Goal: Task Accomplishment & Management: Complete application form

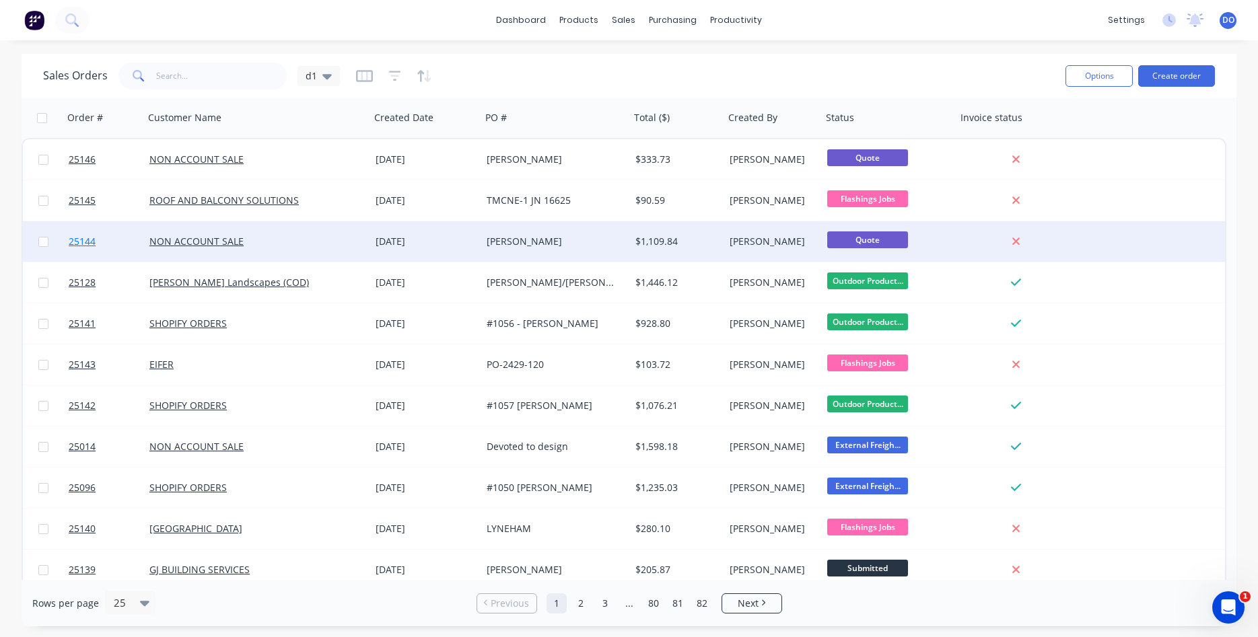
click at [82, 244] on span "25144" at bounding box center [82, 241] width 27 height 13
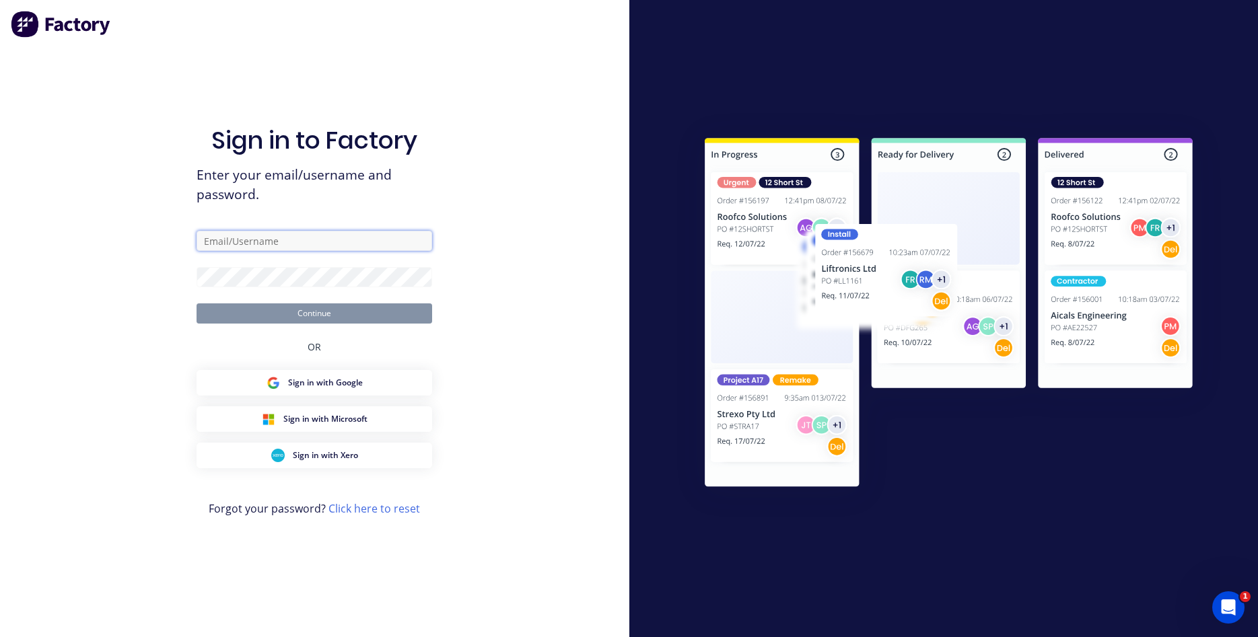
click at [255, 246] on input "text" at bounding box center [315, 241] width 236 height 20
type input "[PERSON_NAME][EMAIL_ADDRESS][PERSON_NAME][DOMAIN_NAME]"
click at [280, 310] on button "Continue" at bounding box center [315, 314] width 236 height 20
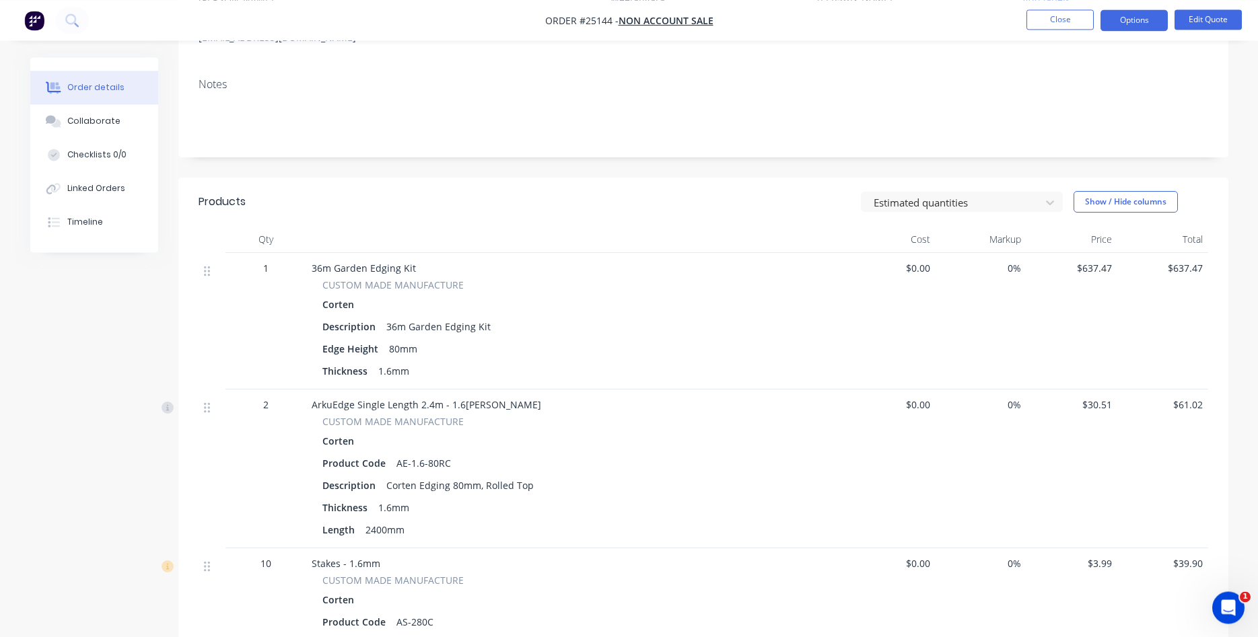
scroll to position [206, 0]
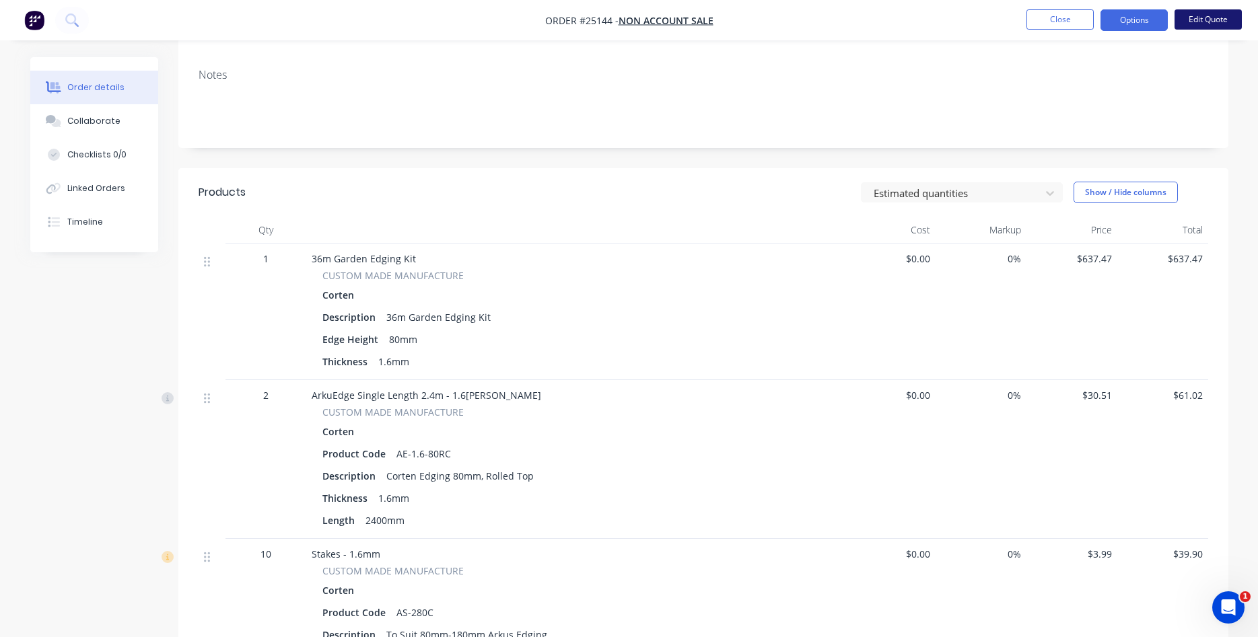
click at [1214, 24] on button "Edit Quote" at bounding box center [1208, 19] width 67 height 20
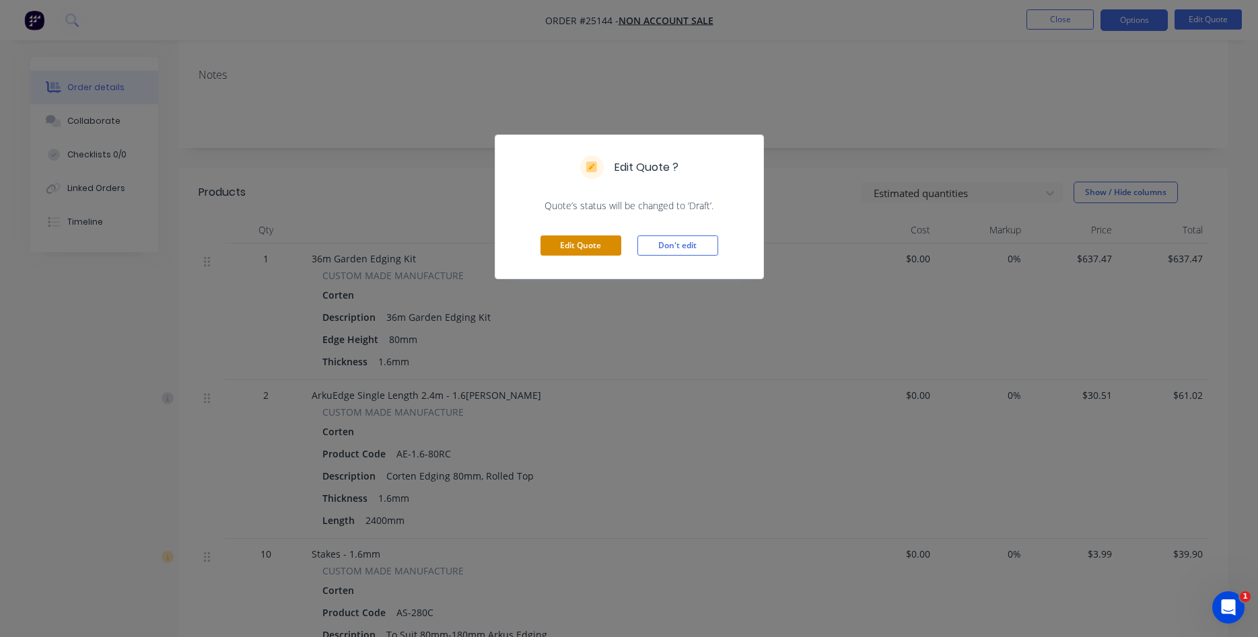
click at [588, 248] on button "Edit Quote" at bounding box center [581, 246] width 81 height 20
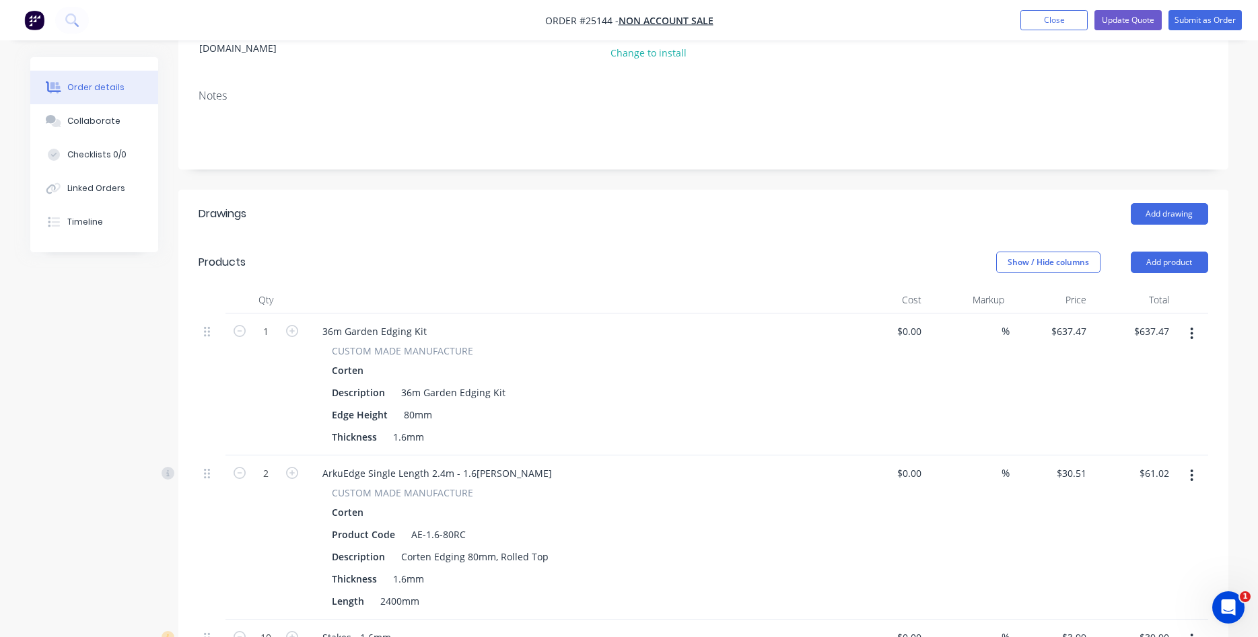
click at [1189, 322] on button "button" at bounding box center [1192, 334] width 32 height 24
click at [1108, 359] on div "Edit" at bounding box center [1144, 369] width 104 height 20
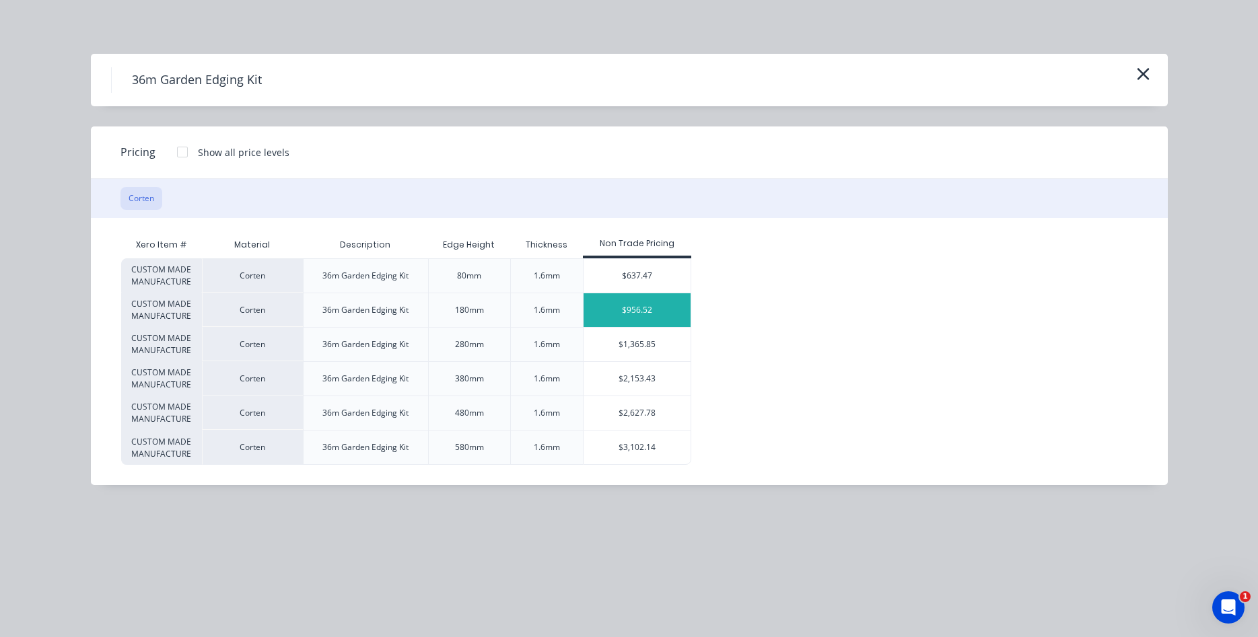
click at [621, 308] on div "$956.52" at bounding box center [637, 310] width 107 height 34
type input "$956.52"
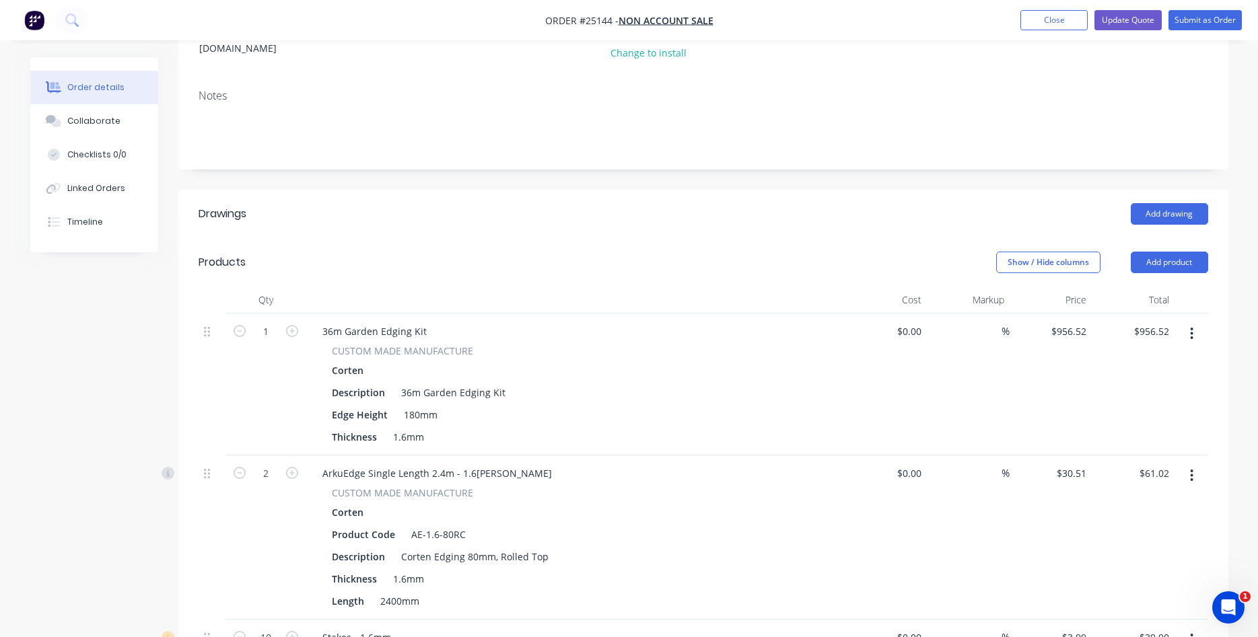
click at [1191, 470] on icon "button" at bounding box center [1192, 476] width 3 height 12
click at [1138, 501] on div "Edit" at bounding box center [1144, 511] width 104 height 20
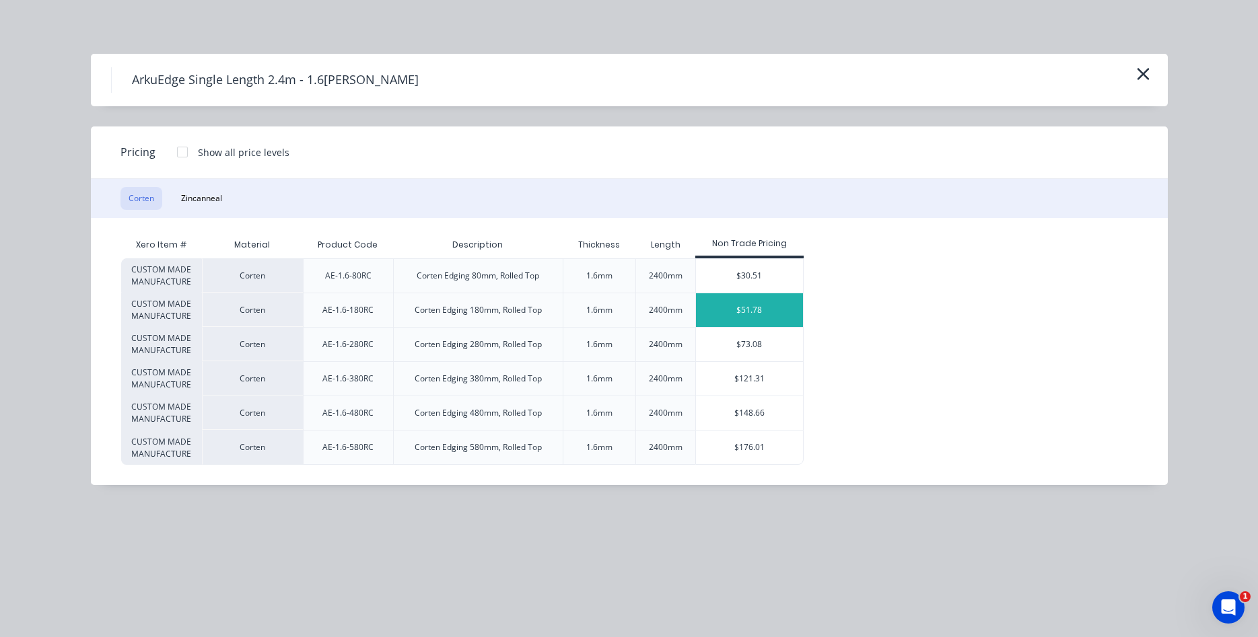
click at [719, 309] on div "$51.78" at bounding box center [749, 310] width 107 height 34
type input "$51.78"
type input "$103.56"
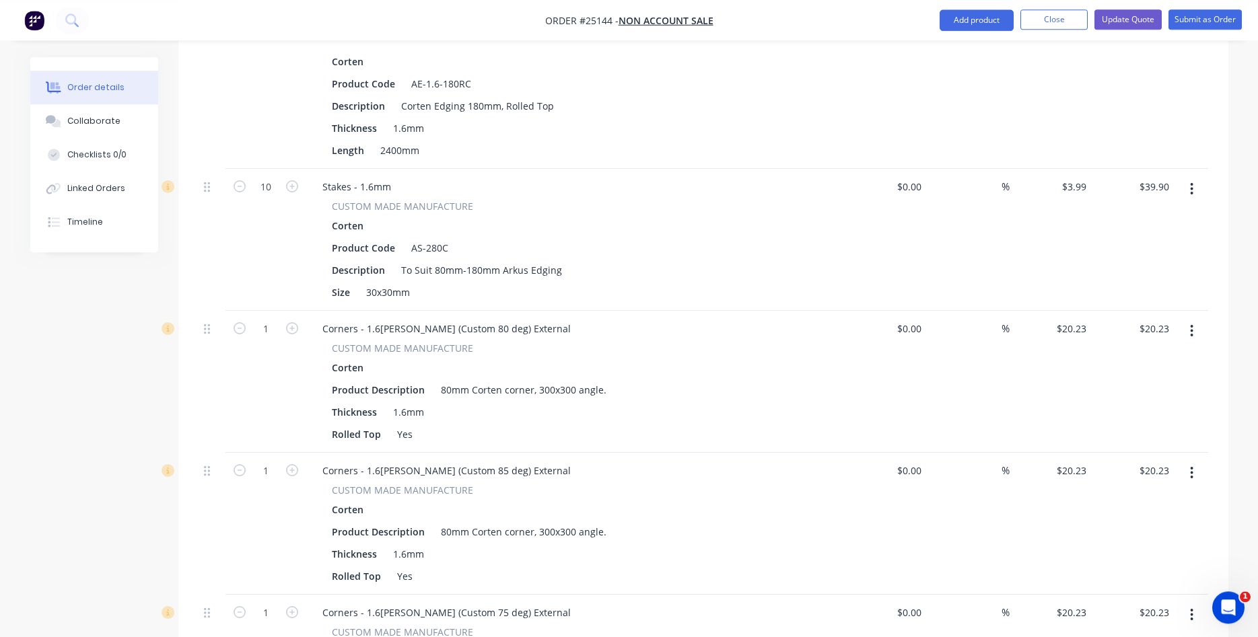
scroll to position [687, 0]
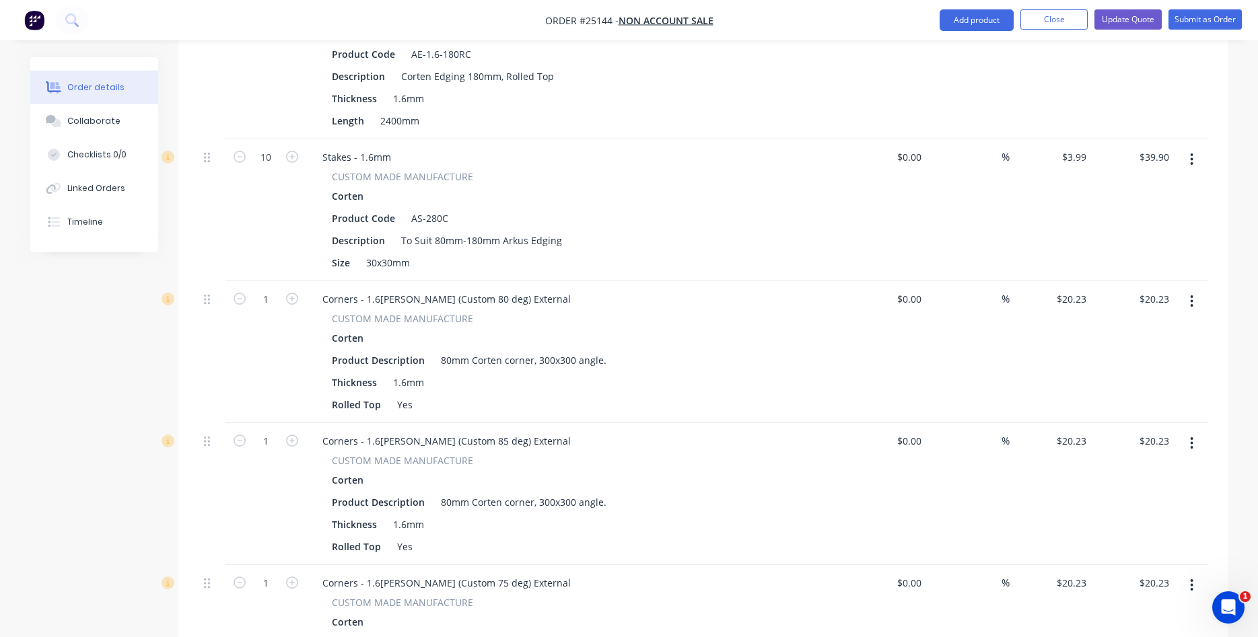
click at [1191, 294] on icon "button" at bounding box center [1191, 301] width 3 height 15
click at [1132, 327] on div "Edit" at bounding box center [1144, 337] width 104 height 20
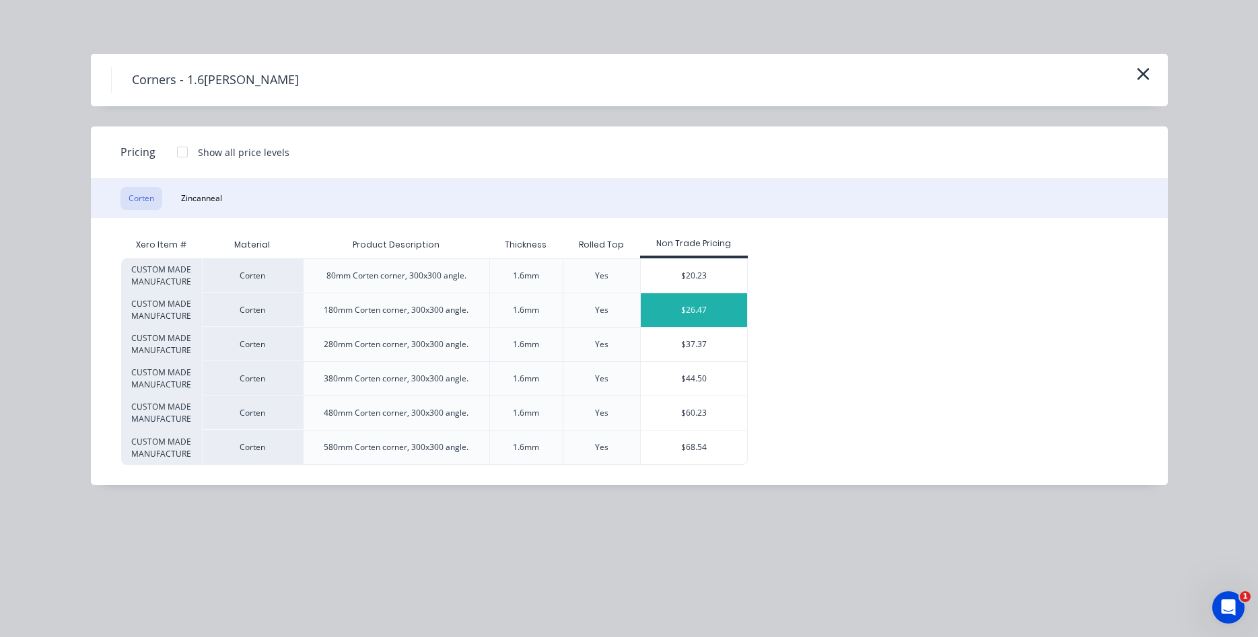
click at [712, 319] on div "$26.47" at bounding box center [694, 310] width 107 height 34
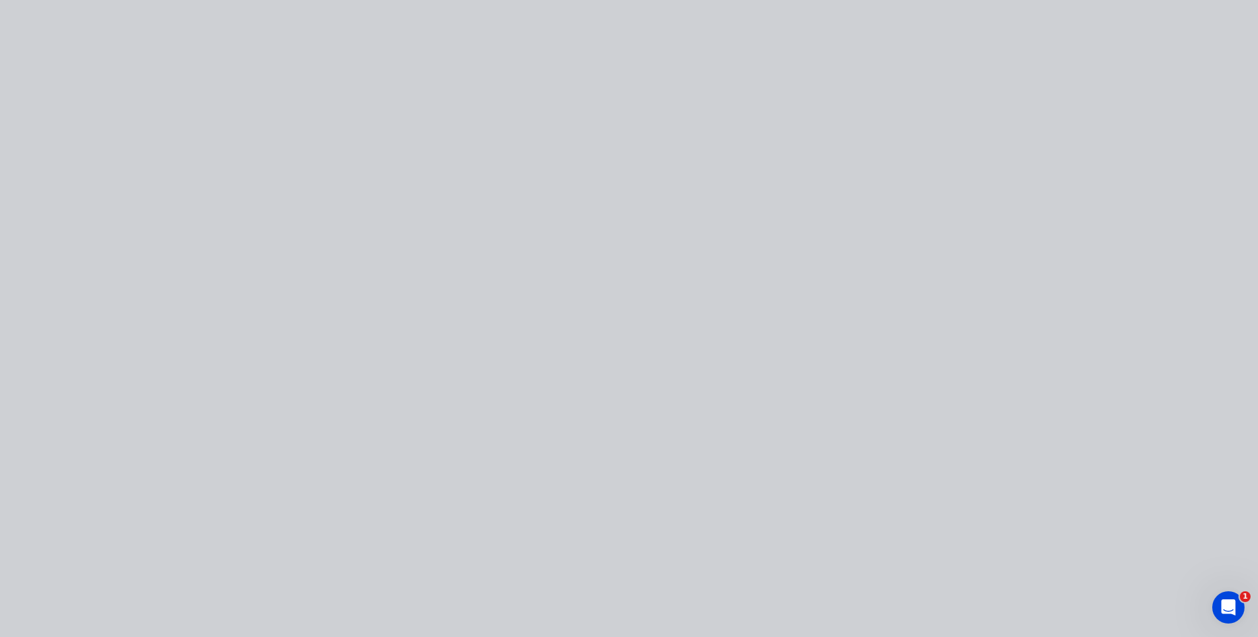
type input "$26.47"
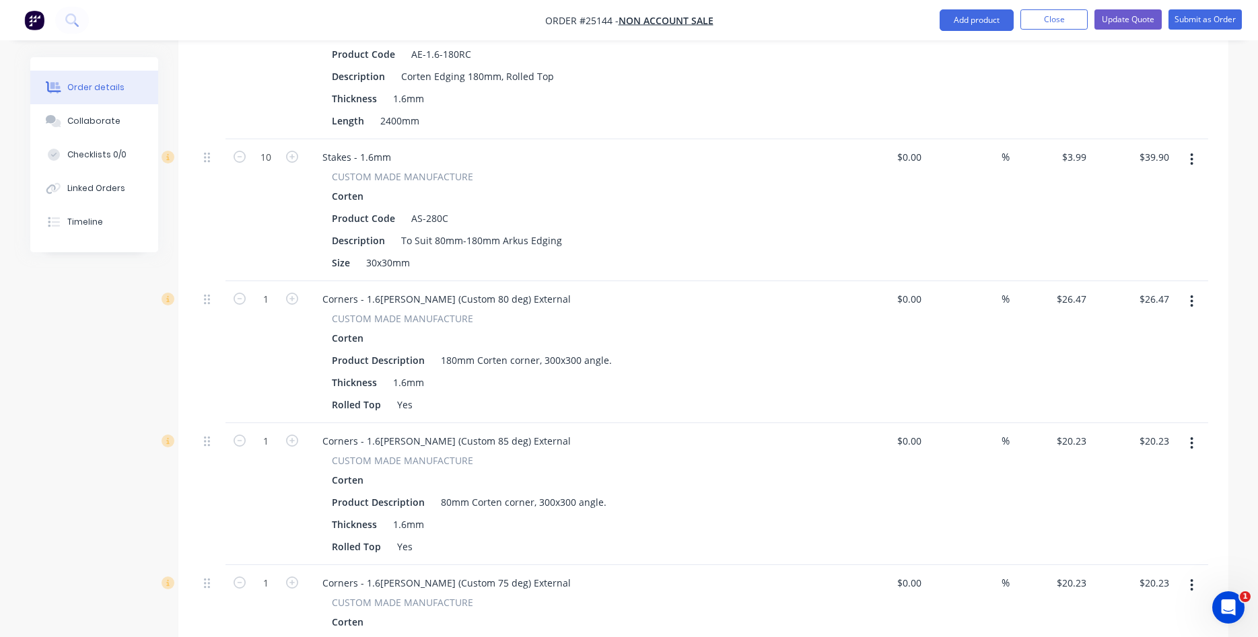
click at [1195, 431] on button "button" at bounding box center [1192, 443] width 32 height 24
click at [1138, 469] on div "Edit" at bounding box center [1144, 479] width 104 height 20
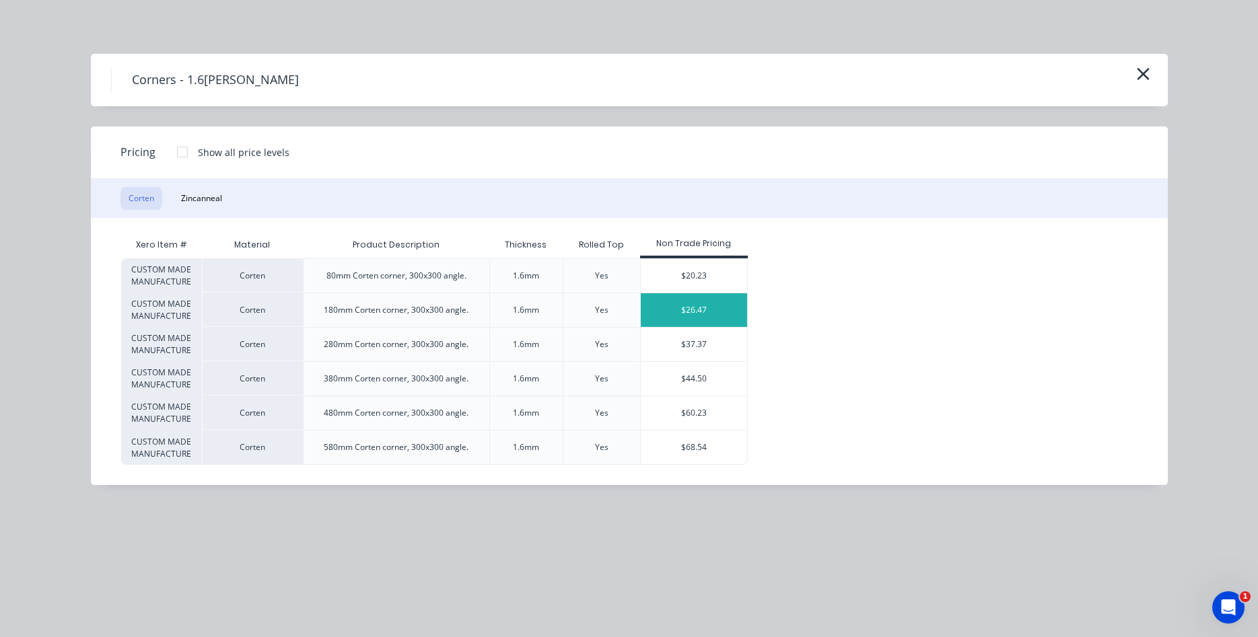
click at [689, 304] on div "$26.47" at bounding box center [694, 310] width 107 height 34
type input "$26.47"
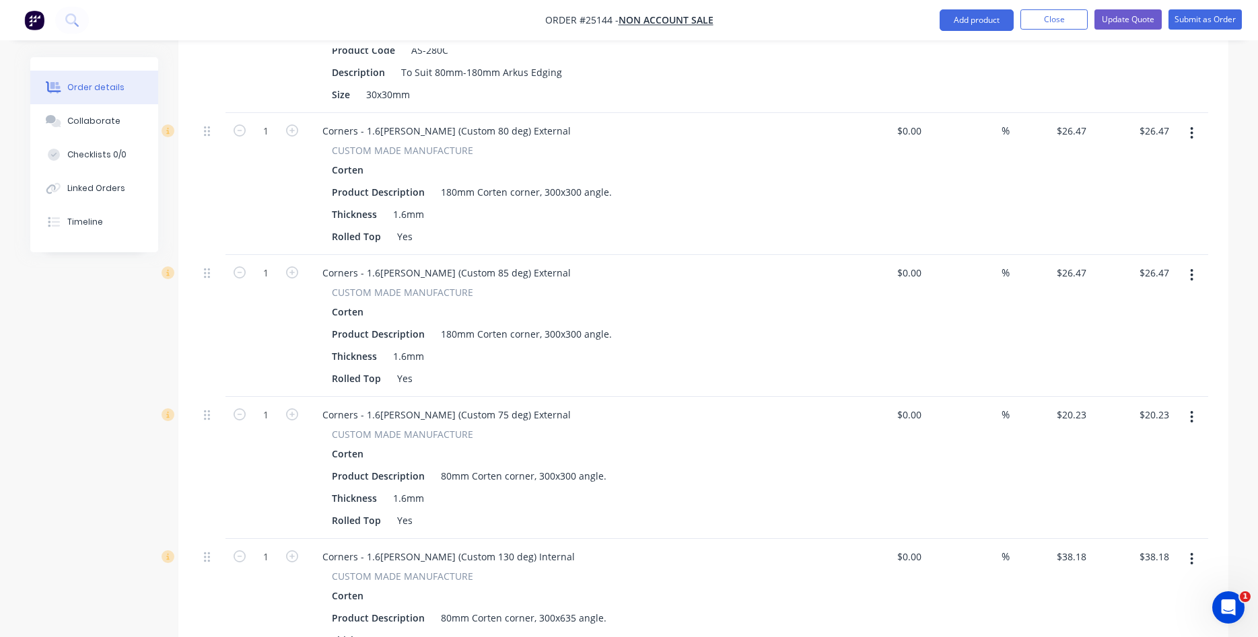
scroll to position [893, 0]
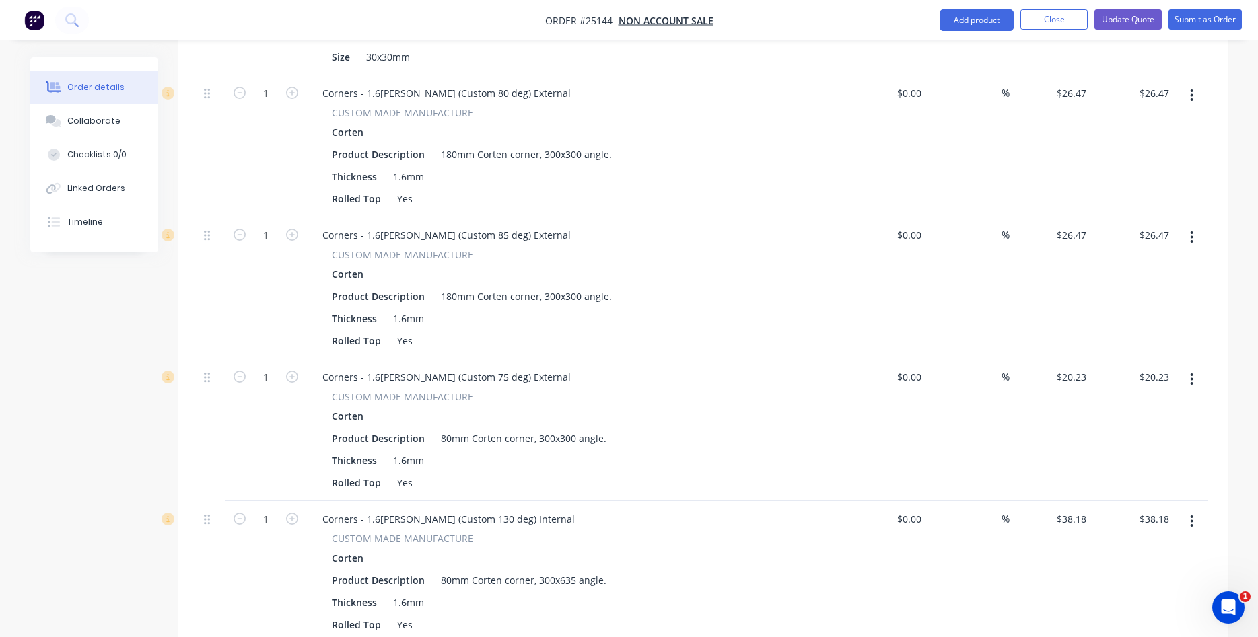
click at [1193, 372] on icon "button" at bounding box center [1191, 379] width 3 height 15
click at [1117, 405] on div "Edit" at bounding box center [1144, 415] width 104 height 20
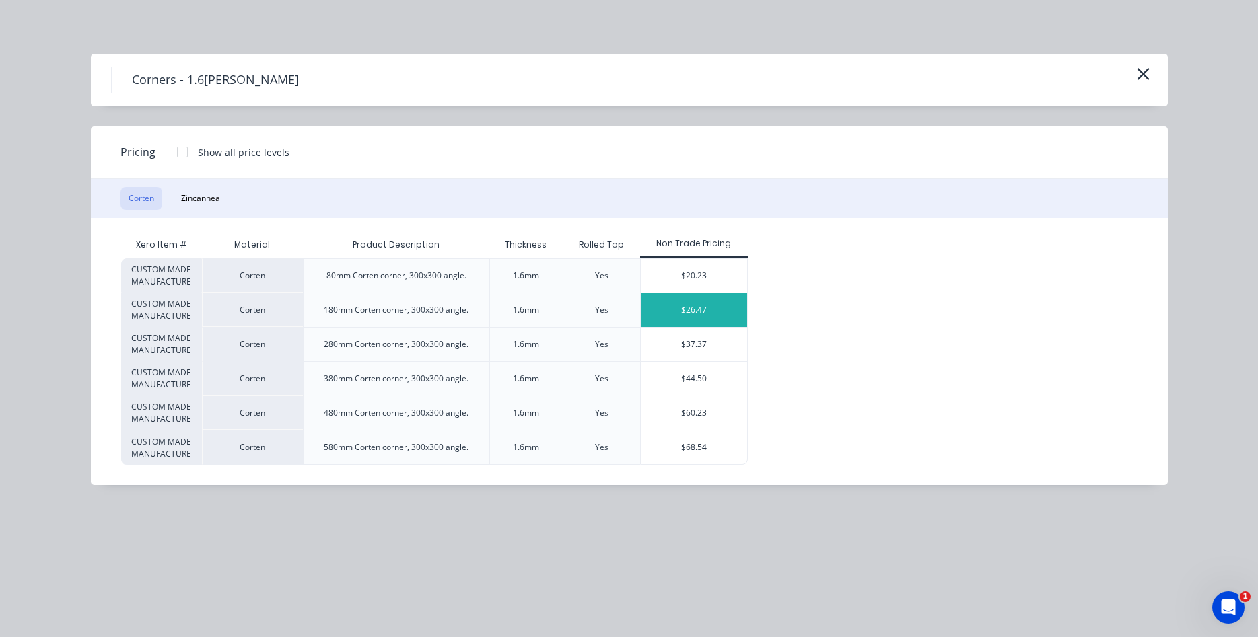
click at [677, 315] on div "$26.47" at bounding box center [694, 310] width 107 height 34
type input "$26.47"
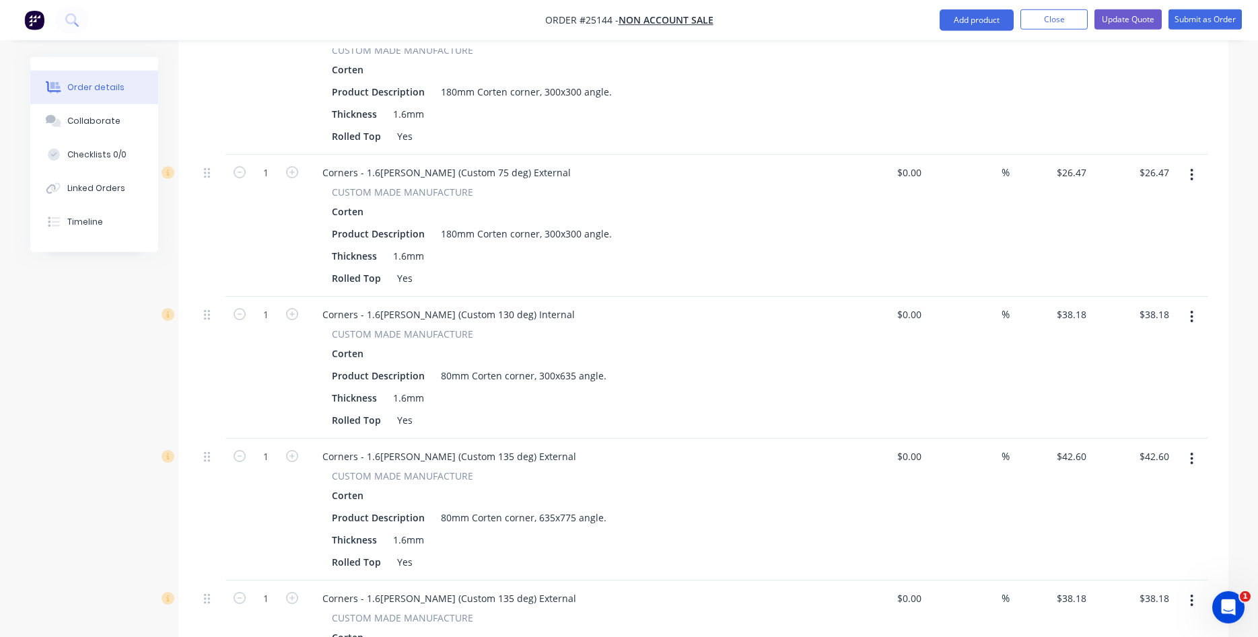
scroll to position [1167, 0]
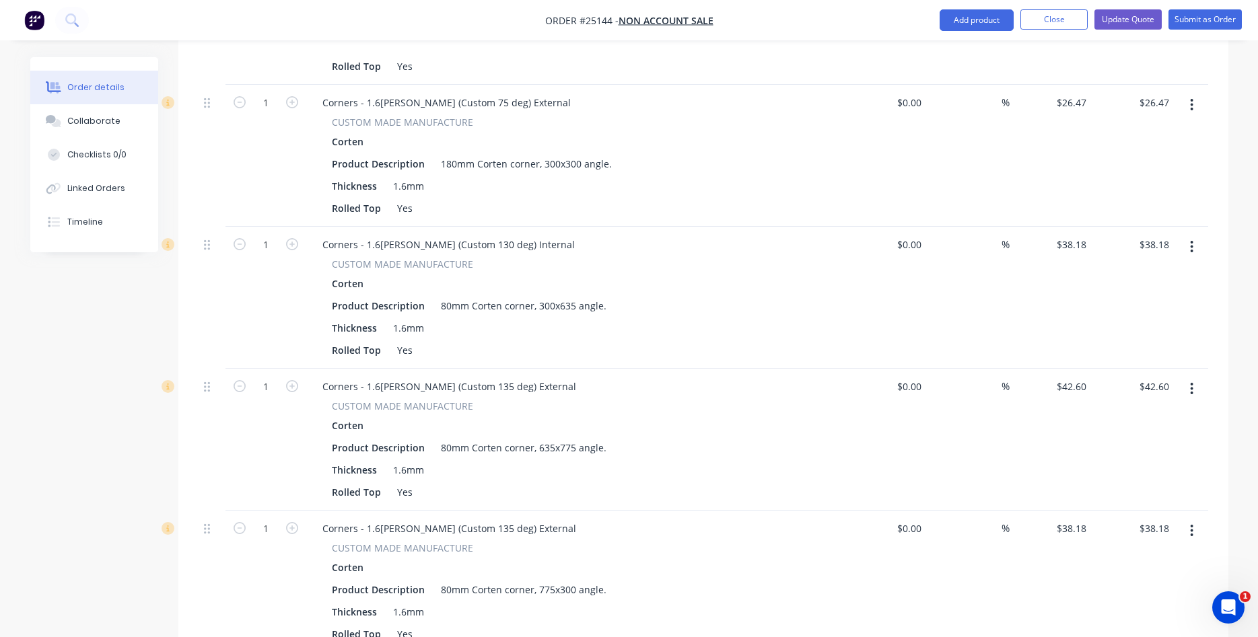
click at [1193, 240] on icon "button" at bounding box center [1191, 247] width 3 height 15
click at [1155, 273] on div "Edit" at bounding box center [1144, 283] width 104 height 20
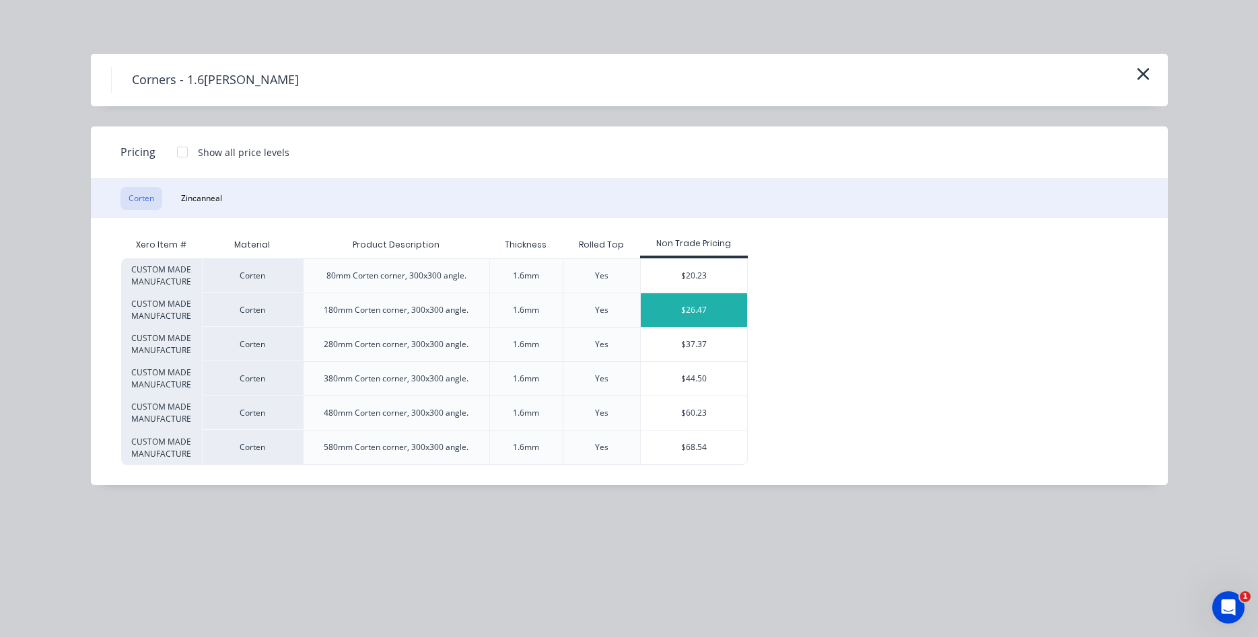
click at [724, 310] on div "$26.47" at bounding box center [694, 310] width 107 height 34
type input "$26.47"
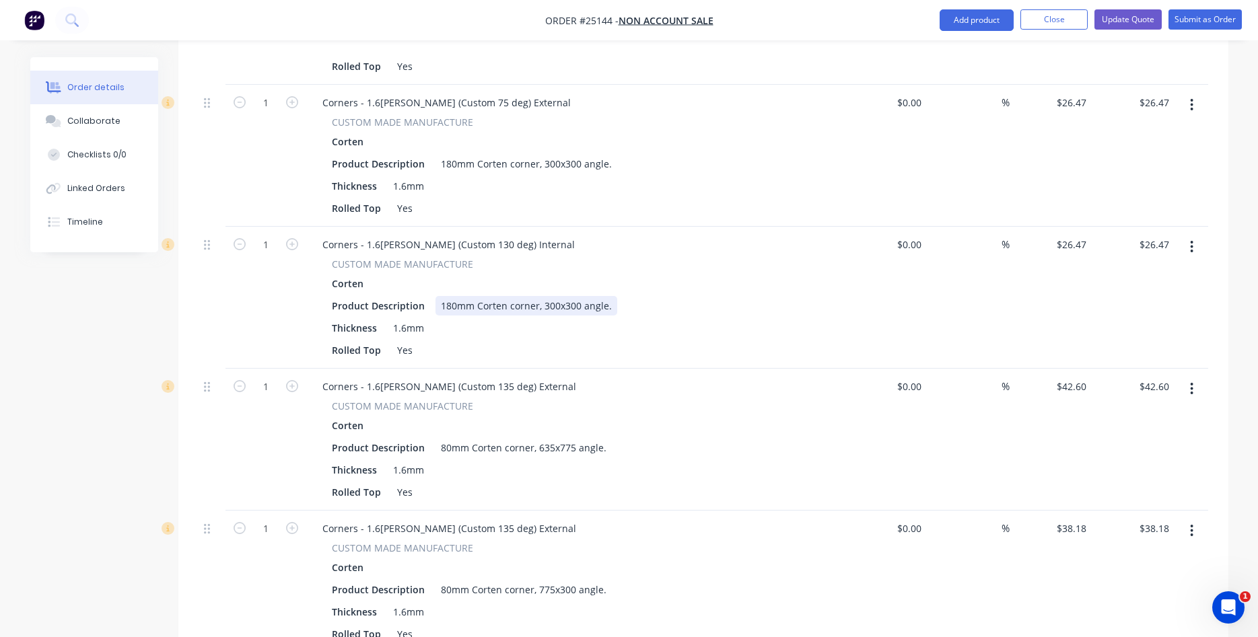
click at [576, 296] on div "180mm Corten corner, 300x300 angle." at bounding box center [527, 306] width 182 height 20
click at [1078, 235] on input "26.47" at bounding box center [1076, 245] width 31 height 20
type input "$45.68"
click at [1088, 458] on div "$42.60 $42.60" at bounding box center [1051, 440] width 83 height 142
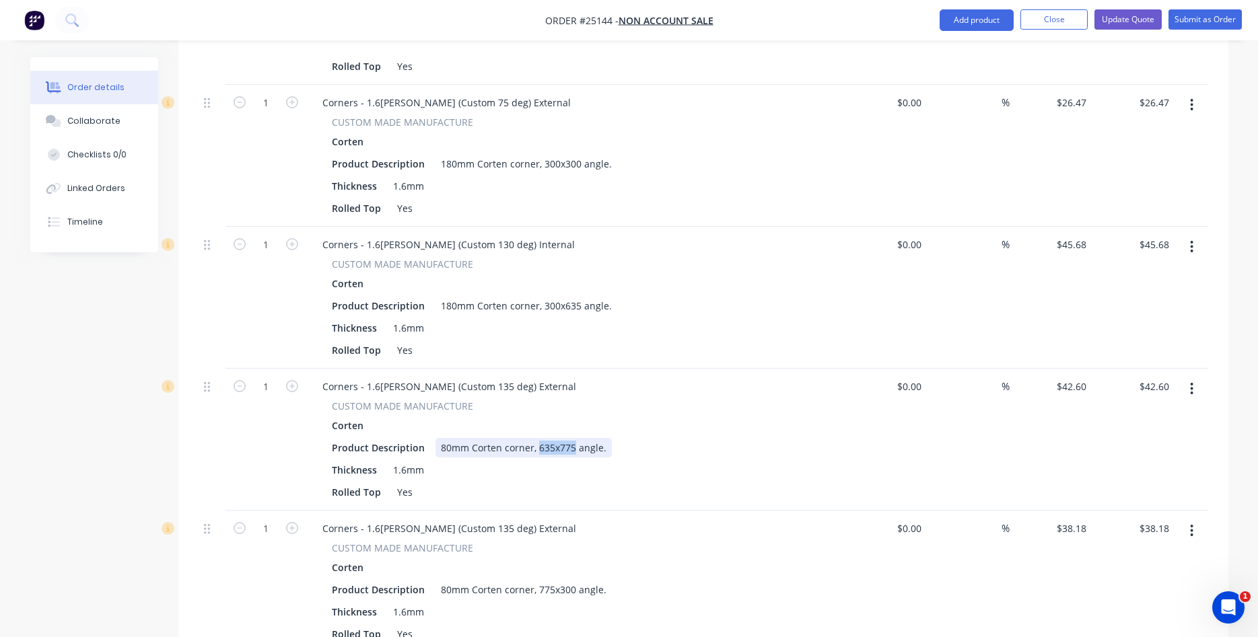
drag, startPoint x: 572, startPoint y: 430, endPoint x: 536, endPoint y: 426, distance: 35.9
click at [536, 438] on div "80mm Corten corner, 635x775 angle." at bounding box center [524, 448] width 176 height 20
copy div "635x775"
click at [1192, 383] on icon "button" at bounding box center [1192, 389] width 3 height 12
click at [1142, 415] on div "Edit" at bounding box center [1144, 425] width 104 height 20
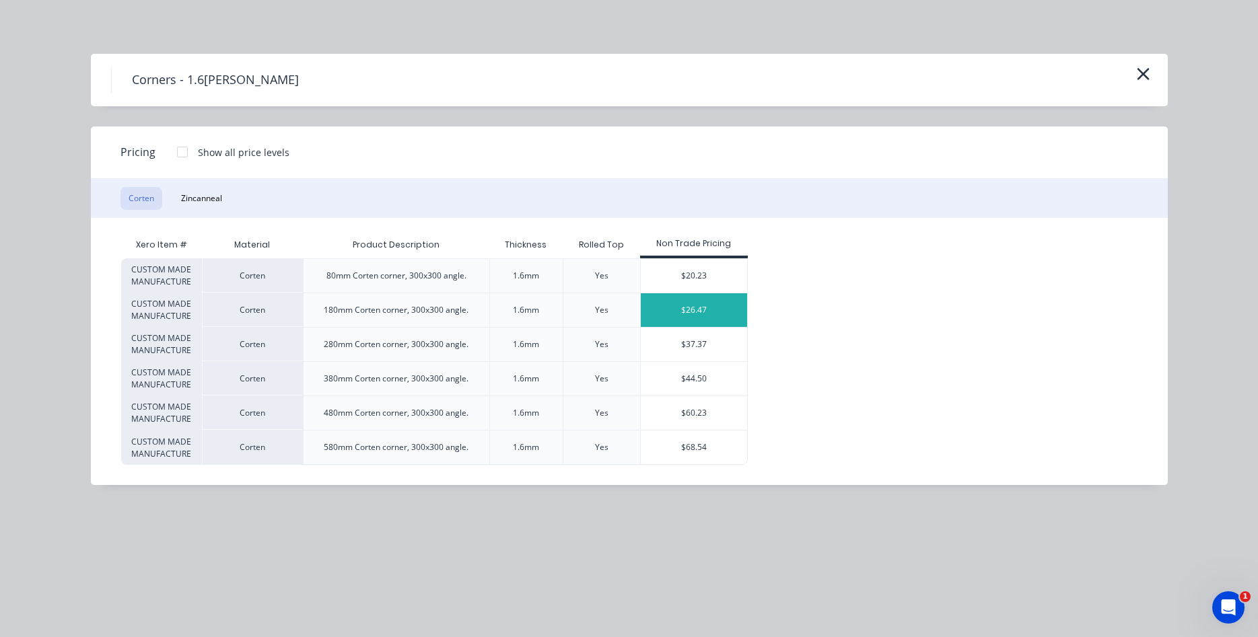
click at [722, 314] on div "$26.47" at bounding box center [694, 310] width 107 height 34
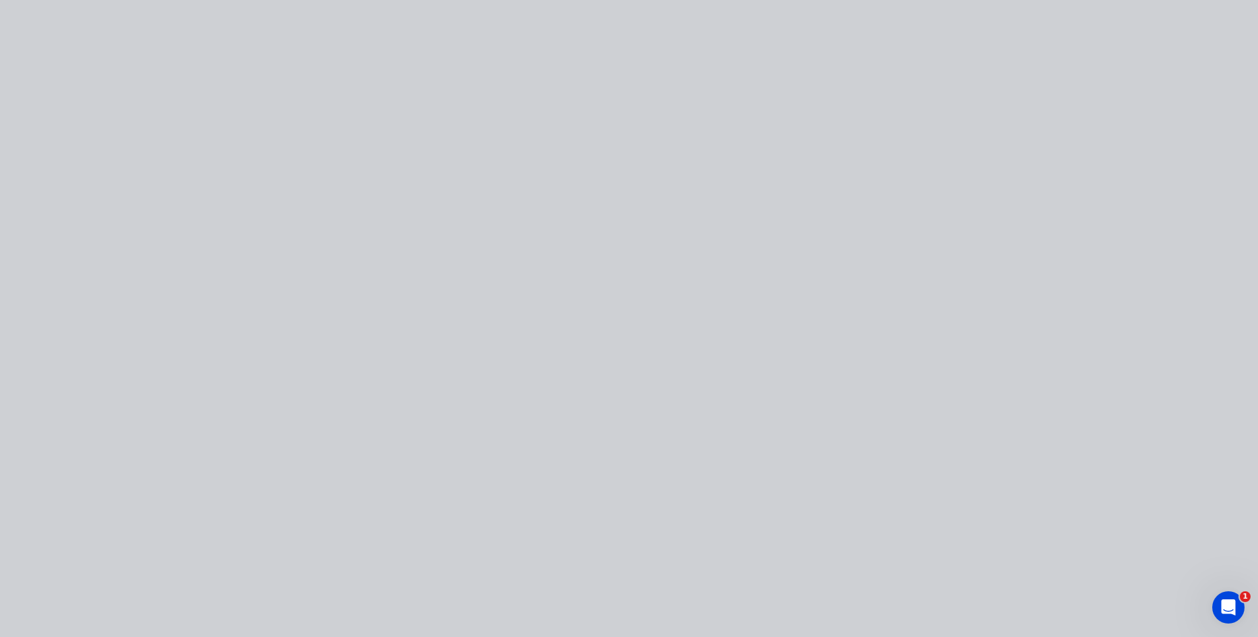
type input "$26.47"
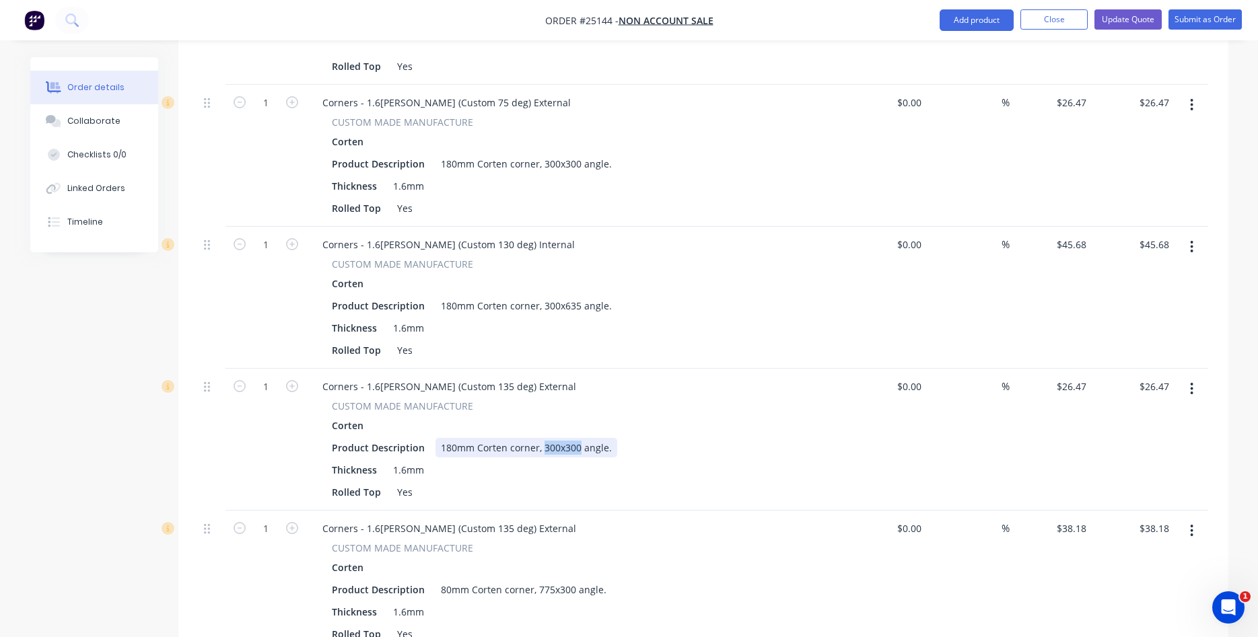
drag, startPoint x: 540, startPoint y: 429, endPoint x: 575, endPoint y: 428, distance: 35.0
click at [575, 438] on div "180mm Corten corner, 300x300 angle." at bounding box center [527, 448] width 182 height 20
paste div
click at [1064, 377] on input "26.47" at bounding box center [1073, 387] width 36 height 20
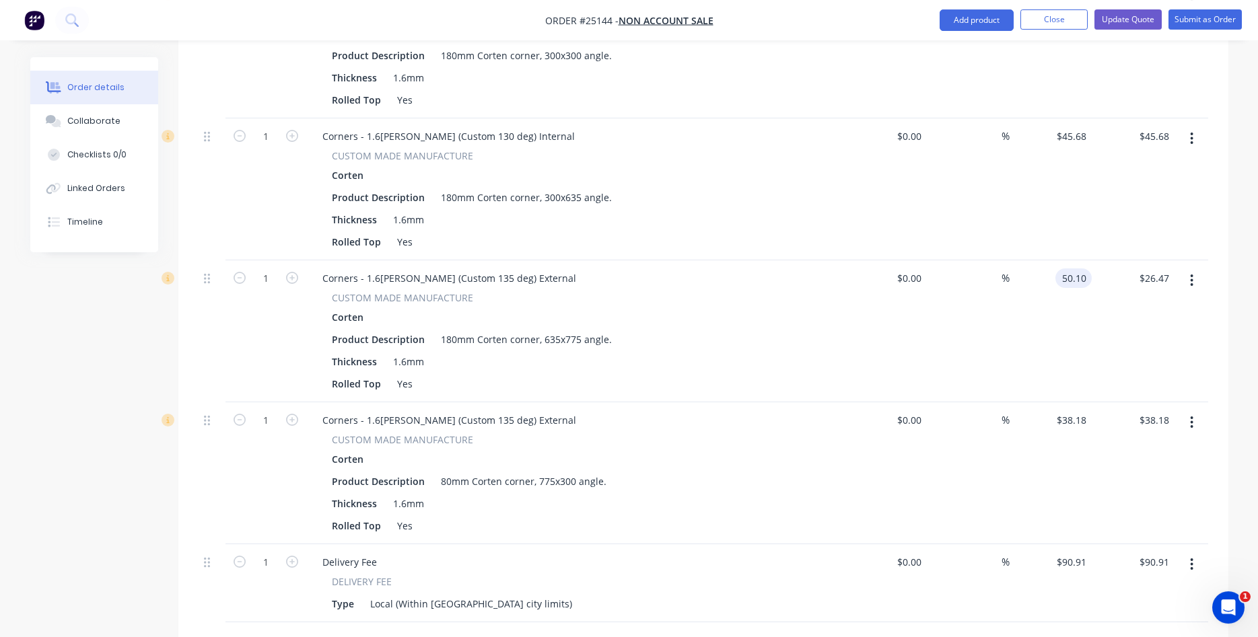
scroll to position [1305, 0]
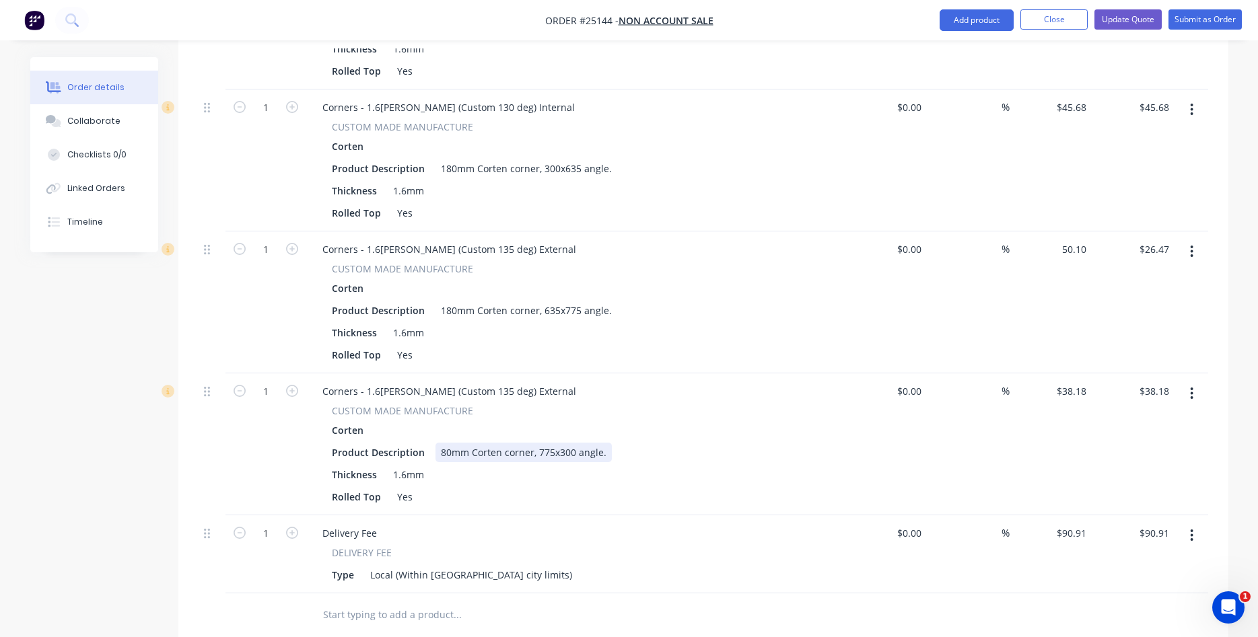
type input "$50.10"
drag, startPoint x: 535, startPoint y: 433, endPoint x: 548, endPoint y: 431, distance: 12.9
click at [548, 443] on div "80mm Corten corner, 775x300 angle." at bounding box center [524, 453] width 176 height 20
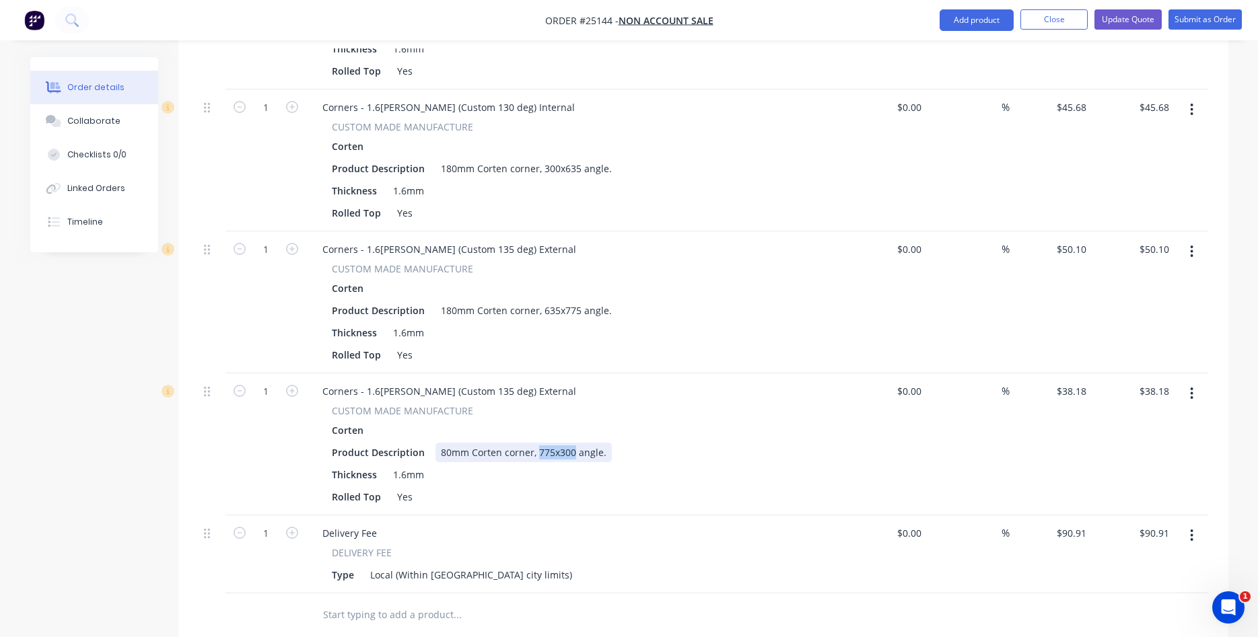
drag, startPoint x: 571, startPoint y: 433, endPoint x: 534, endPoint y: 438, distance: 37.2
click at [534, 443] on div "80mm Corten corner, 775x300 angle." at bounding box center [524, 453] width 176 height 20
copy div "775x300"
click at [1191, 386] on icon "button" at bounding box center [1191, 393] width 3 height 15
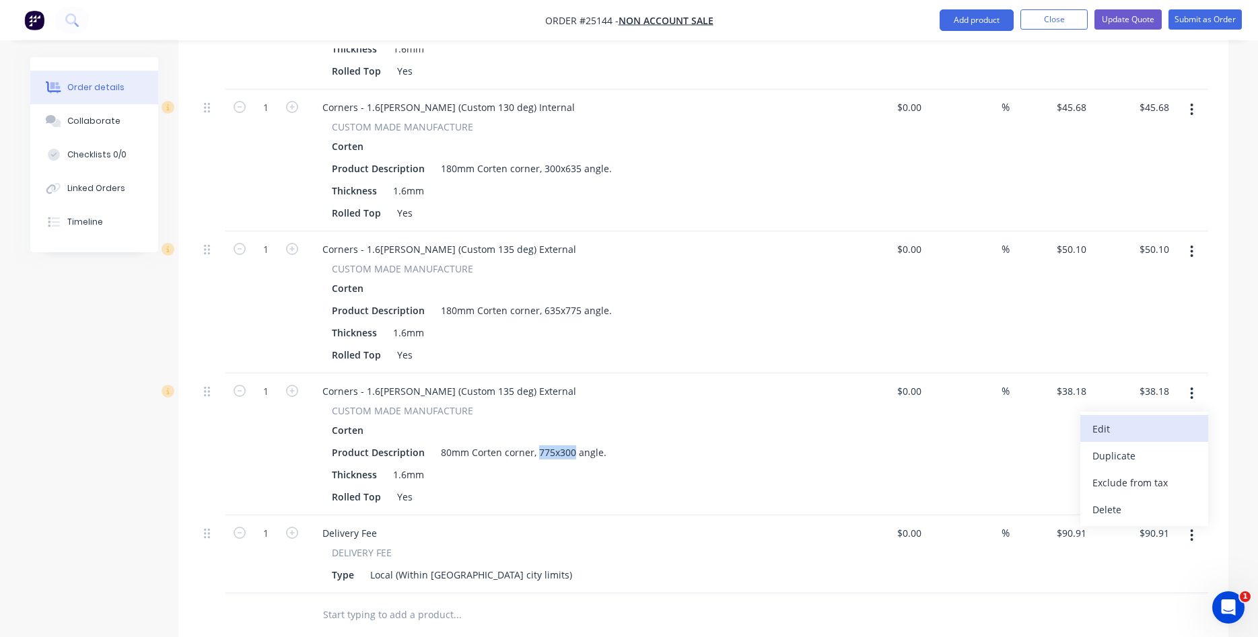
click at [1127, 419] on div "Edit" at bounding box center [1144, 429] width 104 height 20
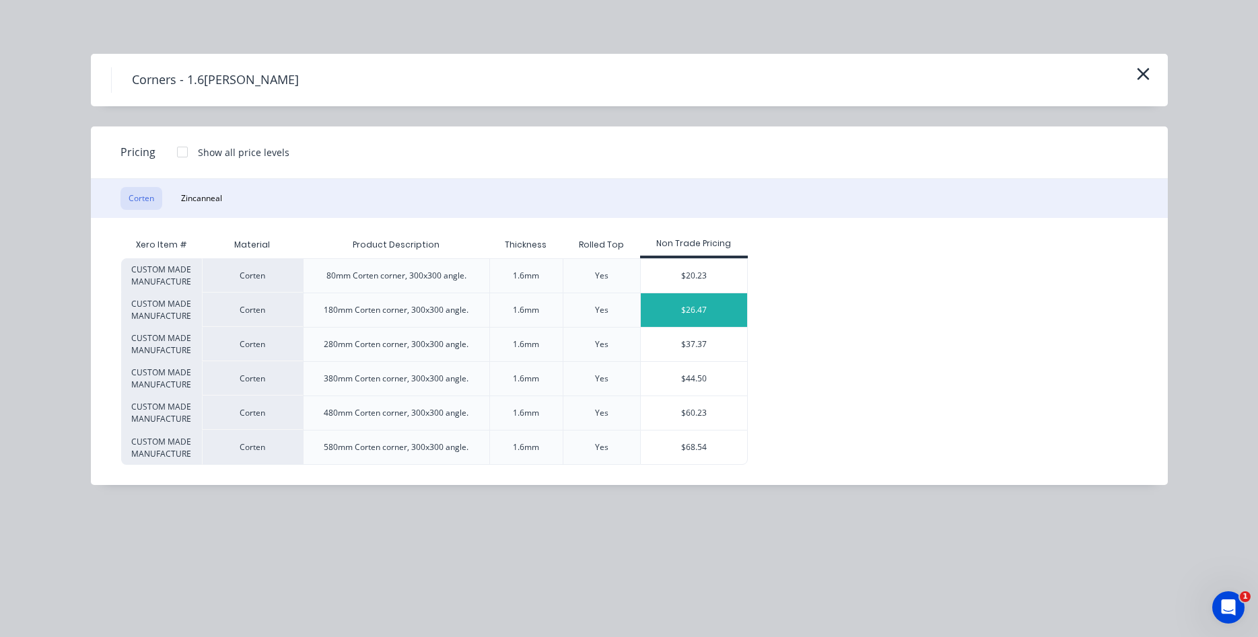
click at [683, 304] on div "$26.47" at bounding box center [694, 310] width 107 height 34
type input "$26.47"
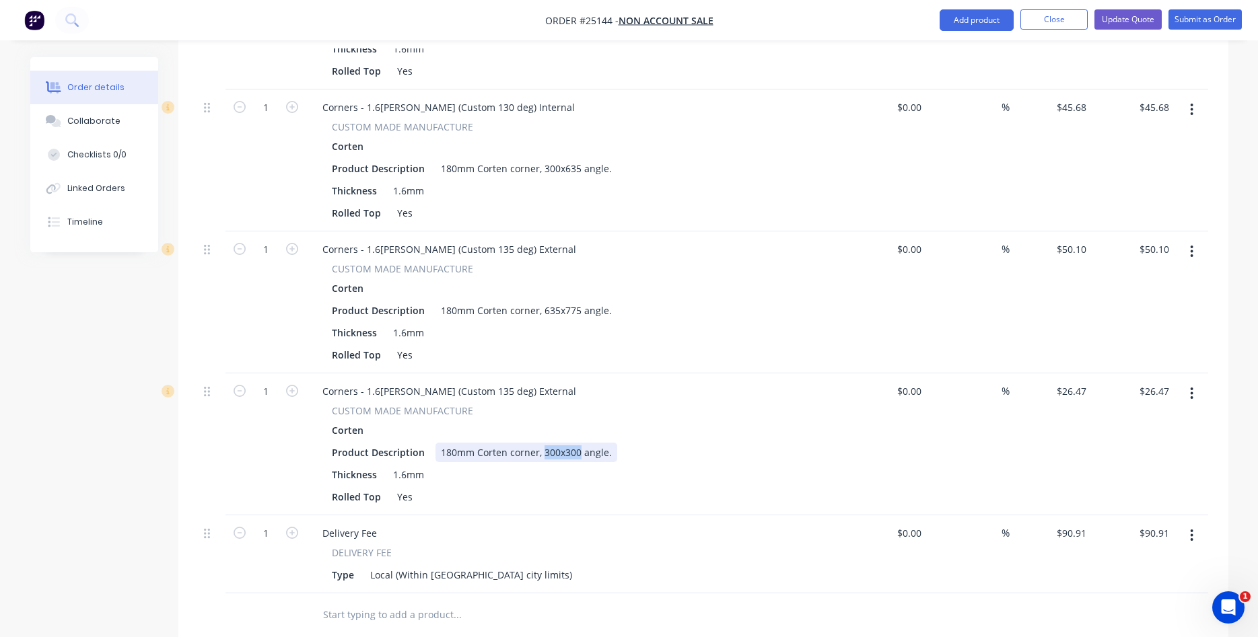
drag, startPoint x: 541, startPoint y: 436, endPoint x: 578, endPoint y: 433, distance: 37.1
click at [578, 443] on div "180mm Corten corner, 300x300 angle." at bounding box center [527, 453] width 182 height 20
paste div
click at [1065, 382] on input "26.47" at bounding box center [1076, 392] width 31 height 20
type input "$45.68"
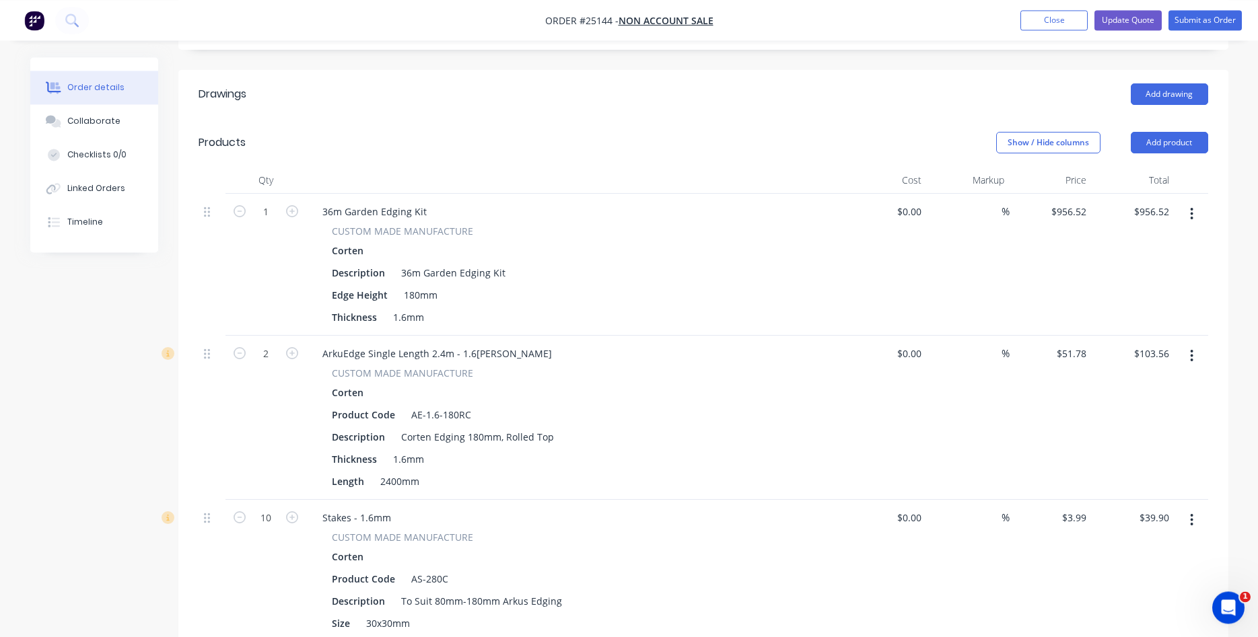
scroll to position [275, 0]
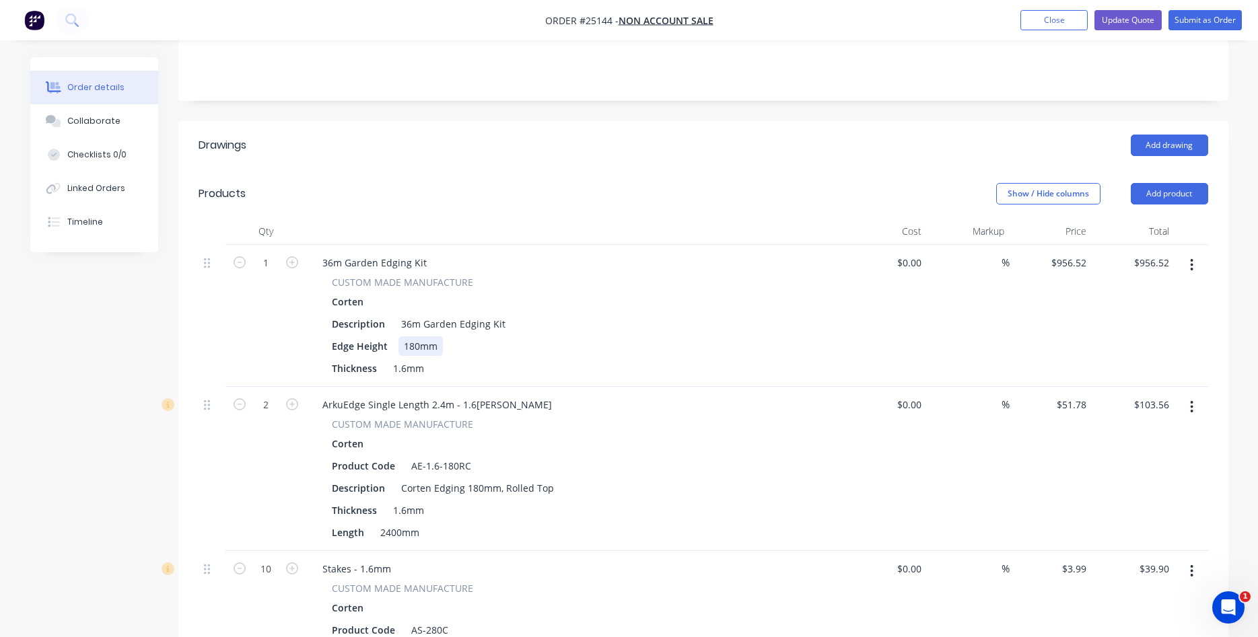
type input "$45.68"
click at [416, 337] on div "180mm" at bounding box center [420, 347] width 44 height 20
click at [415, 337] on div "180mm" at bounding box center [420, 347] width 44 height 20
click at [571, 417] on div "CUSTOM MADE MANUFACTURE" at bounding box center [575, 424] width 487 height 14
click at [449, 456] on div "AE-1.6-180RC" at bounding box center [441, 466] width 71 height 20
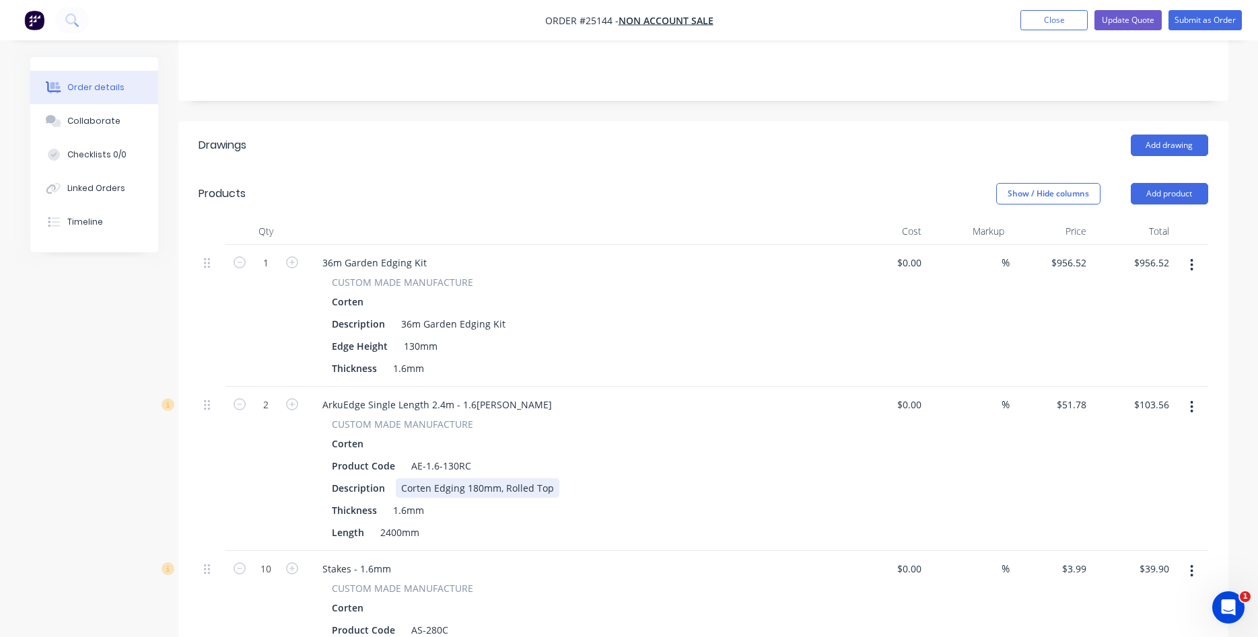
click at [475, 479] on div "Corten Edging 180mm, Rolled Top" at bounding box center [478, 489] width 164 height 20
click at [487, 523] on div "Length 2400mm" at bounding box center [572, 533] width 493 height 20
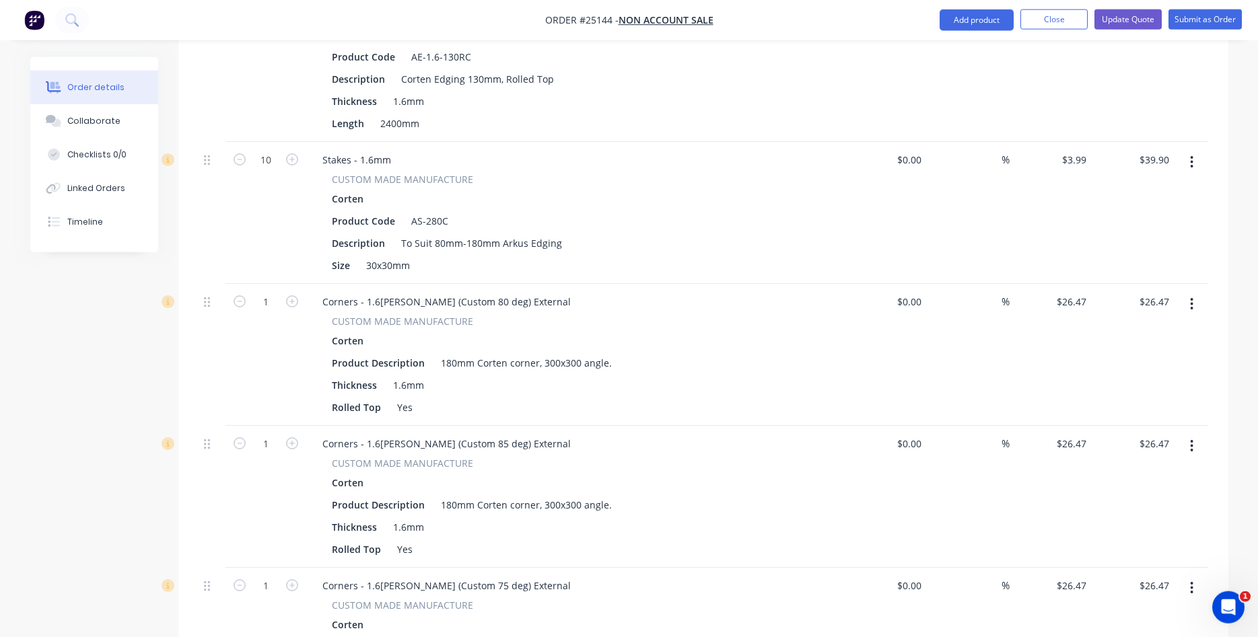
scroll to position [687, 0]
click at [446, 351] on div "180mm Corten corner, 300x300 angle." at bounding box center [527, 361] width 182 height 20
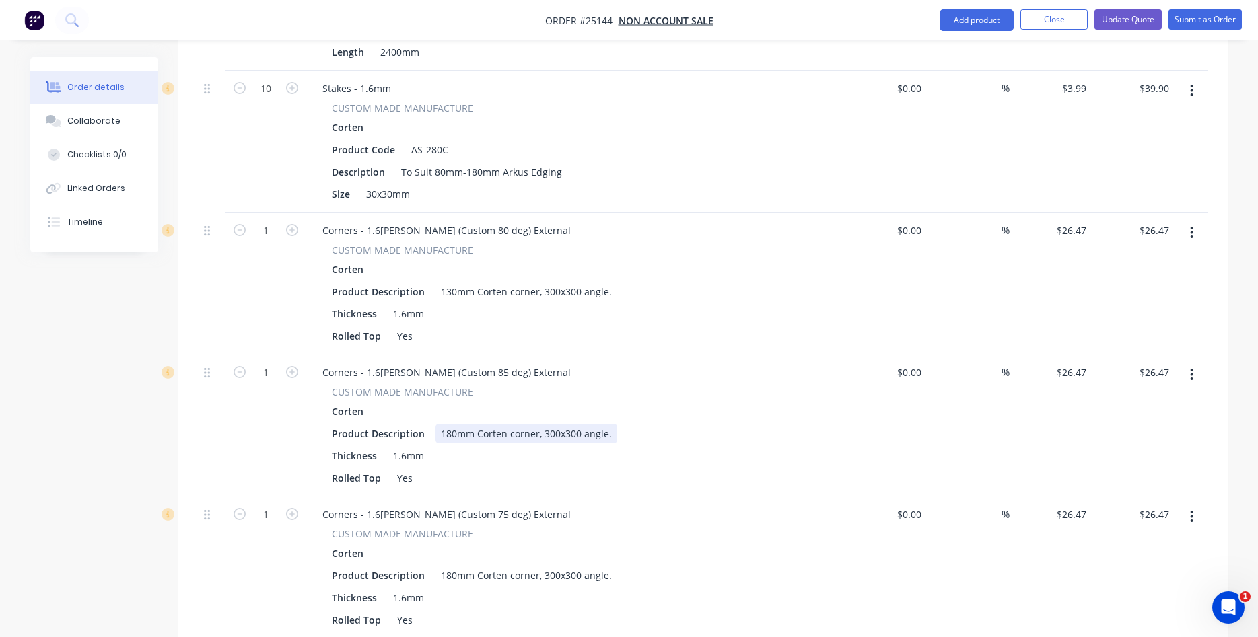
click at [450, 424] on div "180mm Corten corner, 300x300 angle." at bounding box center [527, 434] width 182 height 20
click at [450, 566] on div "180mm Corten corner, 300x300 angle." at bounding box center [527, 576] width 182 height 20
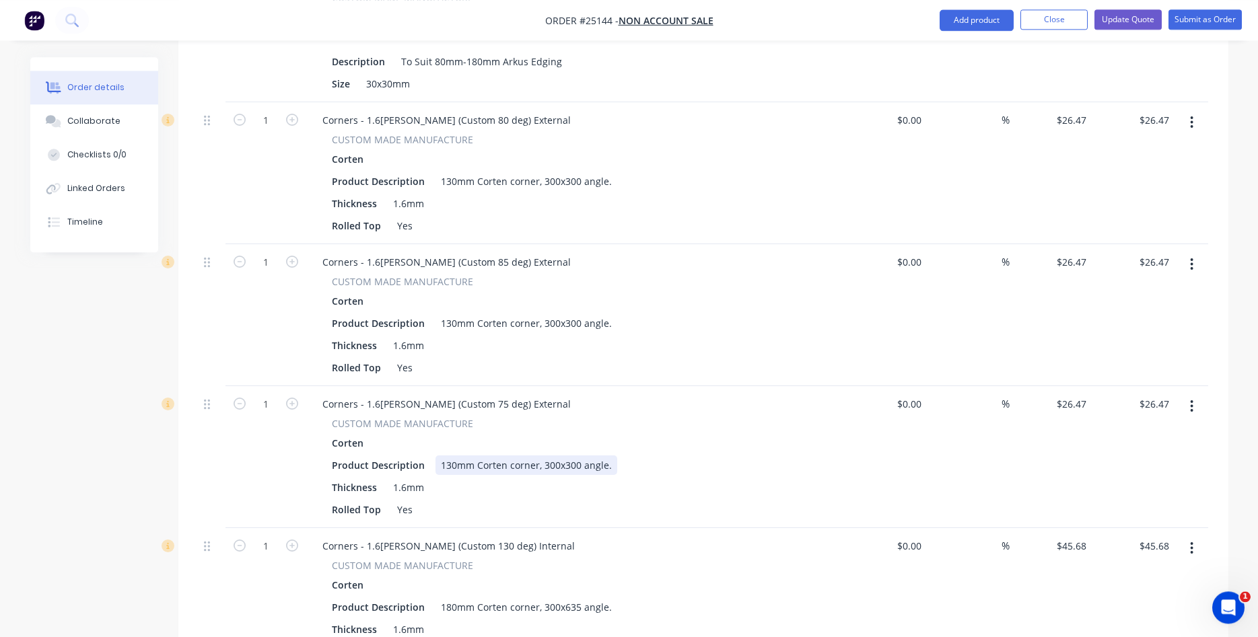
scroll to position [893, 0]
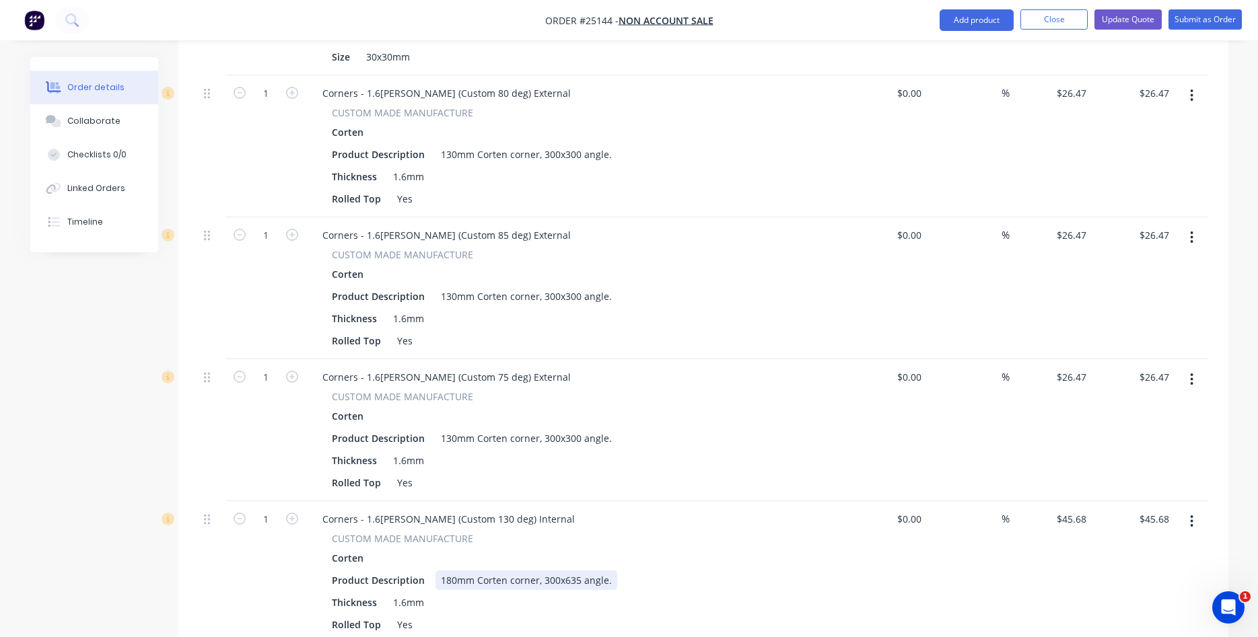
drag, startPoint x: 446, startPoint y: 564, endPoint x: 462, endPoint y: 534, distance: 34.1
click at [446, 571] on div "180mm Corten corner, 300x635 angle." at bounding box center [527, 581] width 182 height 20
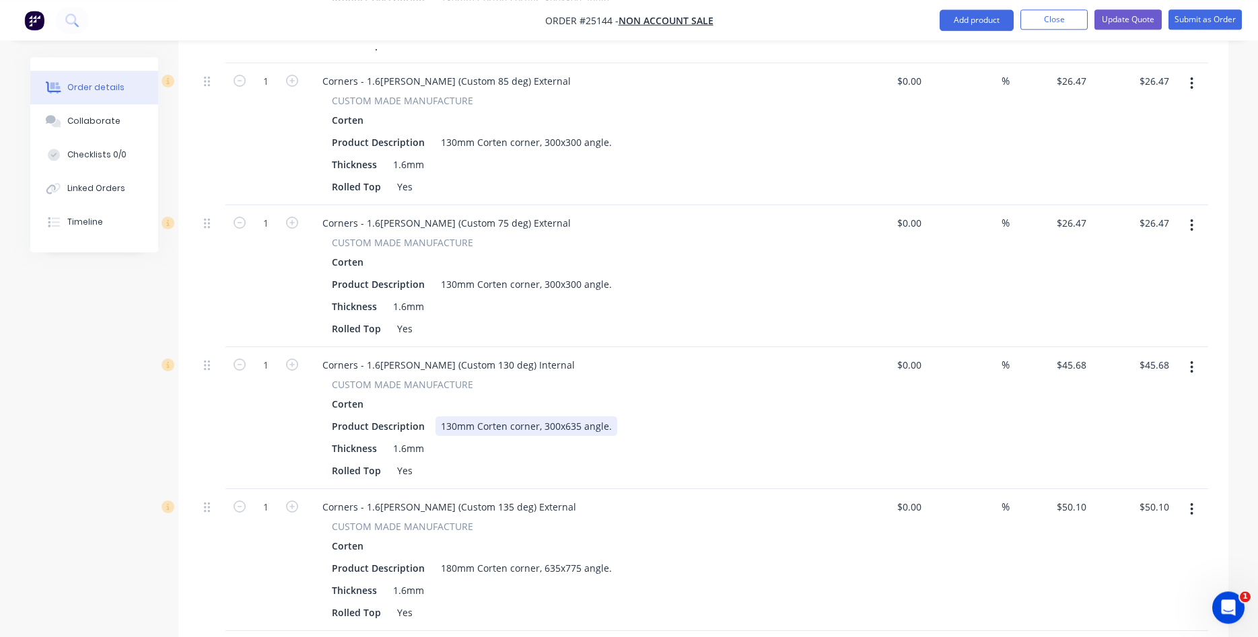
scroll to position [1099, 0]
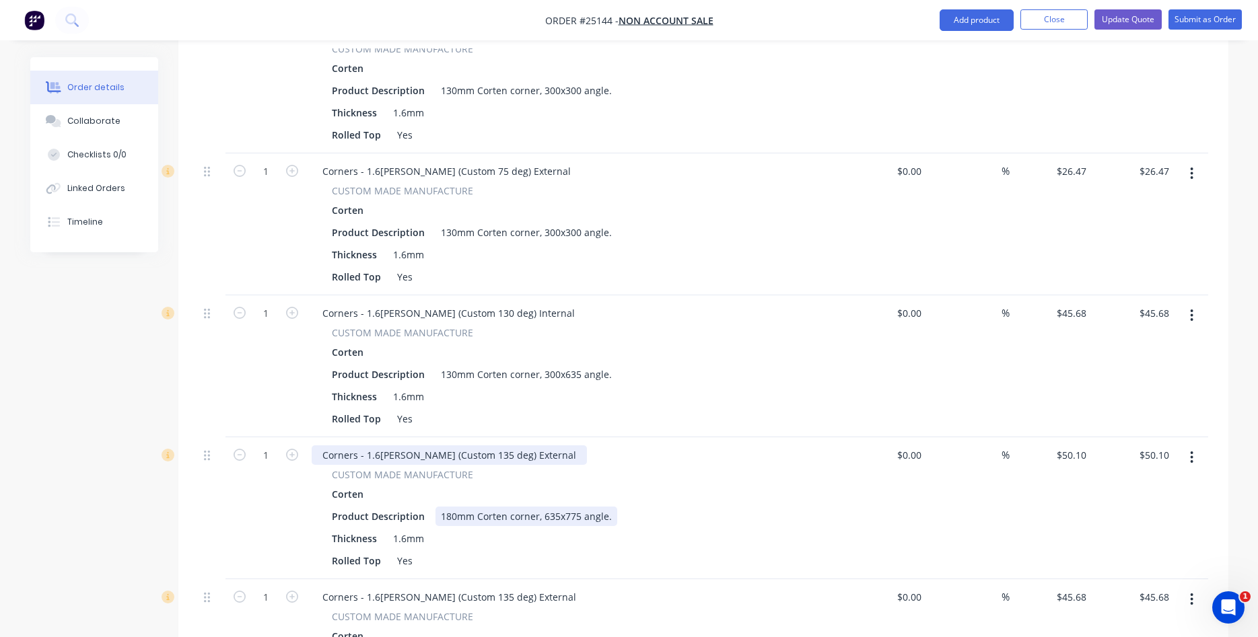
drag, startPoint x: 446, startPoint y: 498, endPoint x: 464, endPoint y: 445, distance: 56.2
click at [446, 507] on div "180mm Corten corner, 635x775 angle." at bounding box center [527, 517] width 182 height 20
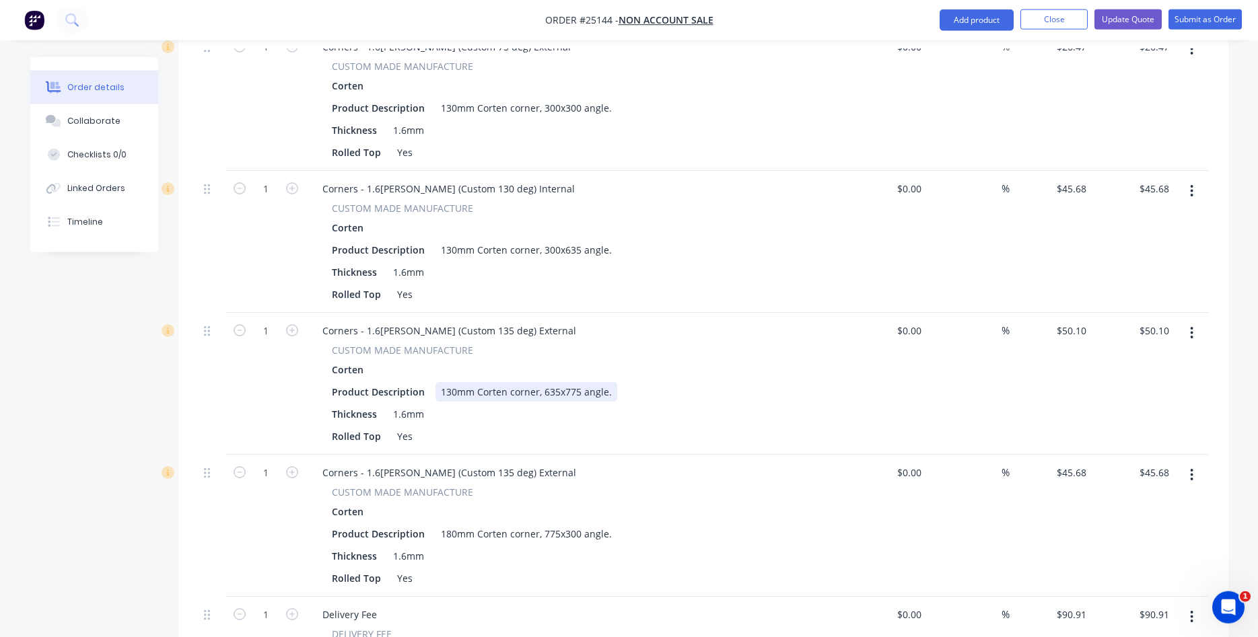
scroll to position [1236, 0]
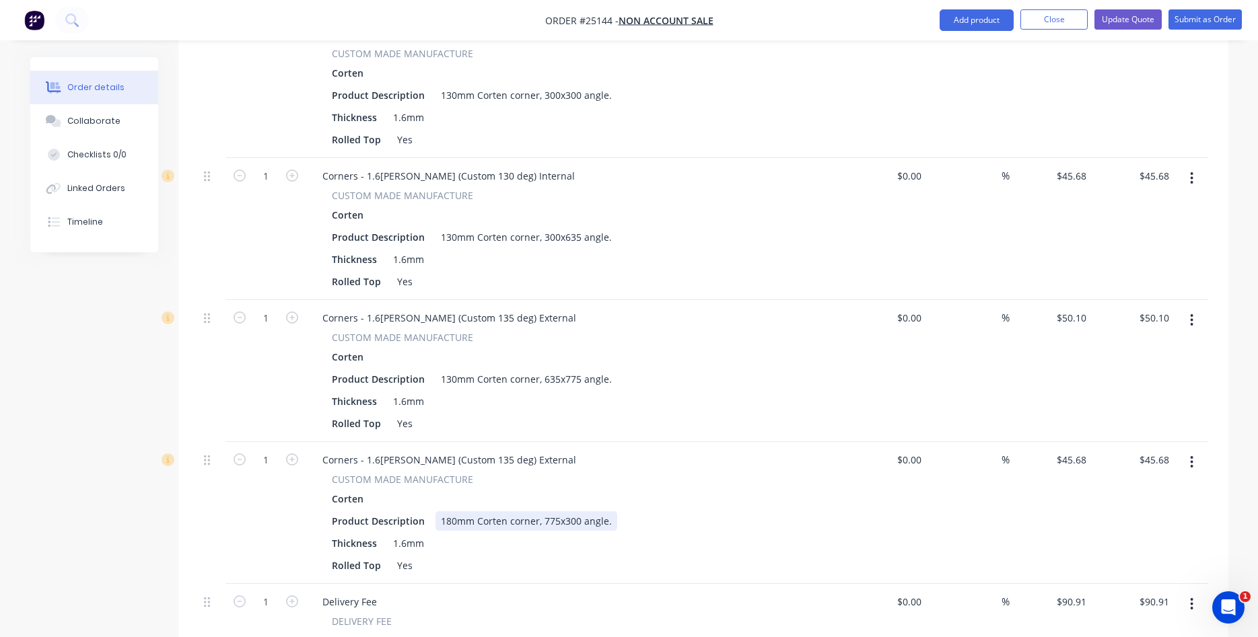
click at [444, 512] on div "180mm Corten corner, 775x300 angle." at bounding box center [527, 522] width 182 height 20
click at [480, 450] on div "Corners - 1.6[PERSON_NAME] (Custom 135 deg) External" at bounding box center [449, 460] width 275 height 20
click at [726, 512] on div "Product Description 130mm Corten corner, 775x300 angle." at bounding box center [572, 522] width 493 height 20
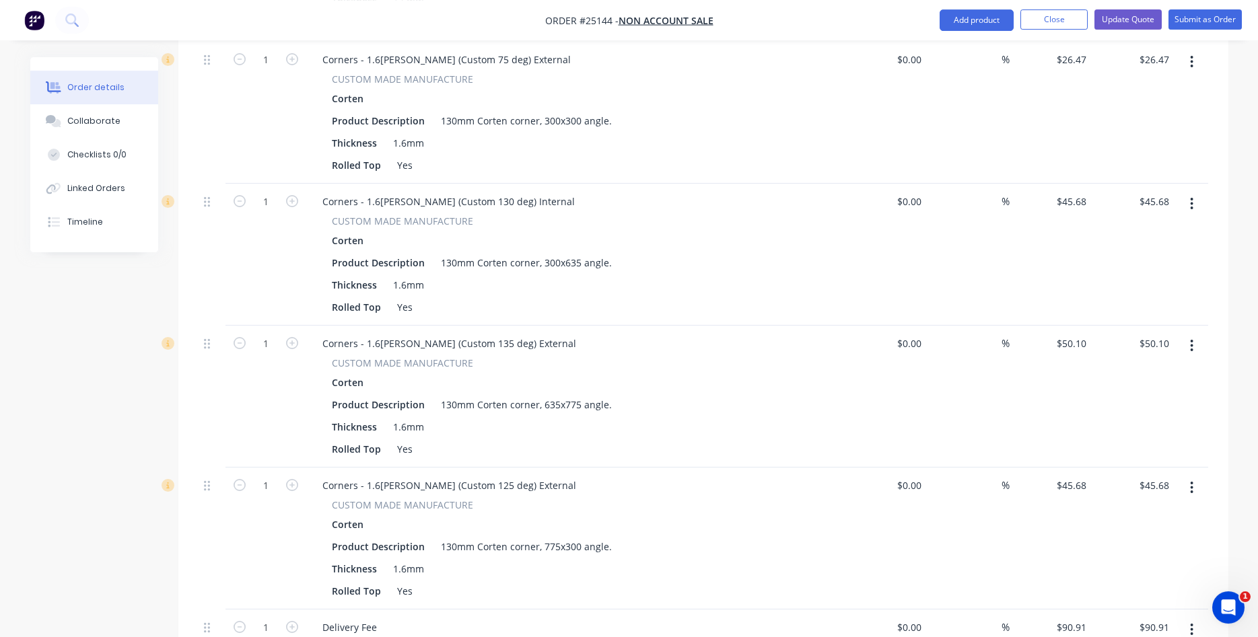
scroll to position [1148, 0]
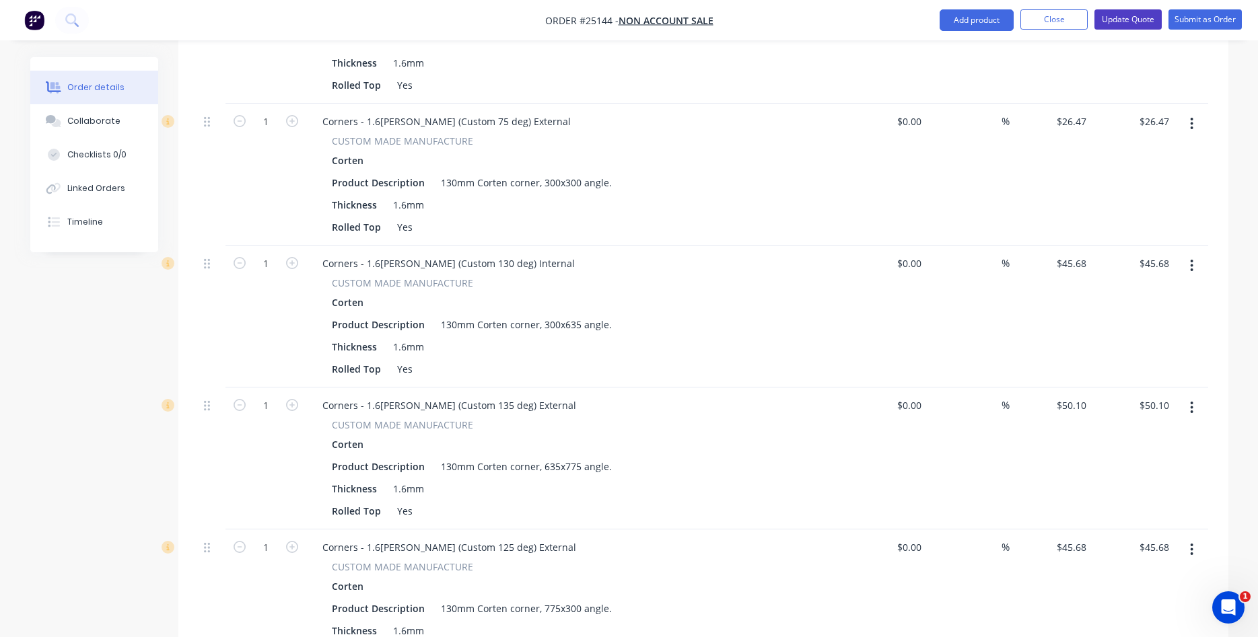
click at [1144, 20] on button "Update Quote" at bounding box center [1128, 19] width 67 height 20
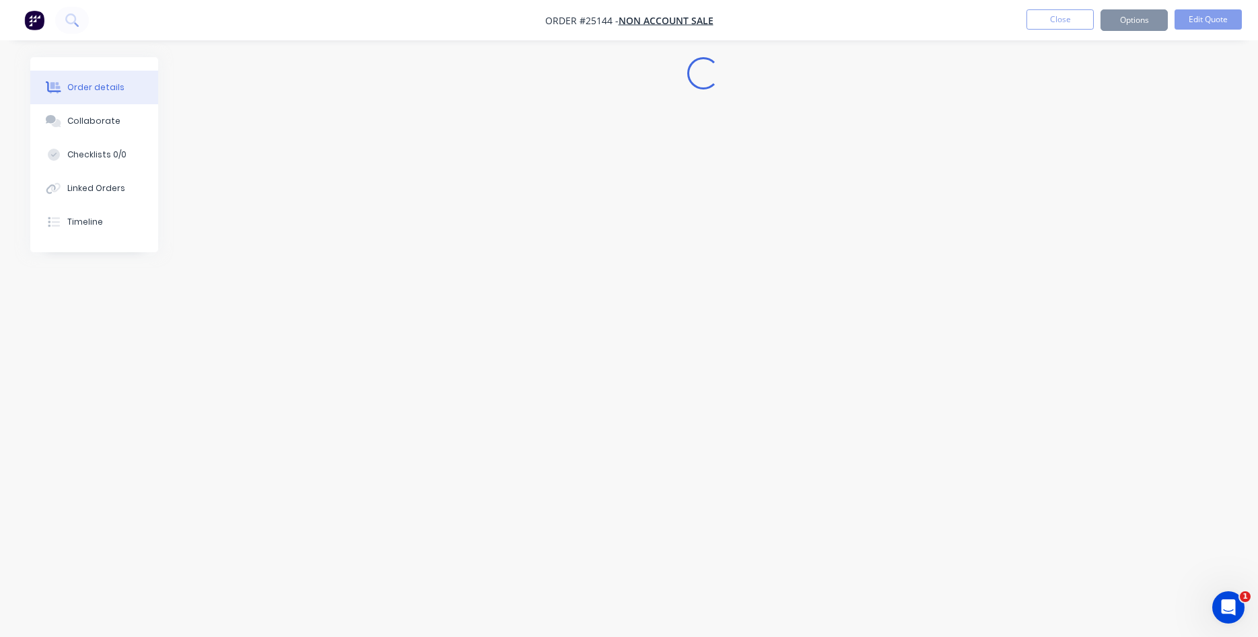
scroll to position [0, 0]
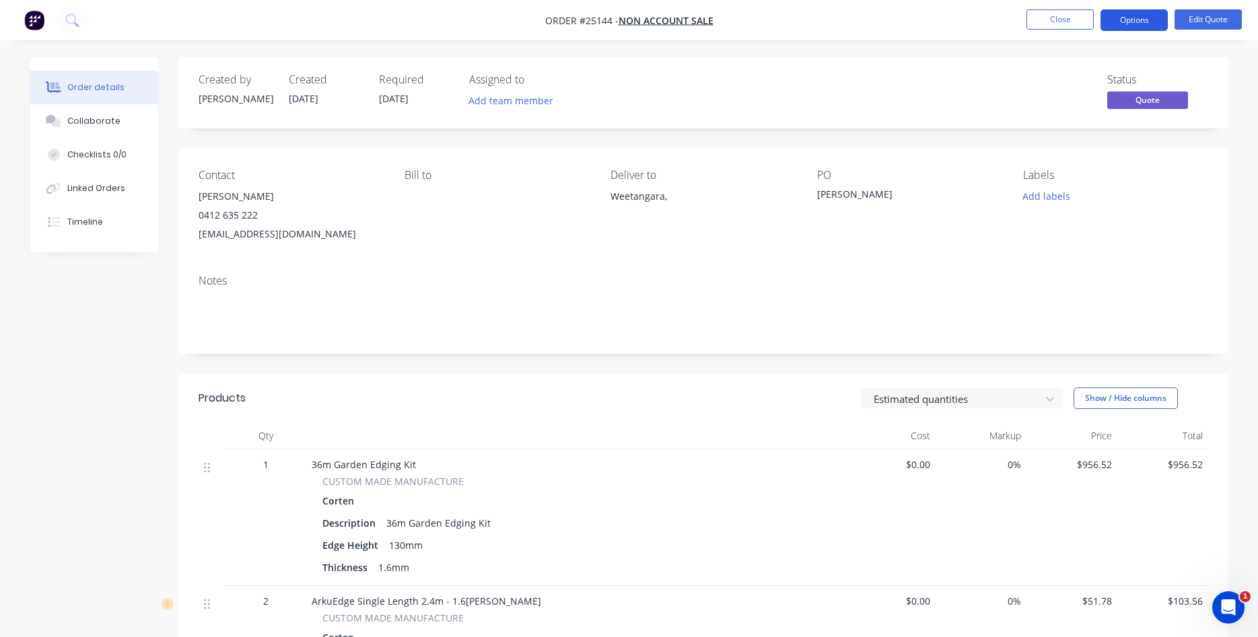
click at [1125, 18] on button "Options" at bounding box center [1134, 20] width 67 height 22
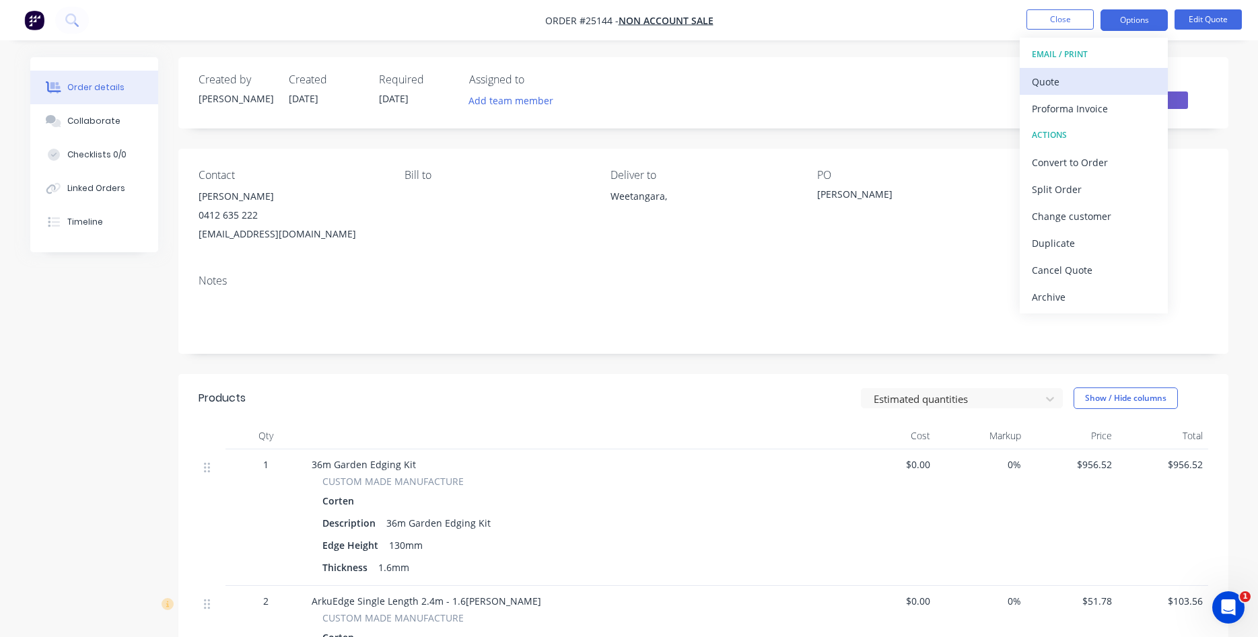
click at [1059, 77] on div "Quote" at bounding box center [1094, 82] width 124 height 20
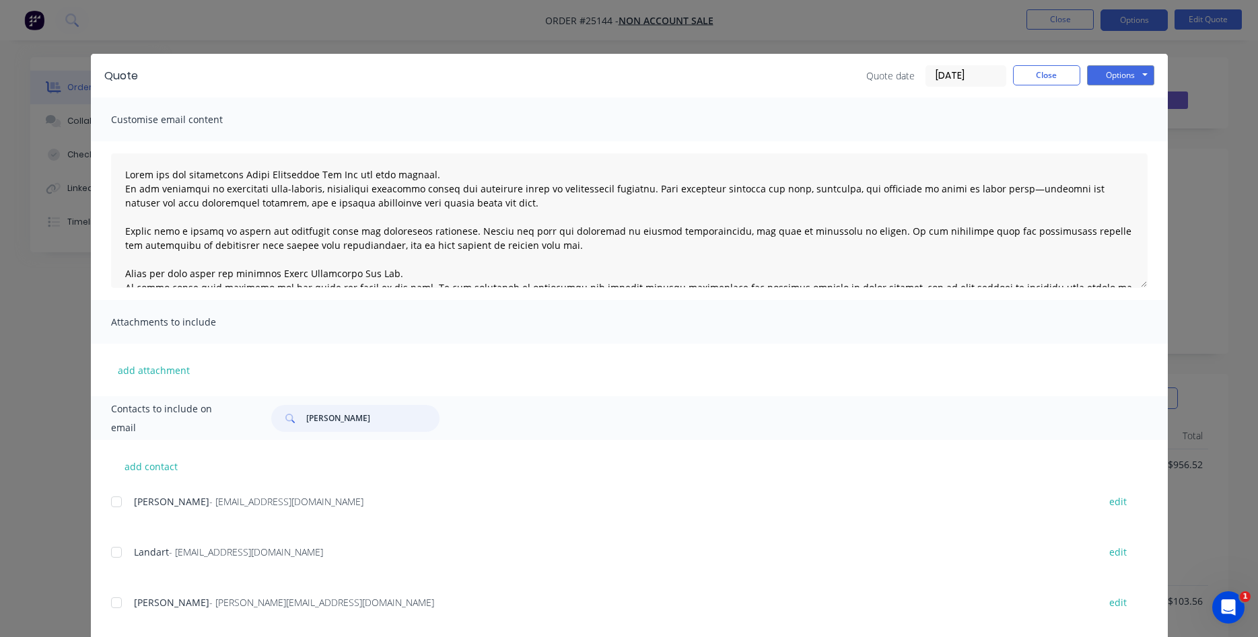
drag, startPoint x: 349, startPoint y: 411, endPoint x: 269, endPoint y: 423, distance: 81.0
click at [306, 423] on input "[PERSON_NAME]" at bounding box center [372, 418] width 133 height 27
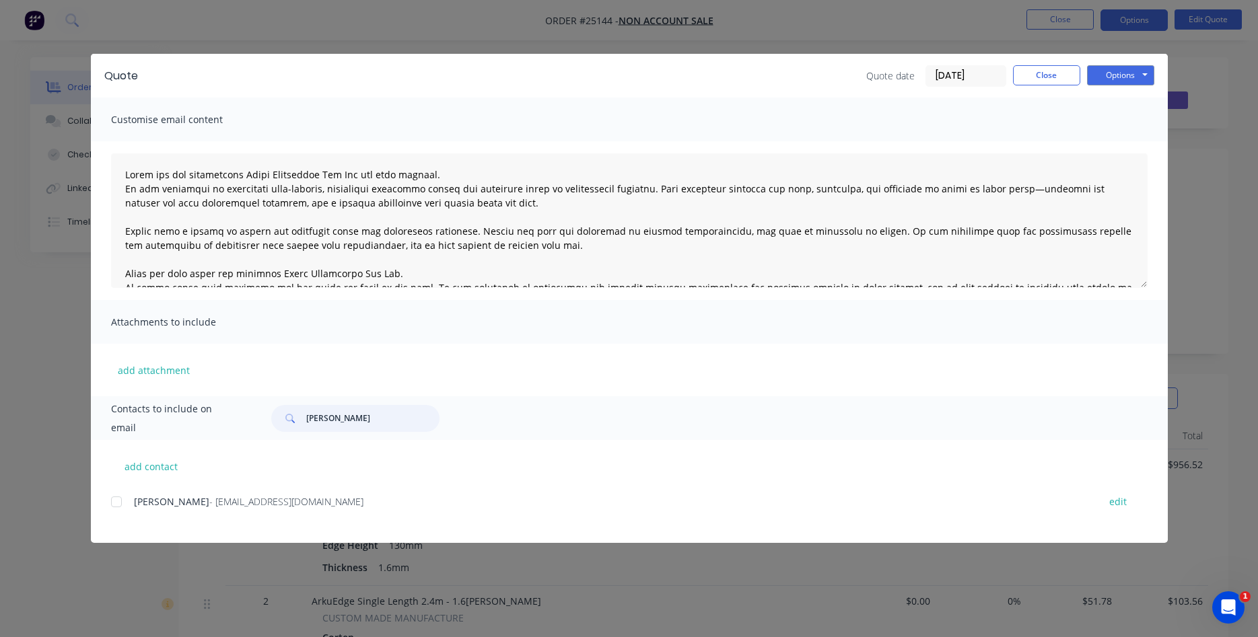
click at [117, 499] on div at bounding box center [116, 502] width 27 height 27
type input "[PERSON_NAME]"
click at [1119, 78] on button "Options" at bounding box center [1120, 75] width 67 height 20
click at [1137, 143] on button "Email" at bounding box center [1130, 144] width 86 height 22
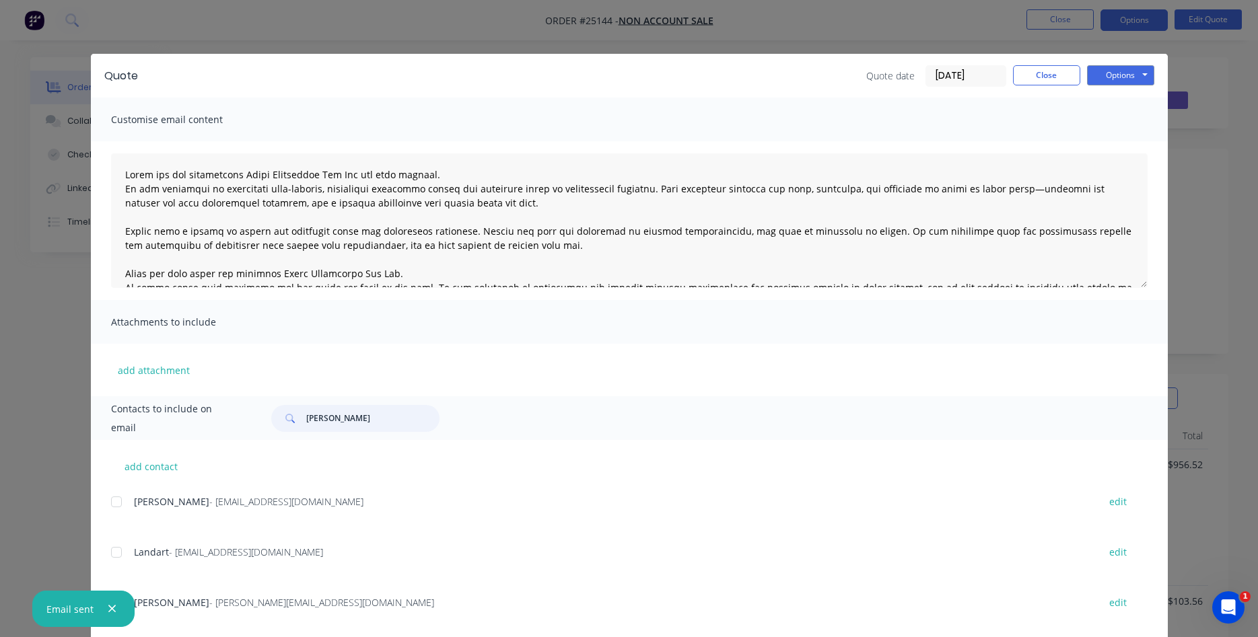
drag, startPoint x: 335, startPoint y: 418, endPoint x: 296, endPoint y: 417, distance: 38.4
click at [306, 417] on input "[PERSON_NAME]" at bounding box center [372, 418] width 133 height 27
click at [1064, 77] on button "Close" at bounding box center [1046, 75] width 67 height 20
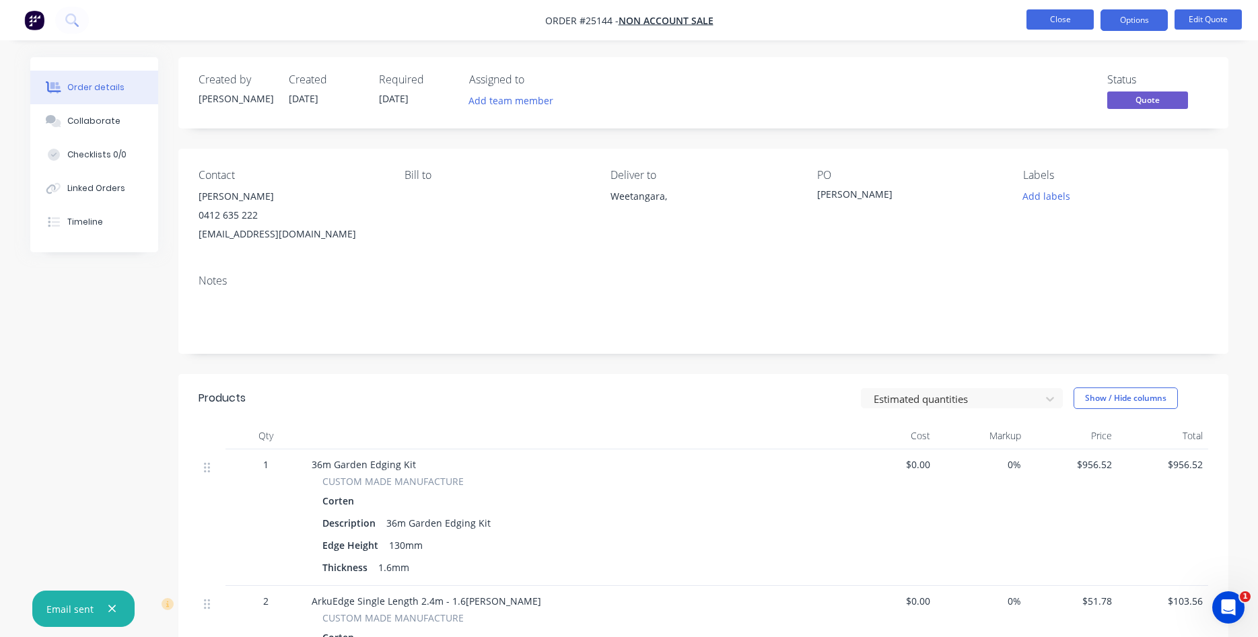
click at [1062, 22] on button "Close" at bounding box center [1060, 19] width 67 height 20
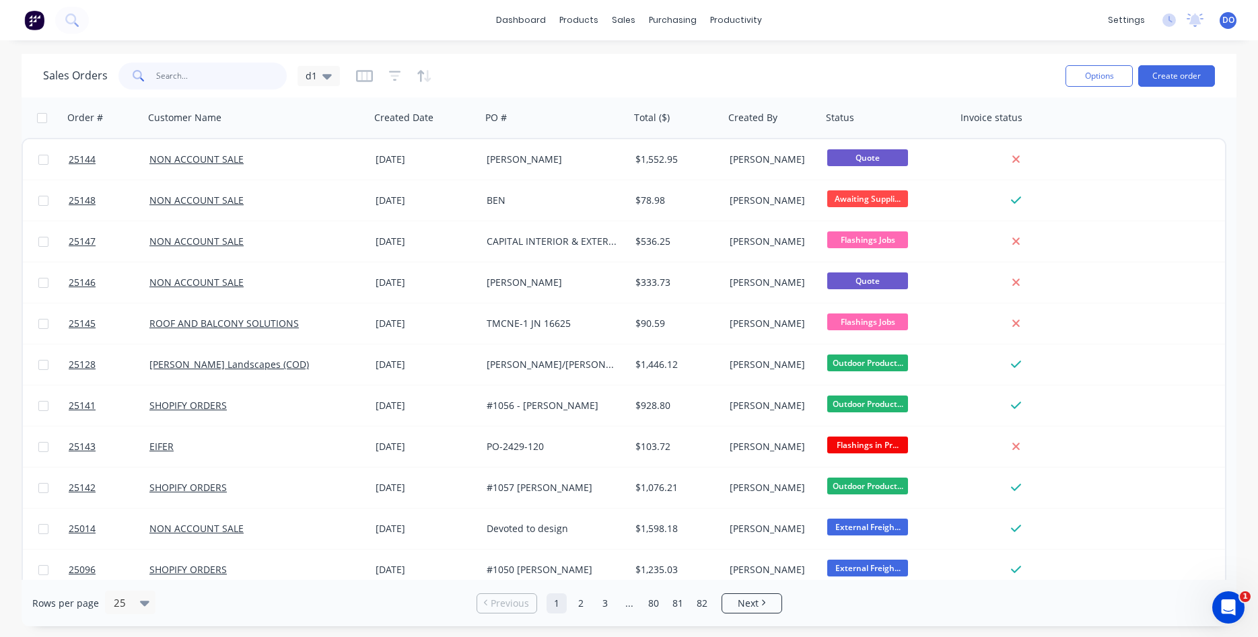
click at [201, 77] on input "text" at bounding box center [221, 76] width 131 height 27
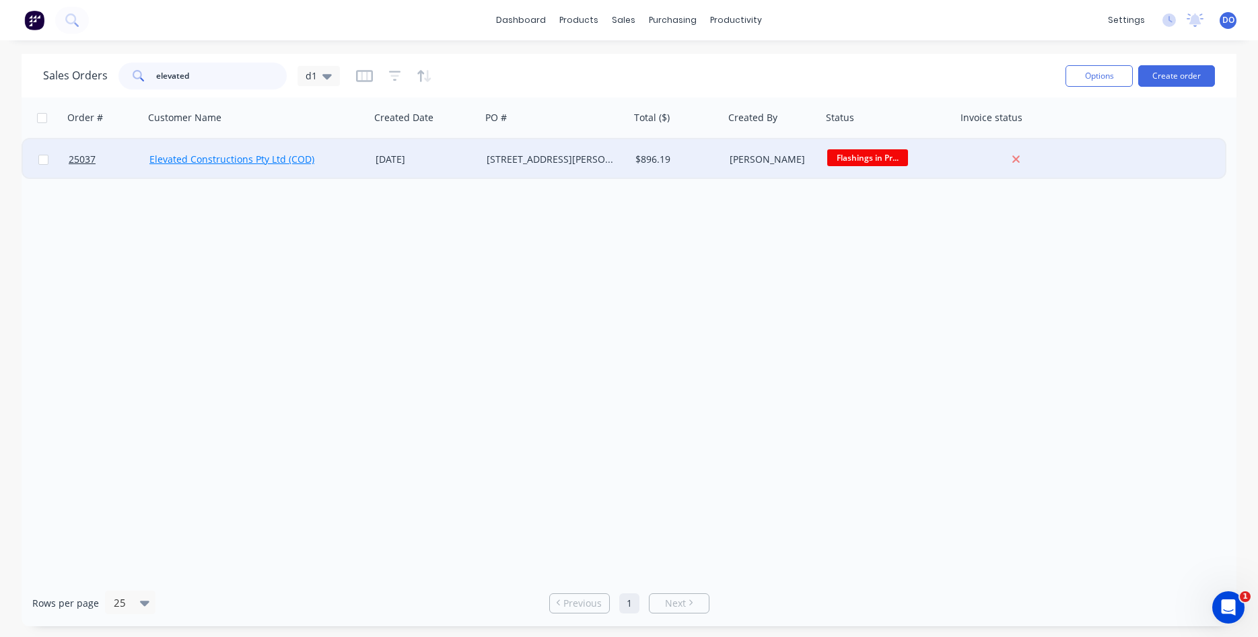
type input "elevated"
click at [240, 161] on link "Elevated Constructions Pty Ltd (COD)" at bounding box center [231, 159] width 165 height 13
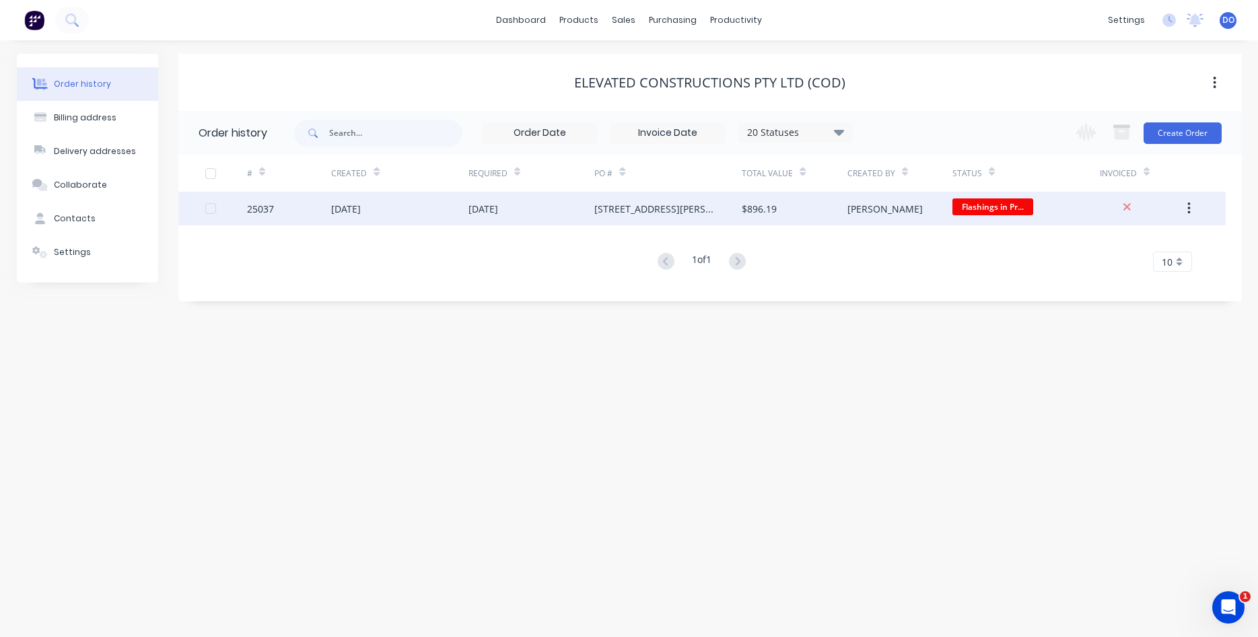
click at [343, 213] on div "[DATE]" at bounding box center [346, 209] width 30 height 14
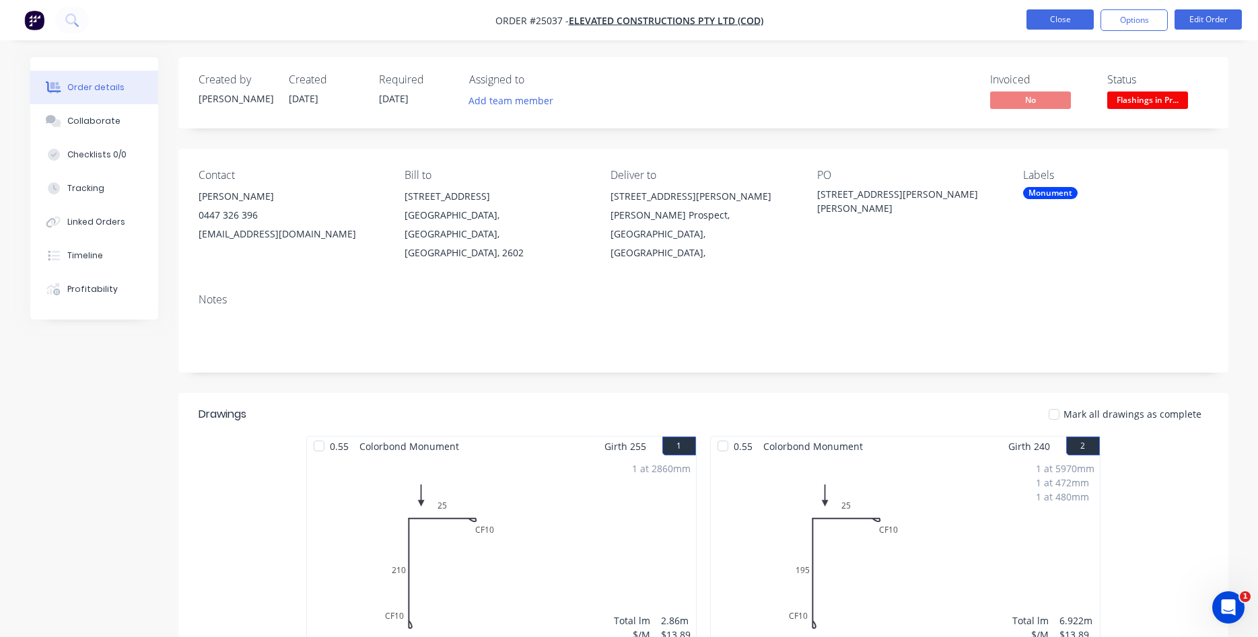
click at [1068, 21] on button "Close" at bounding box center [1060, 19] width 67 height 20
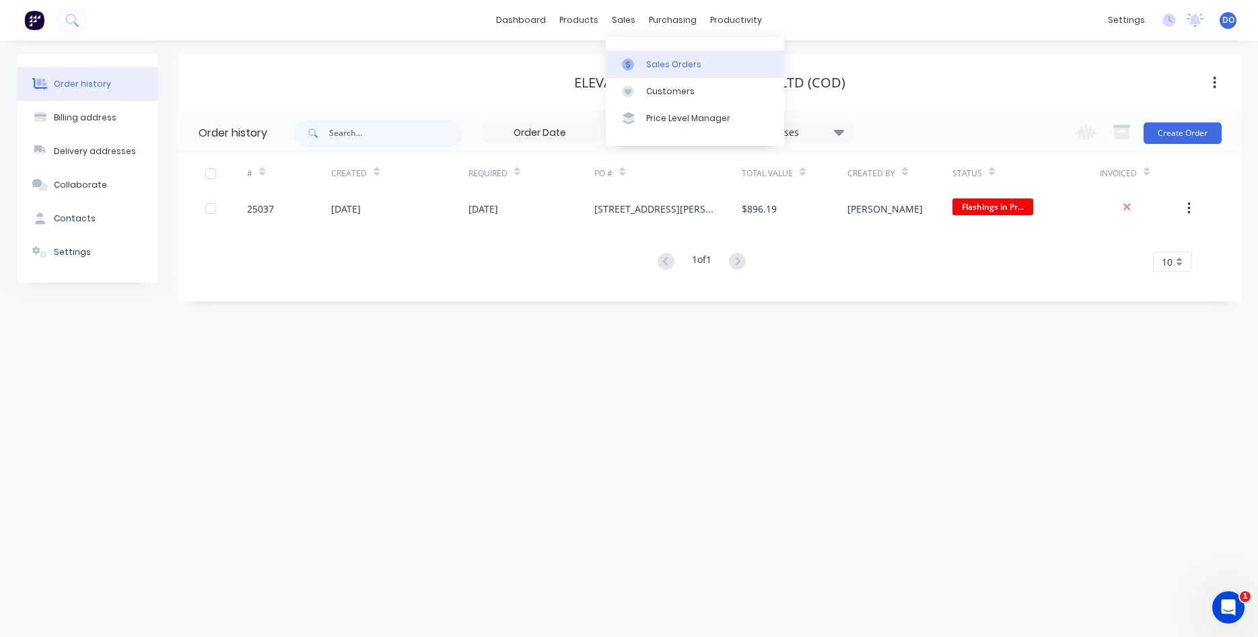
click at [666, 59] on div "Sales Orders" at bounding box center [673, 65] width 55 height 12
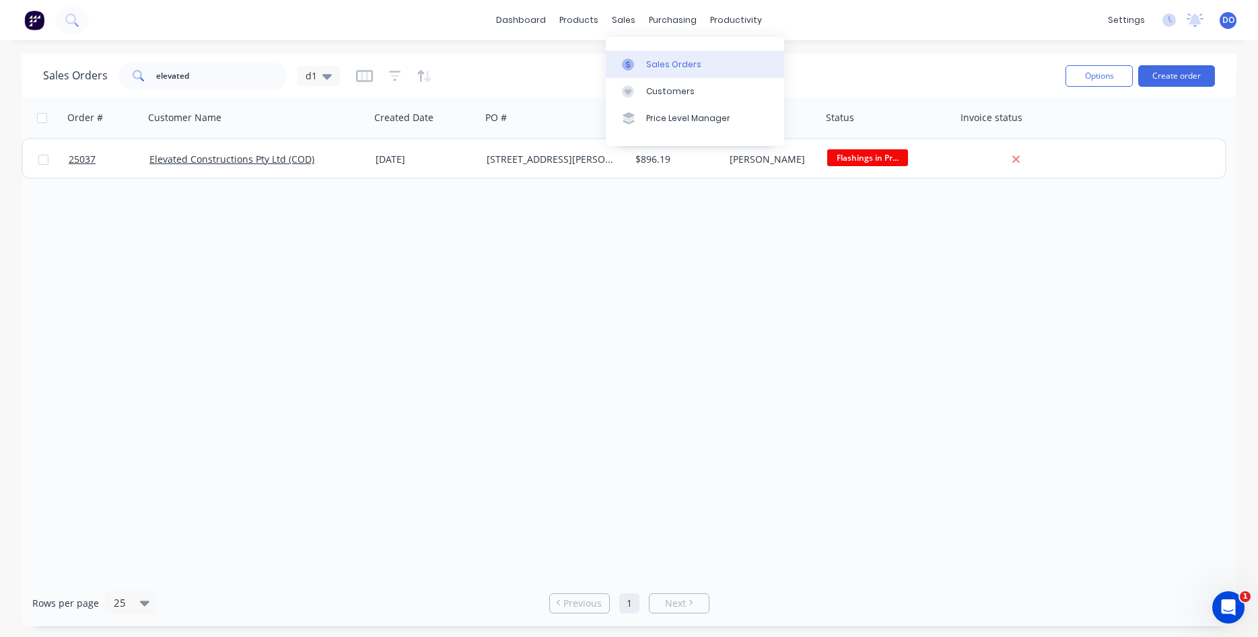
click at [657, 58] on link "Sales Orders" at bounding box center [695, 63] width 178 height 27
drag, startPoint x: 192, startPoint y: 78, endPoint x: 137, endPoint y: 74, distance: 54.7
click at [156, 77] on input "elevated" at bounding box center [221, 76] width 131 height 27
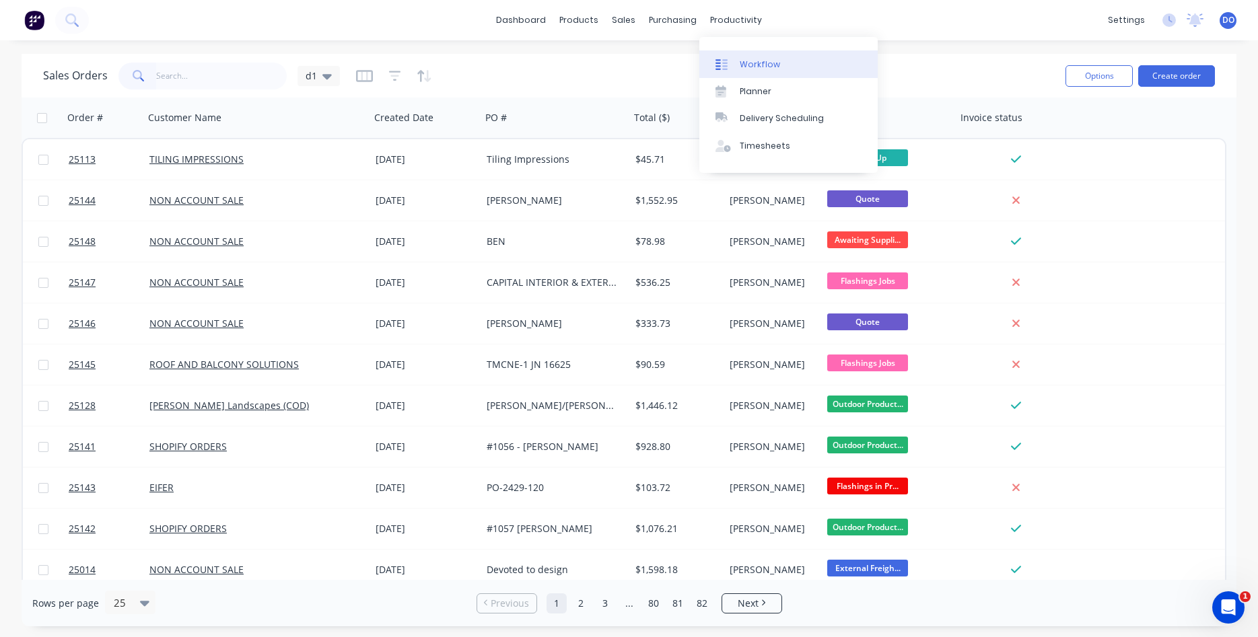
click at [770, 64] on div "Workflow" at bounding box center [760, 65] width 40 height 12
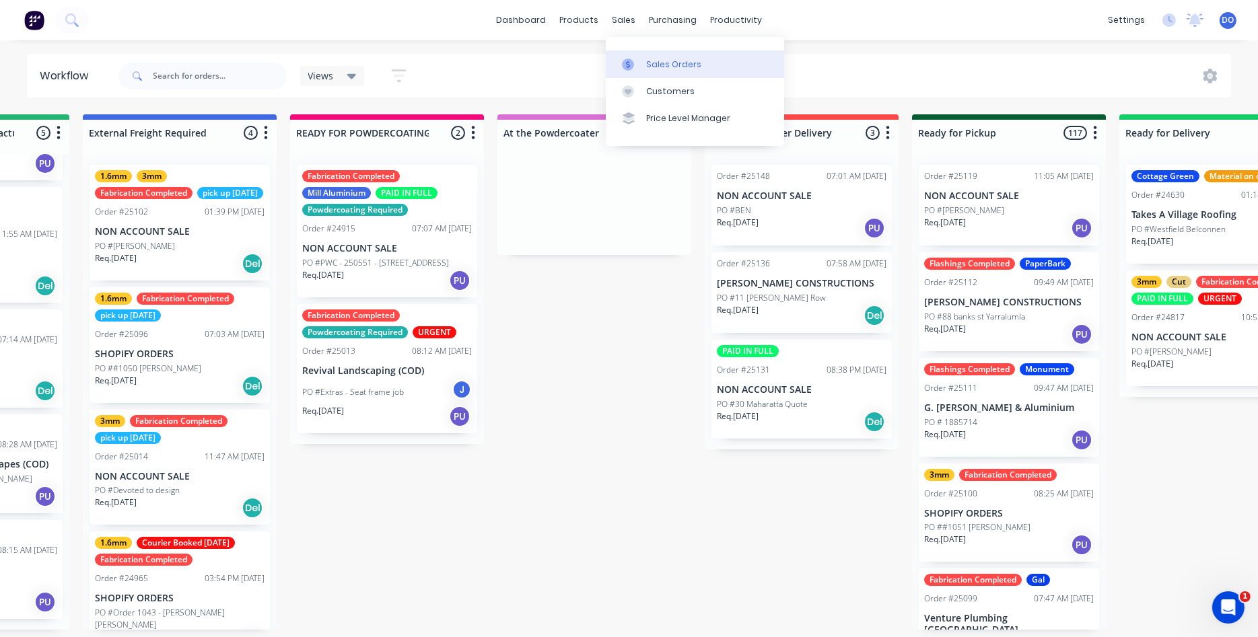
click at [663, 61] on div "Sales Orders" at bounding box center [673, 65] width 55 height 12
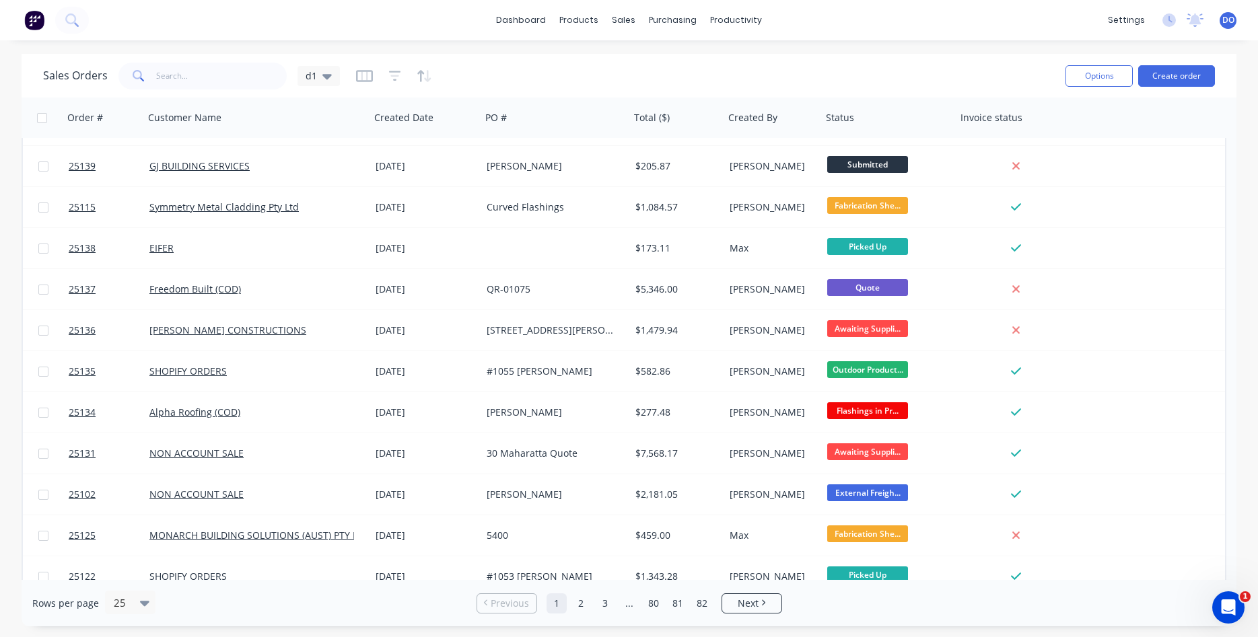
scroll to position [584, 0]
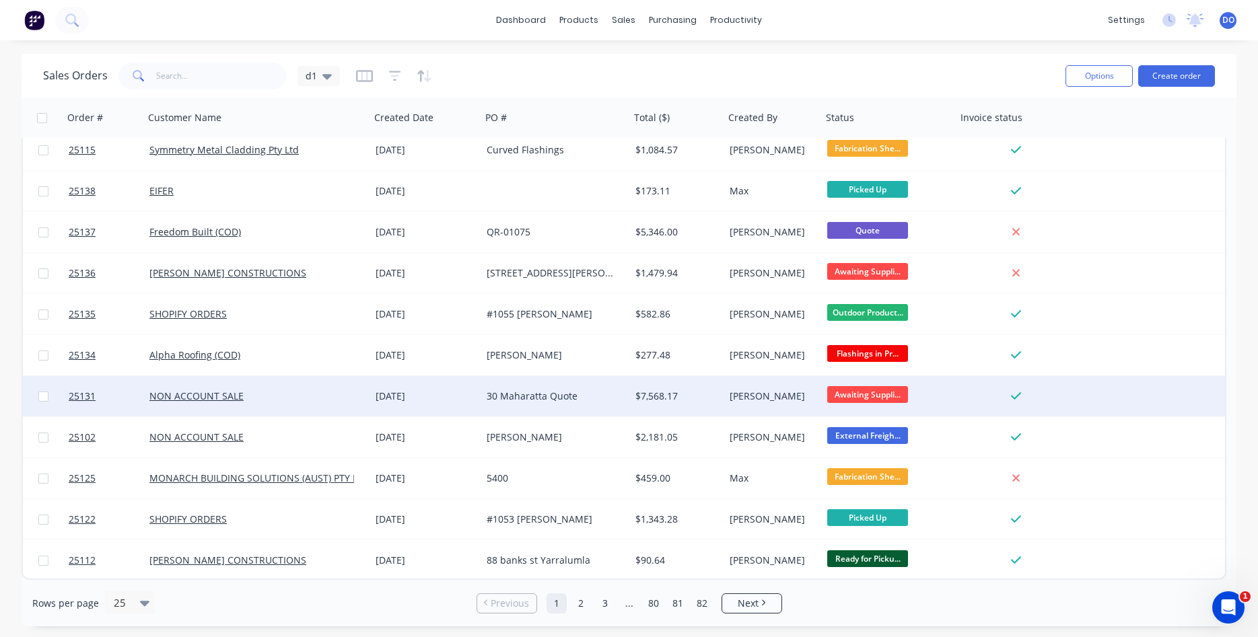
click at [563, 392] on div "30 Maharatta Quote" at bounding box center [552, 396] width 131 height 13
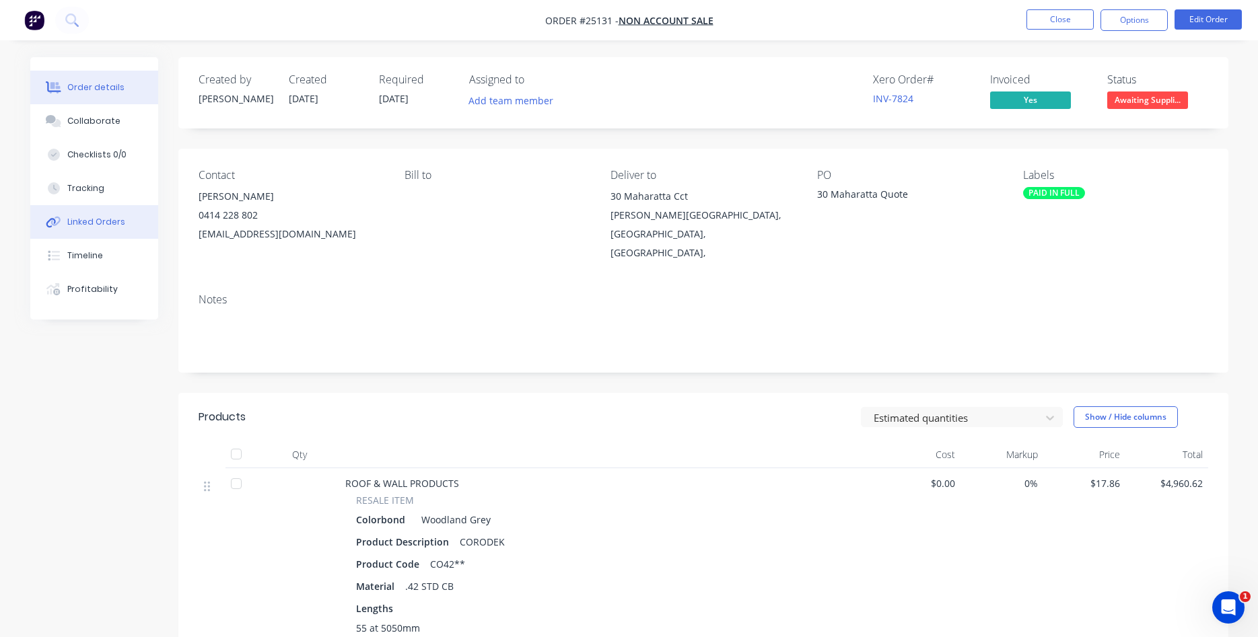
click at [94, 220] on div "Linked Orders" at bounding box center [96, 222] width 58 height 12
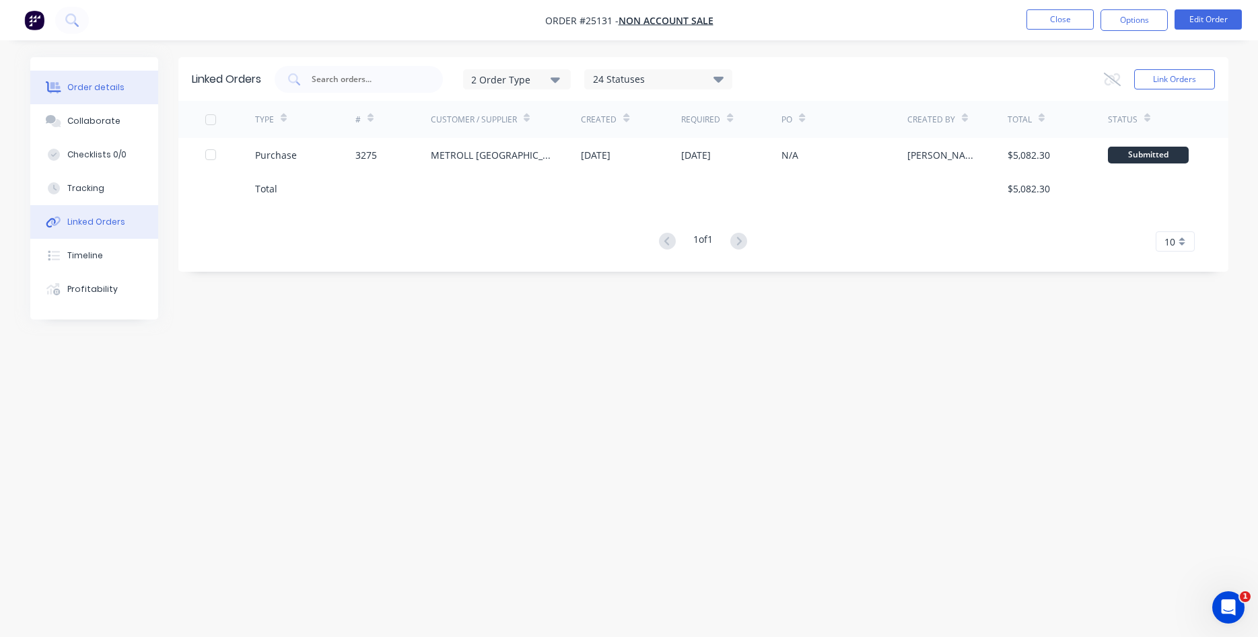
click at [104, 98] on button "Order details" at bounding box center [94, 88] width 128 height 34
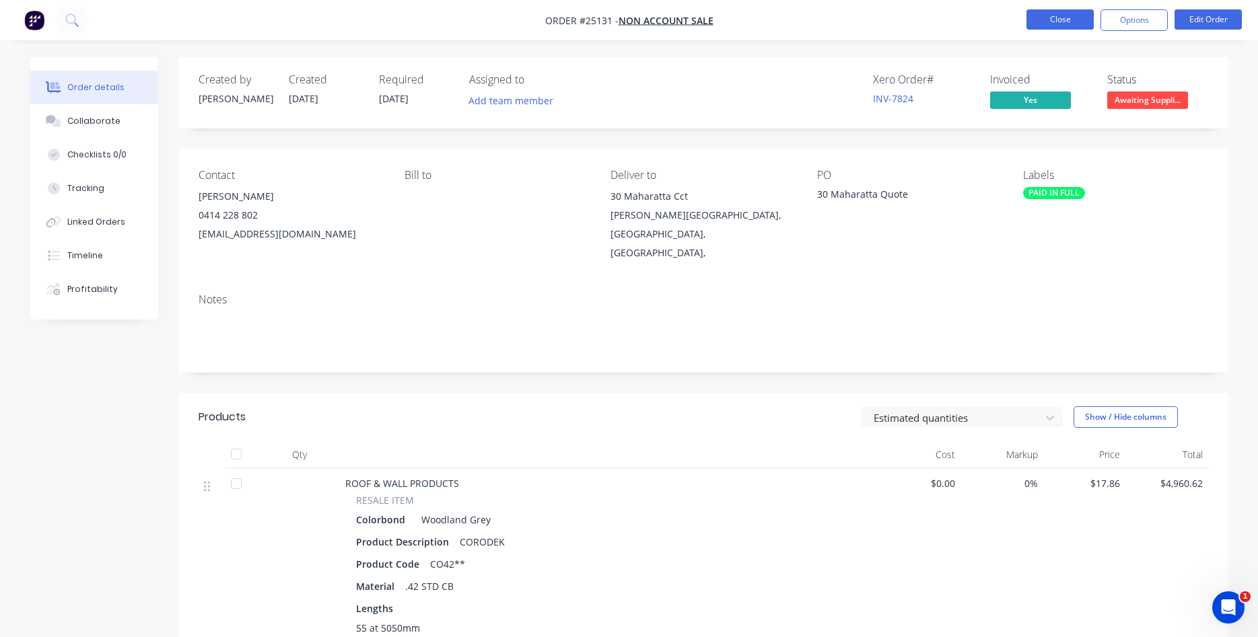
click at [1058, 15] on button "Close" at bounding box center [1060, 19] width 67 height 20
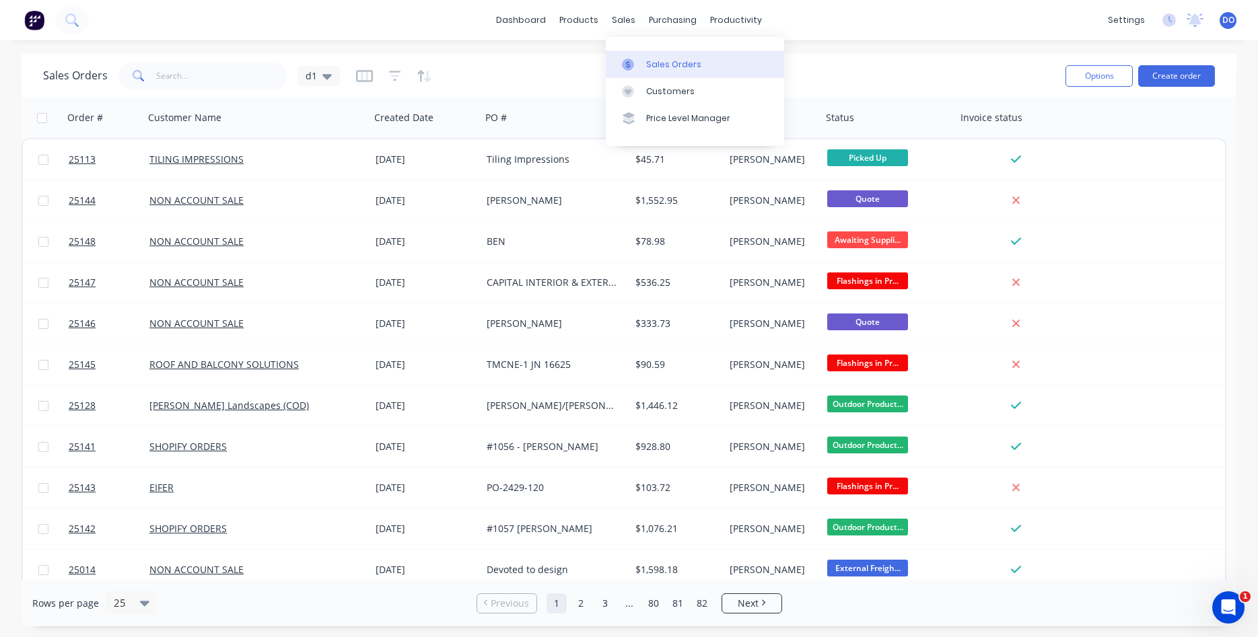
click at [654, 66] on div "Sales Orders" at bounding box center [673, 65] width 55 height 12
click at [663, 69] on div "Sales Orders" at bounding box center [673, 65] width 55 height 12
click at [1182, 78] on button "Create order" at bounding box center [1176, 76] width 77 height 22
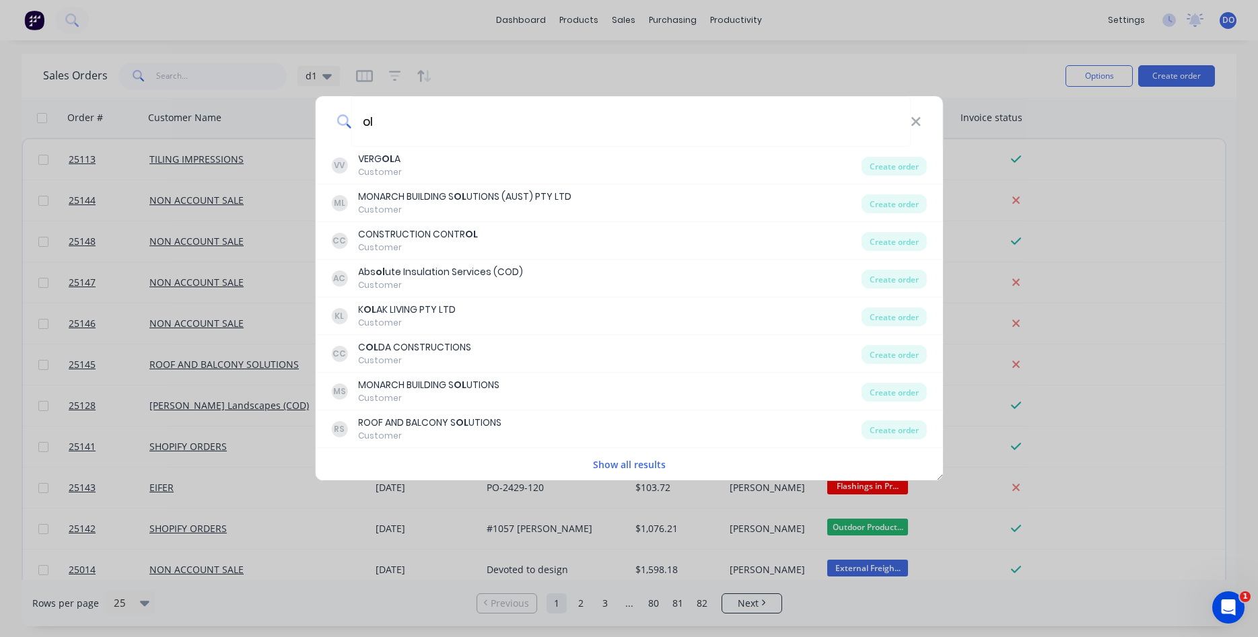
type input "o"
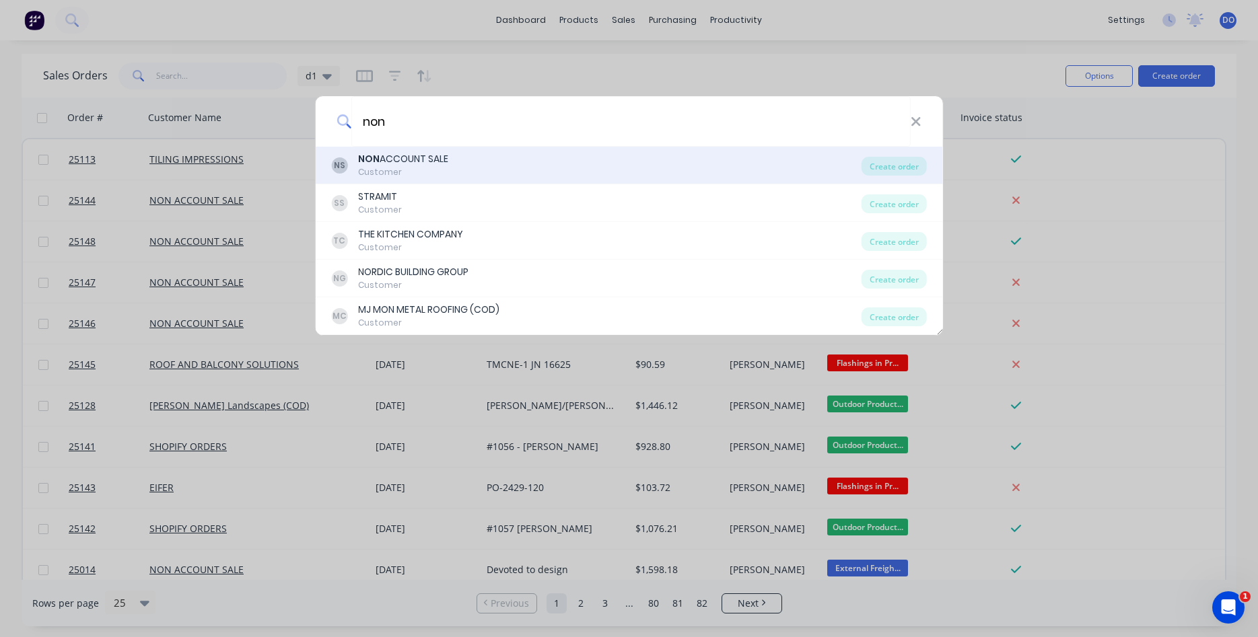
type input "non"
click at [453, 155] on div "NS NON ACCOUNT SALE Customer" at bounding box center [596, 165] width 530 height 26
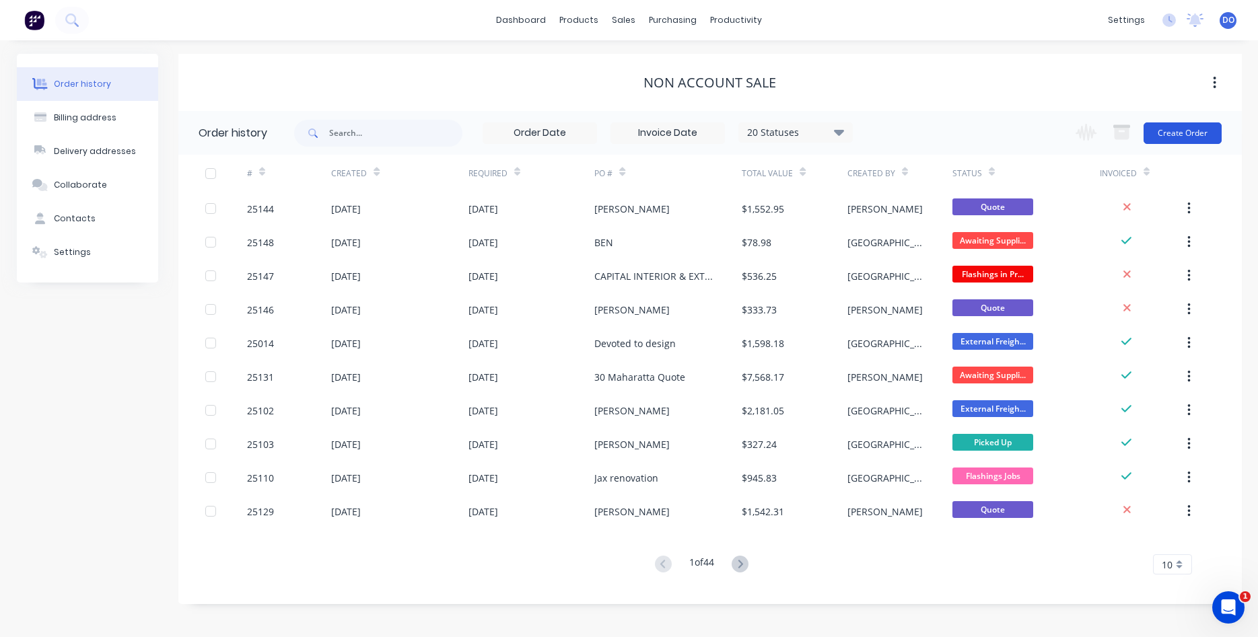
click at [1177, 135] on button "Create Order" at bounding box center [1183, 134] width 78 height 22
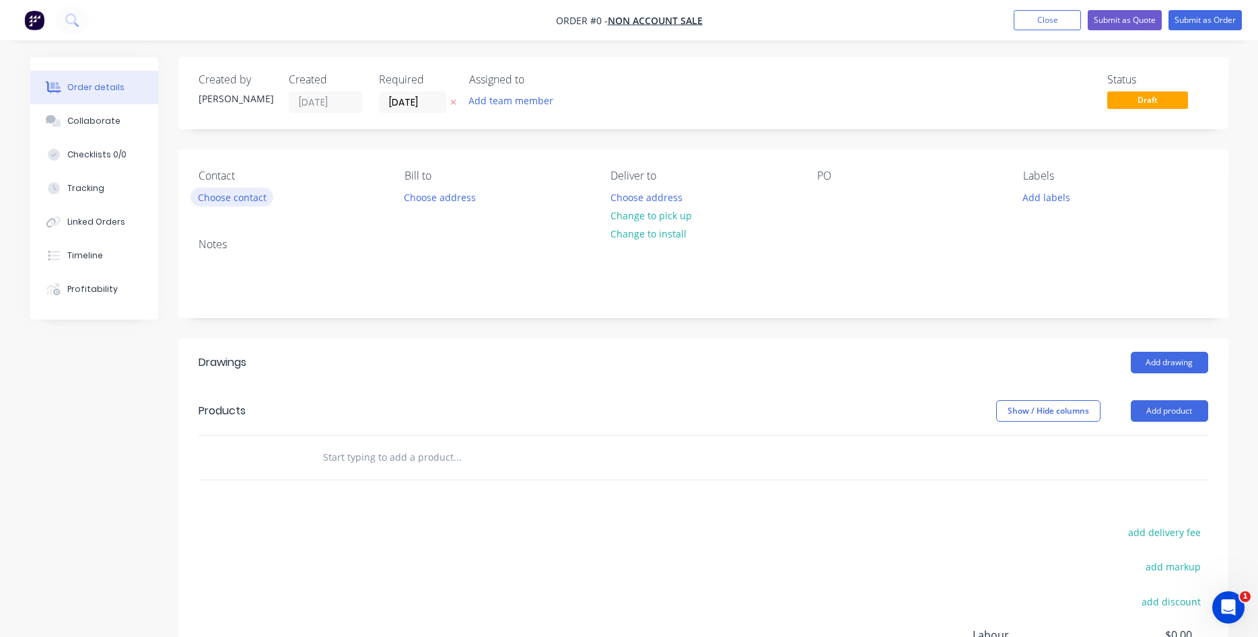
click at [224, 201] on button "Choose contact" at bounding box center [231, 197] width 83 height 18
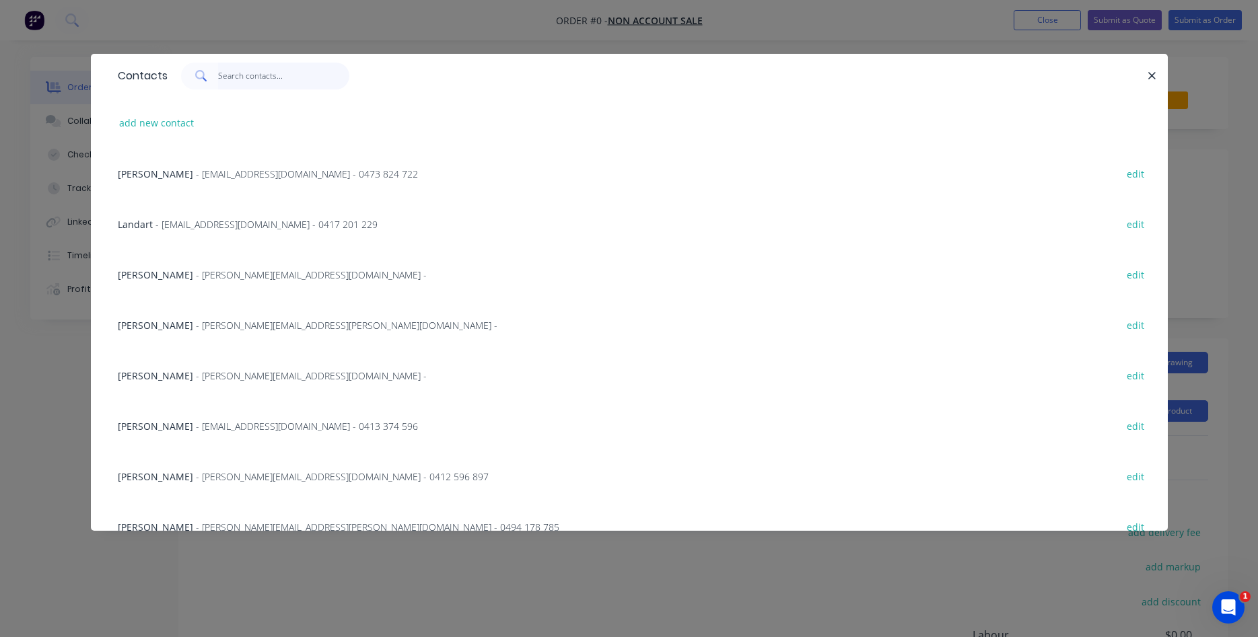
click at [243, 73] on input "text" at bounding box center [283, 76] width 131 height 27
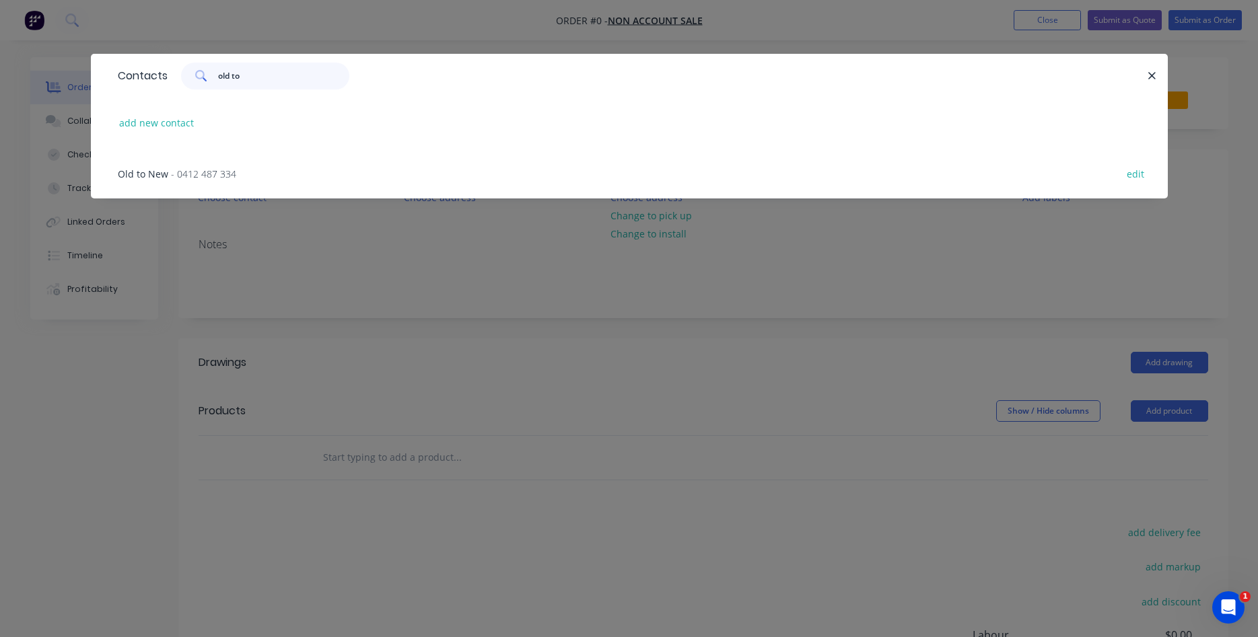
type input "old to"
click at [217, 176] on span "- 0412 487 334" at bounding box center [203, 174] width 65 height 13
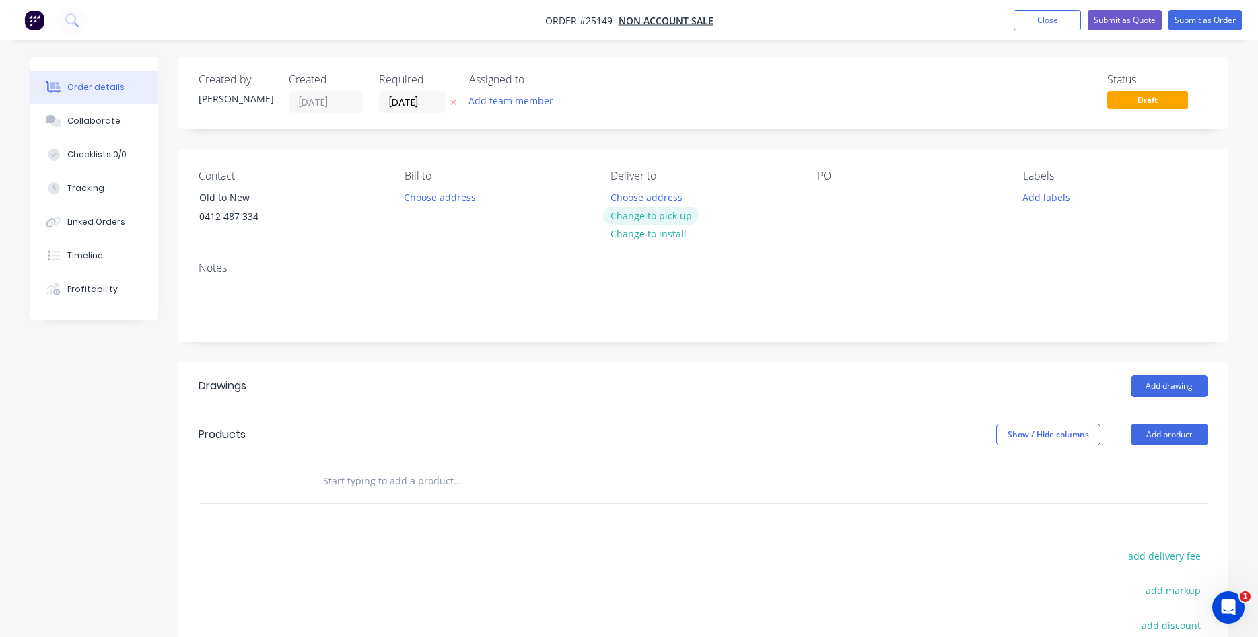
click at [658, 216] on button "Change to pick up" at bounding box center [651, 216] width 96 height 18
click at [827, 186] on div "PO" at bounding box center [909, 200] width 184 height 61
click at [823, 198] on div at bounding box center [828, 198] width 22 height 20
click at [1176, 433] on button "Add product" at bounding box center [1169, 435] width 77 height 22
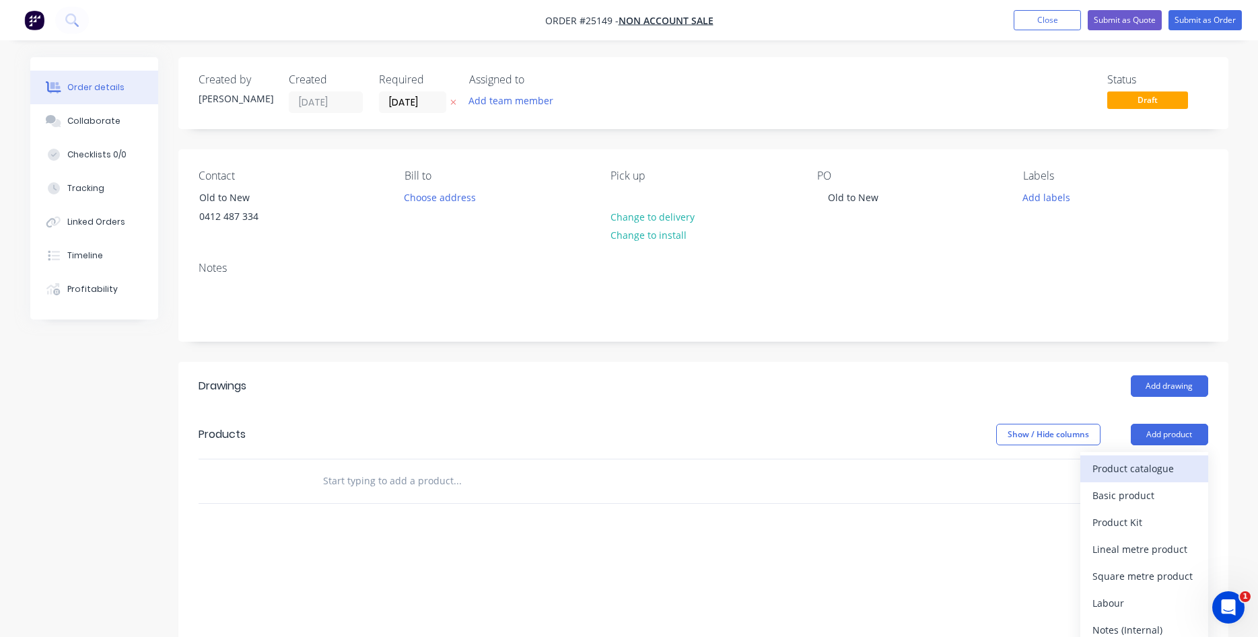
click at [1141, 476] on div "Product catalogue" at bounding box center [1144, 469] width 104 height 20
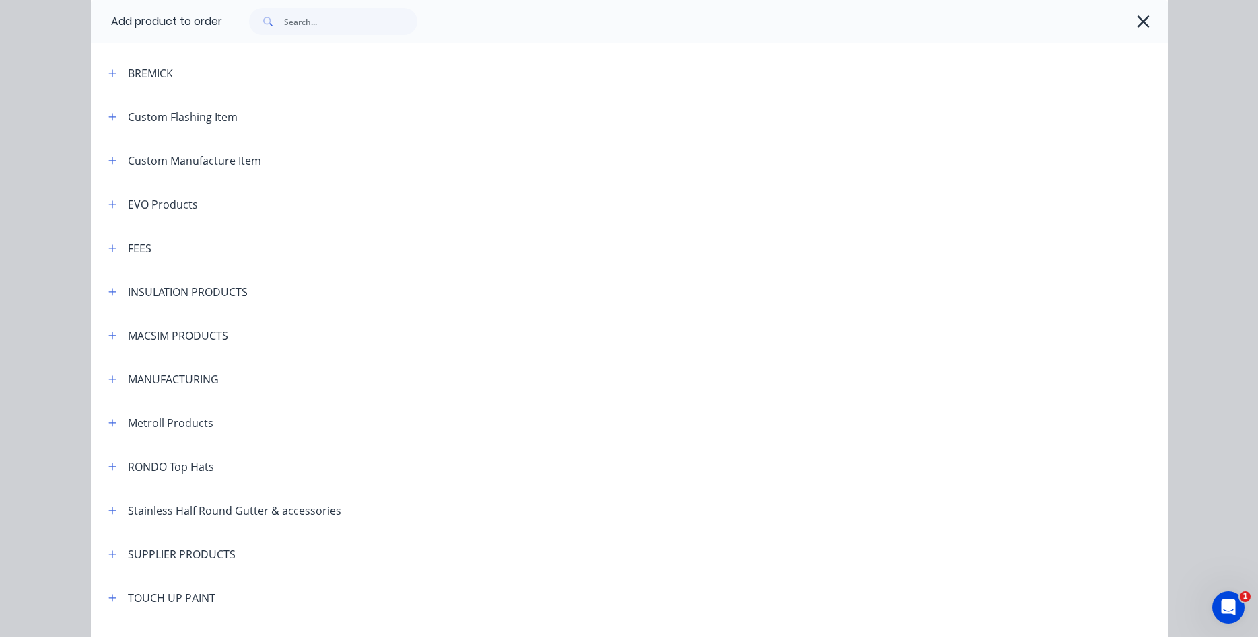
scroll to position [767, 0]
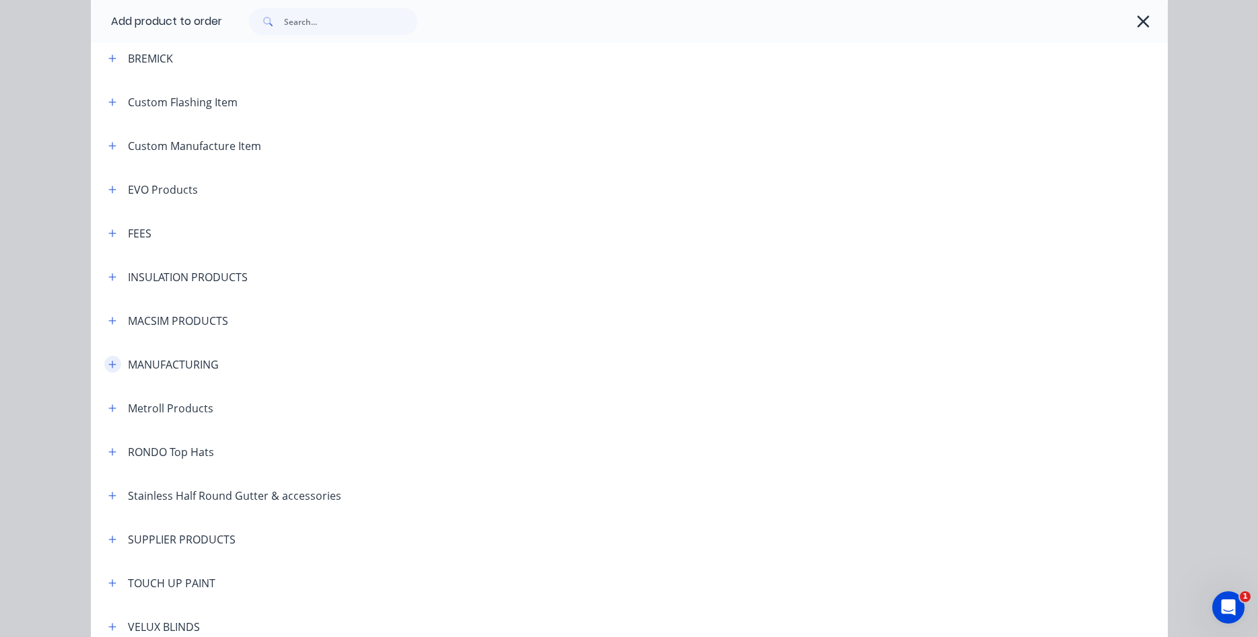
click at [114, 365] on icon "button" at bounding box center [111, 364] width 7 height 7
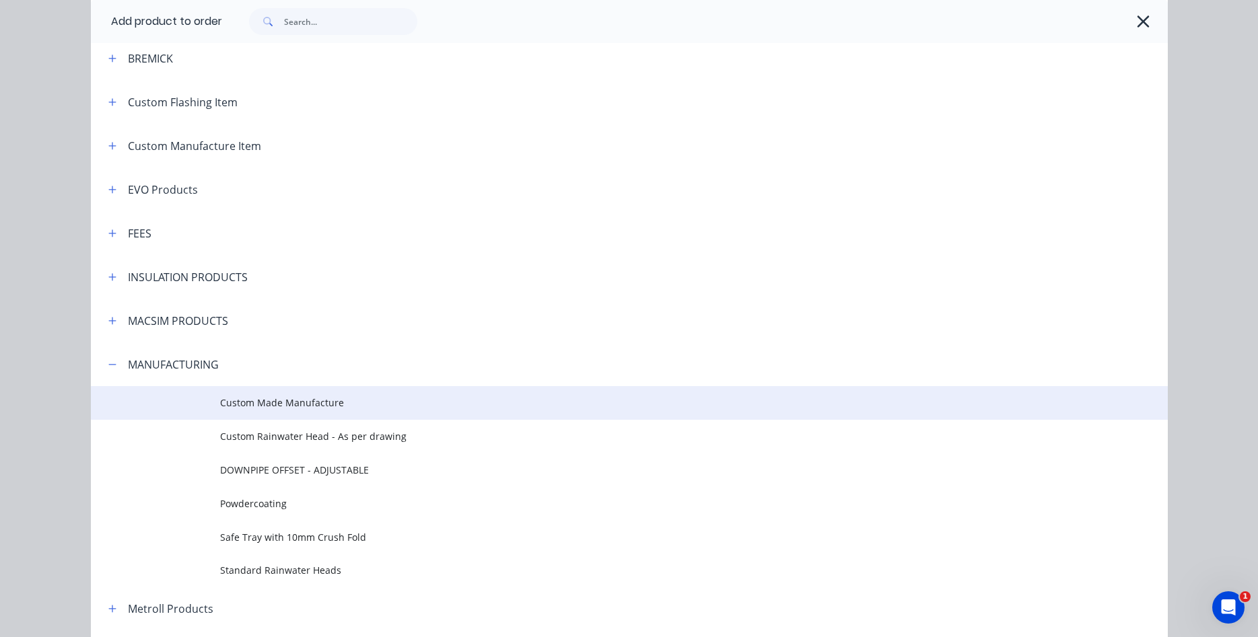
click at [316, 410] on span "Custom Made Manufacture" at bounding box center [599, 403] width 758 height 14
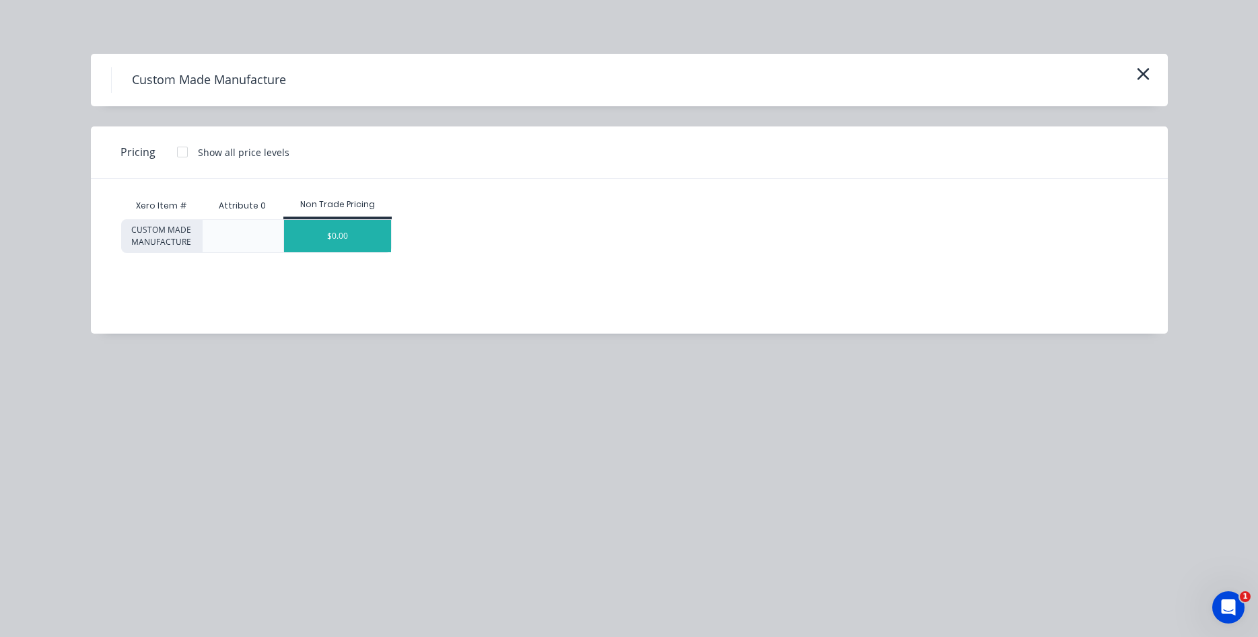
click at [349, 230] on div "$0.00" at bounding box center [337, 236] width 107 height 32
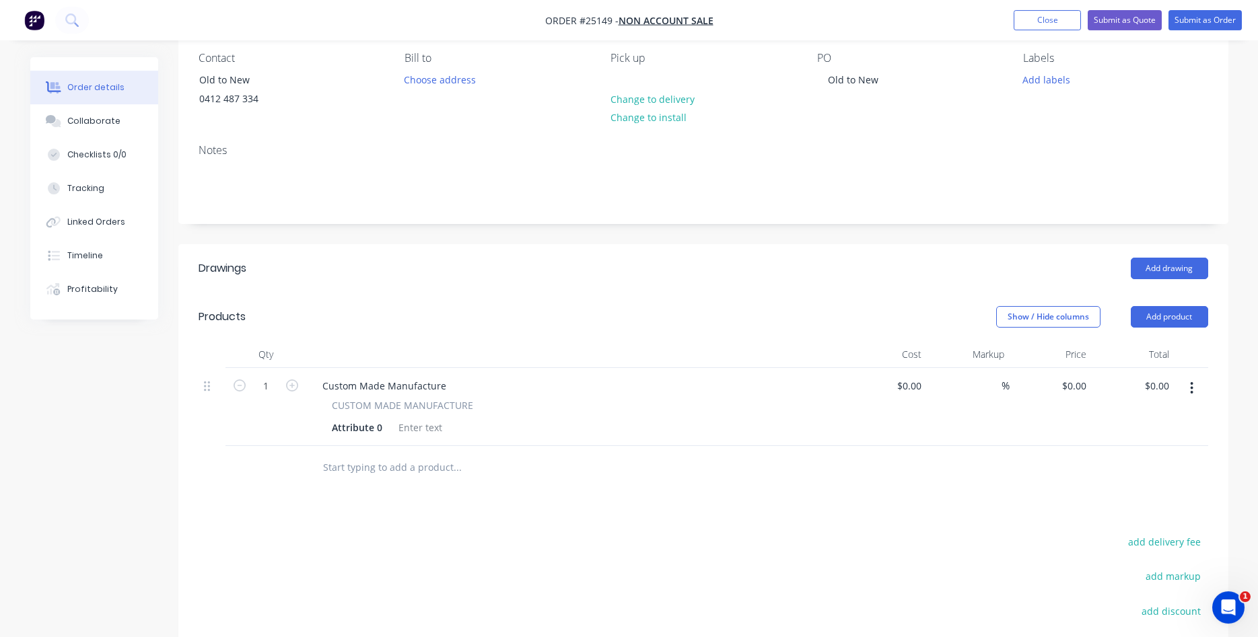
scroll to position [137, 0]
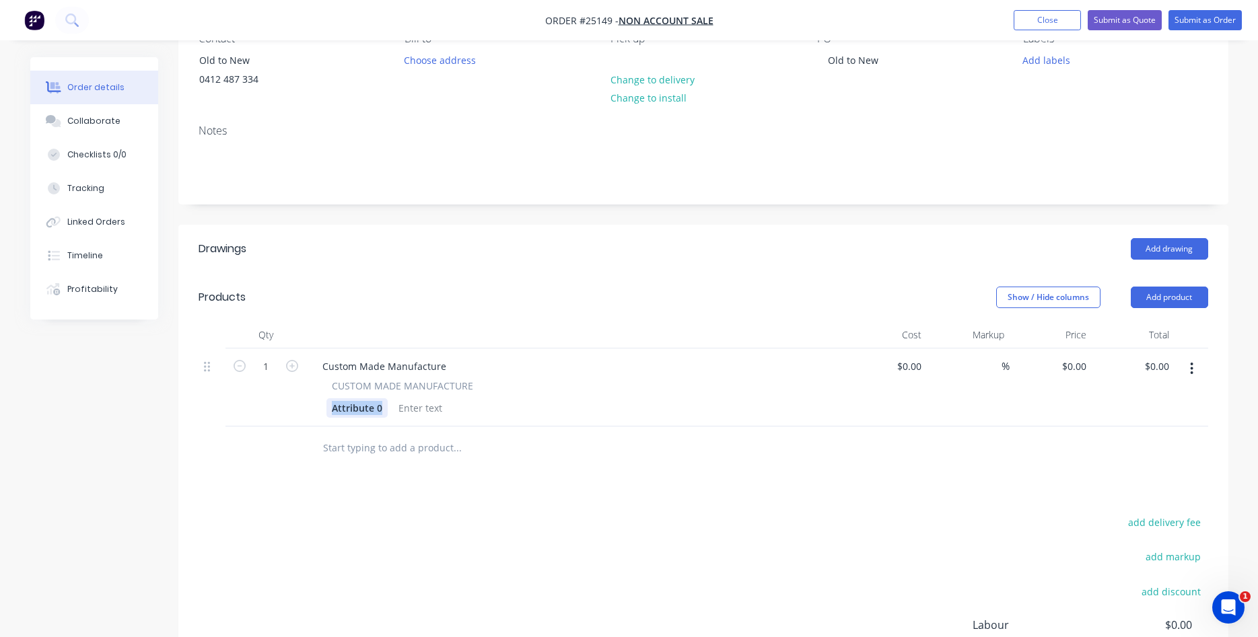
drag, startPoint x: 382, startPoint y: 406, endPoint x: 317, endPoint y: 415, distance: 66.0
click at [326, 415] on div "Attribute 0" at bounding box center [356, 408] width 61 height 20
drag, startPoint x: 449, startPoint y: 363, endPoint x: 273, endPoint y: 339, distance: 178.0
click at [312, 357] on div "Custom Made Manufacture" at bounding box center [384, 367] width 145 height 20
click at [414, 368] on div "40 x 30 Angle x 2400Long" at bounding box center [380, 367] width 137 height 20
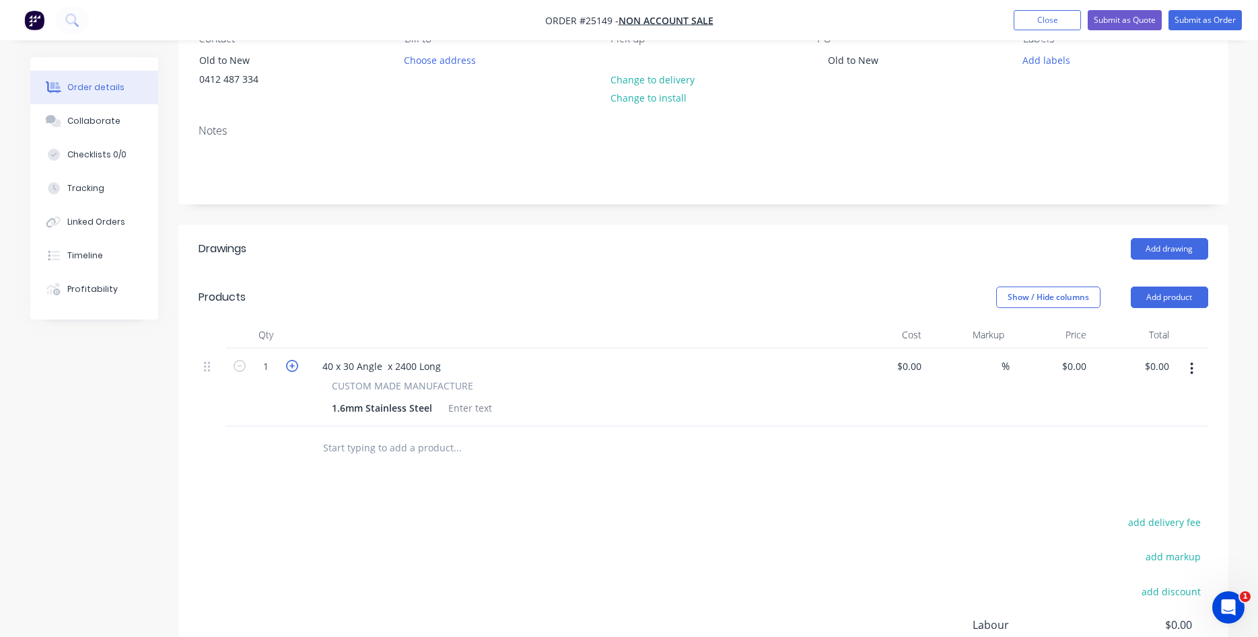
click at [291, 367] on icon "button" at bounding box center [292, 366] width 12 height 12
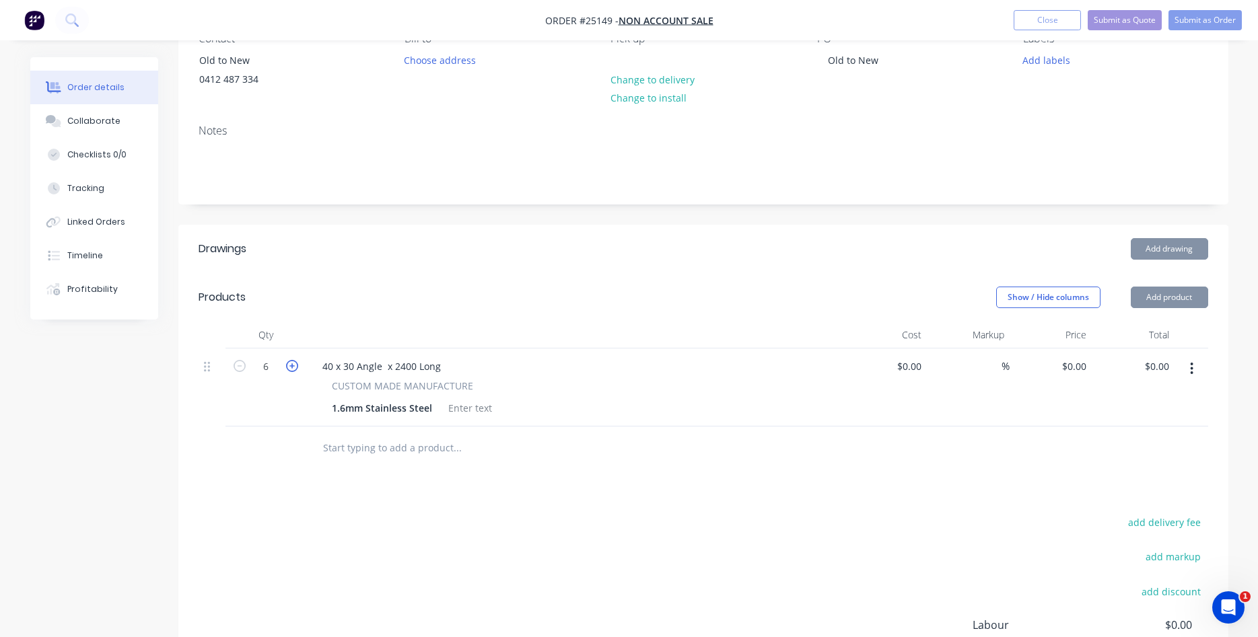
click at [291, 367] on icon "button" at bounding box center [292, 366] width 12 height 12
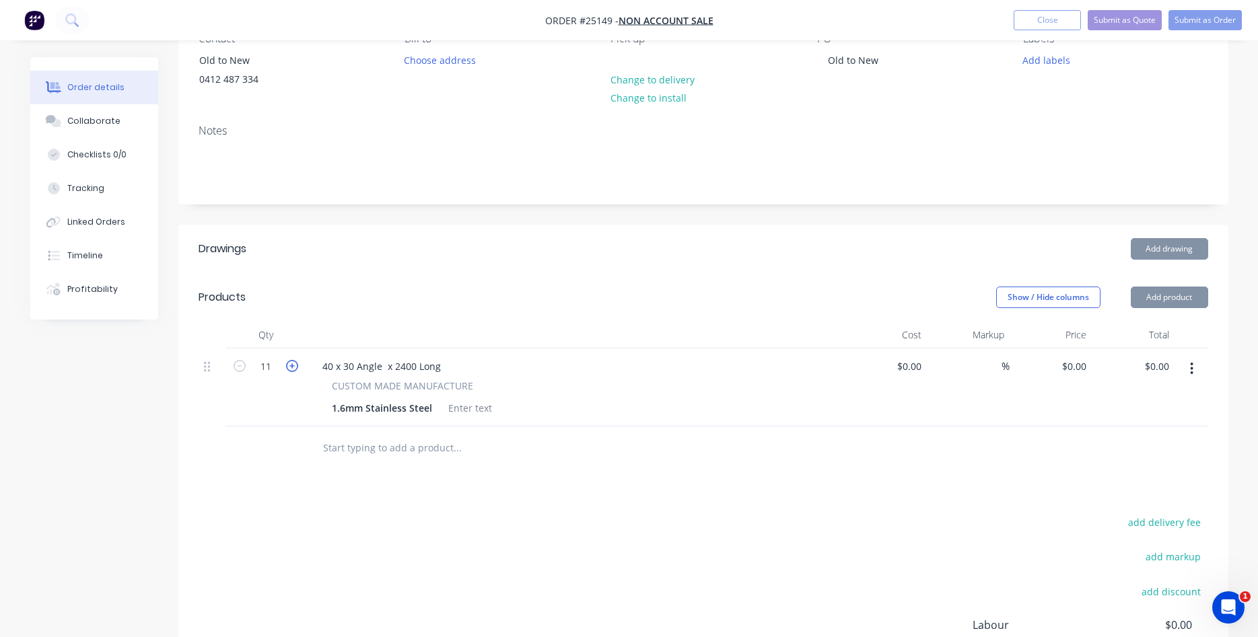
click at [291, 367] on icon "button" at bounding box center [292, 366] width 12 height 12
type input "13"
click at [923, 372] on input at bounding box center [918, 367] width 15 height 20
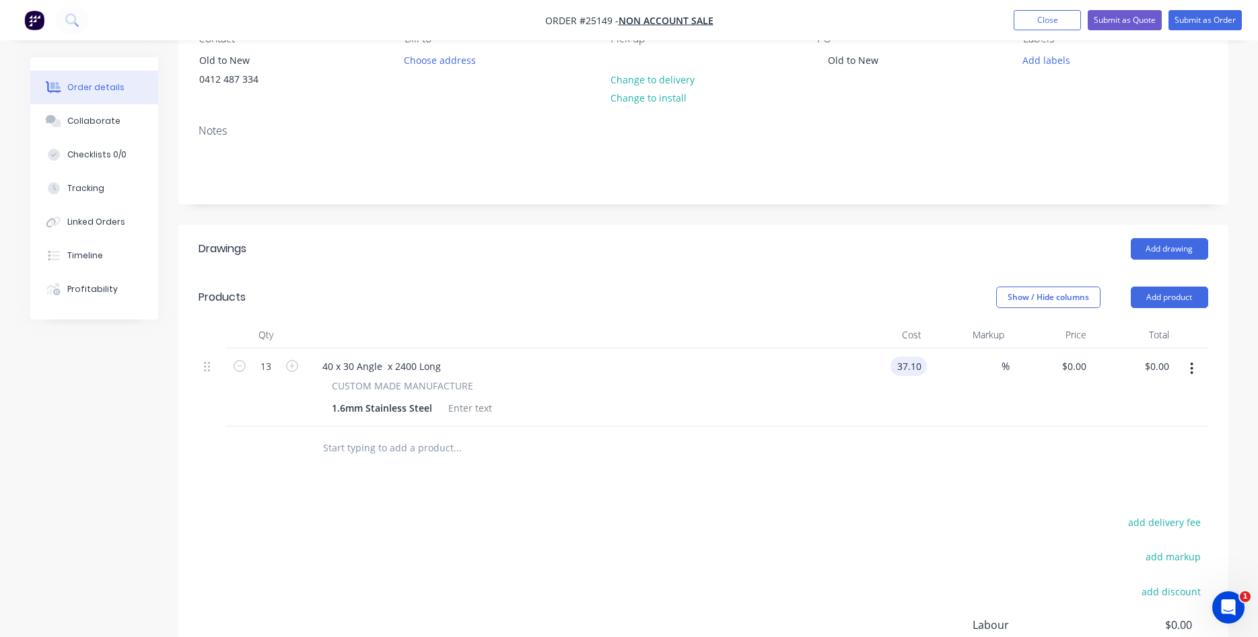
type input "$37.10"
type input "$482.30"
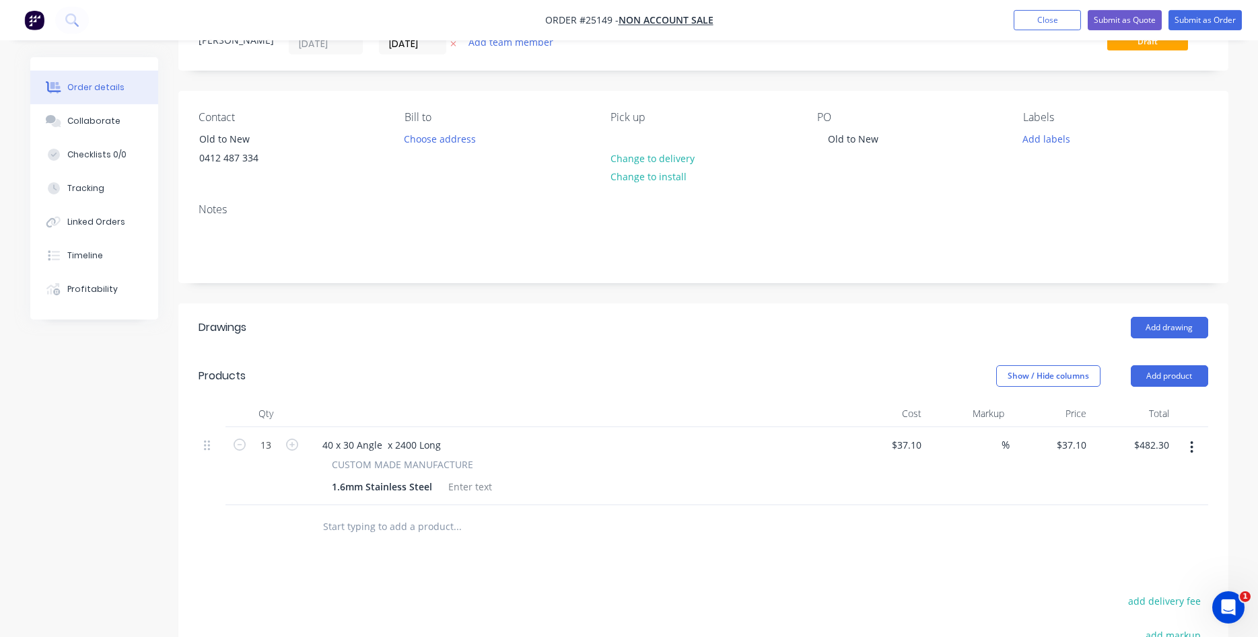
scroll to position [0, 0]
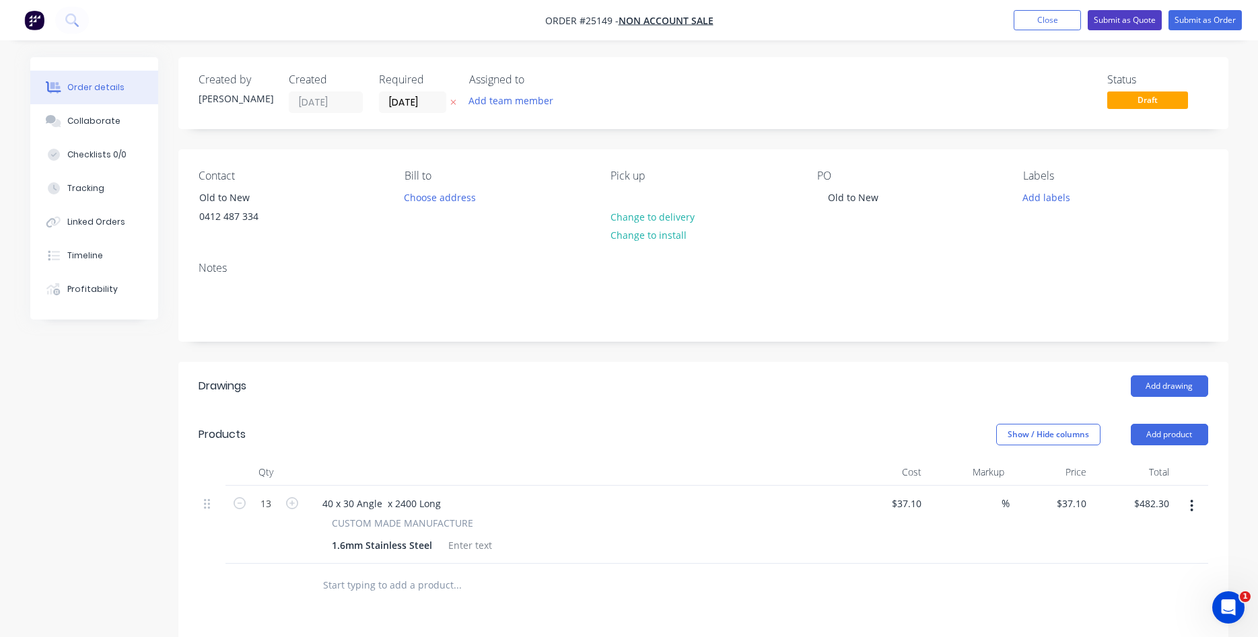
click at [1127, 20] on button "Submit as Quote" at bounding box center [1125, 20] width 74 height 20
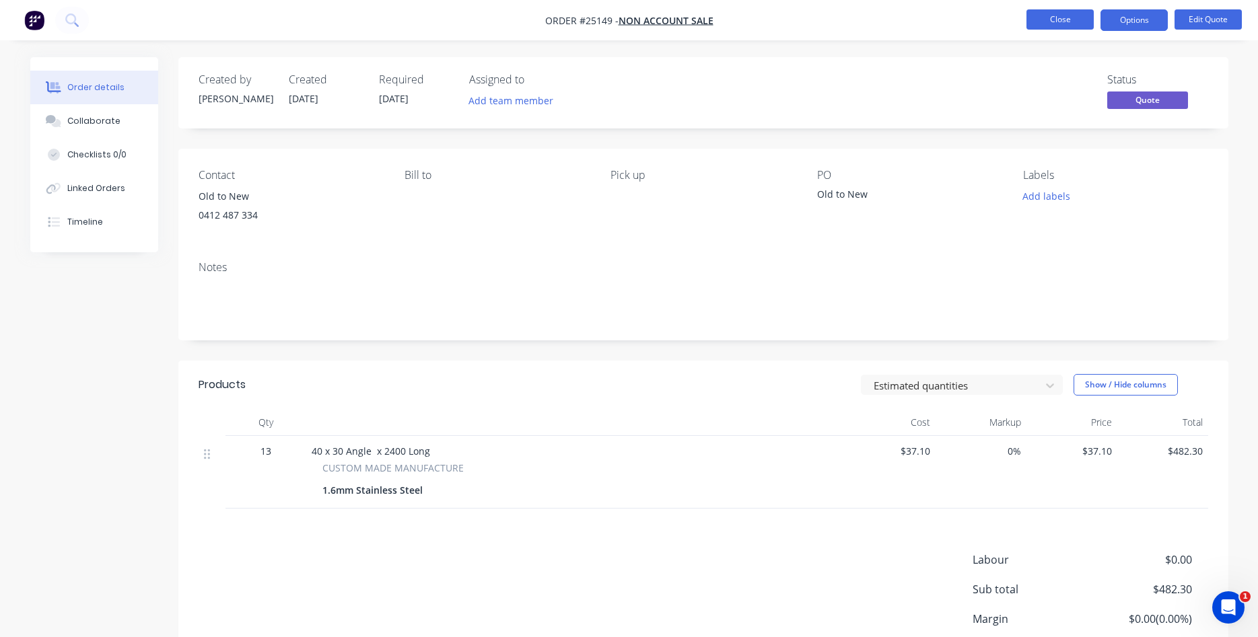
click at [1066, 13] on button "Close" at bounding box center [1060, 19] width 67 height 20
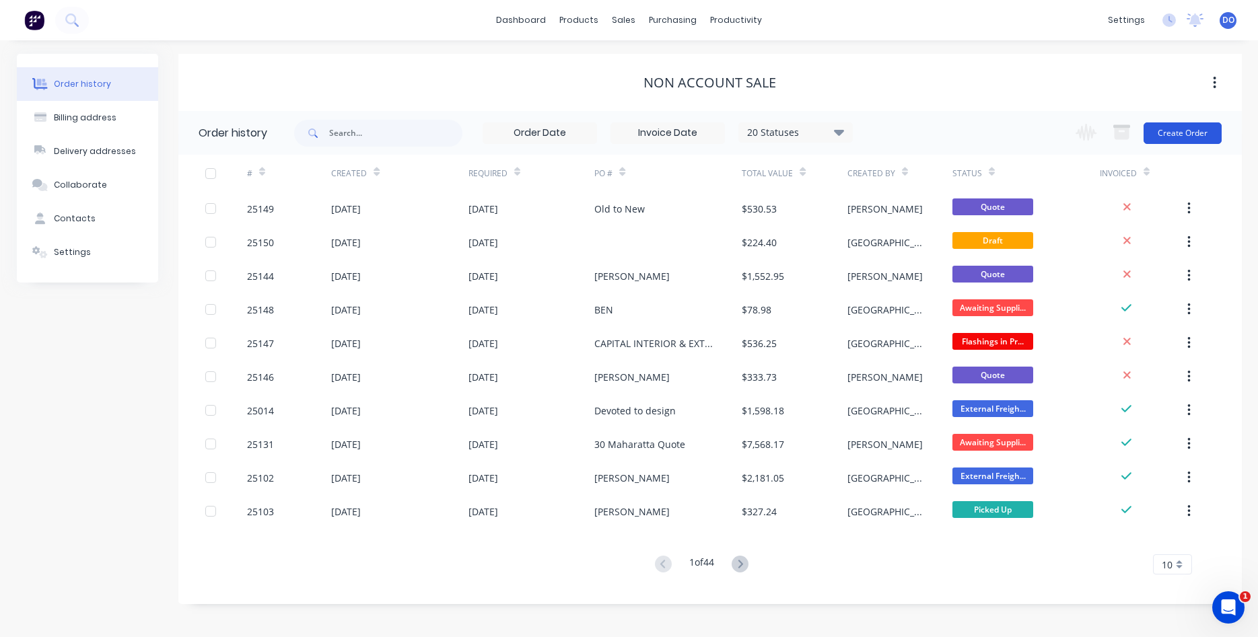
click at [1185, 137] on button "Create Order" at bounding box center [1183, 134] width 78 height 22
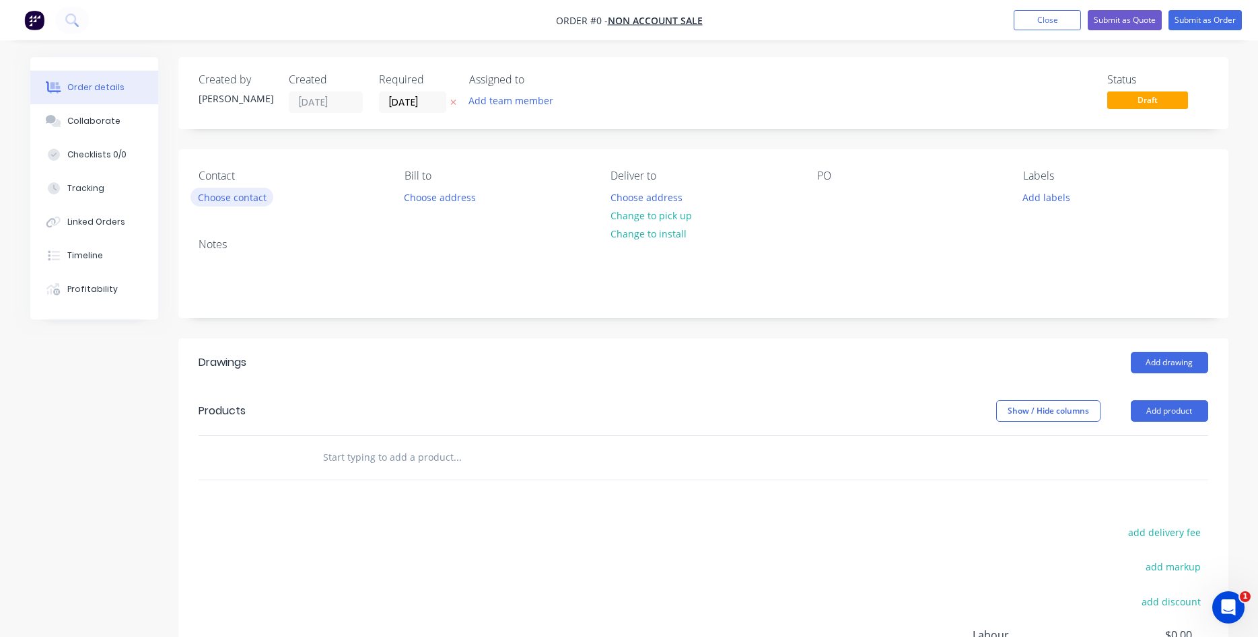
click at [223, 199] on button "Choose contact" at bounding box center [231, 197] width 83 height 18
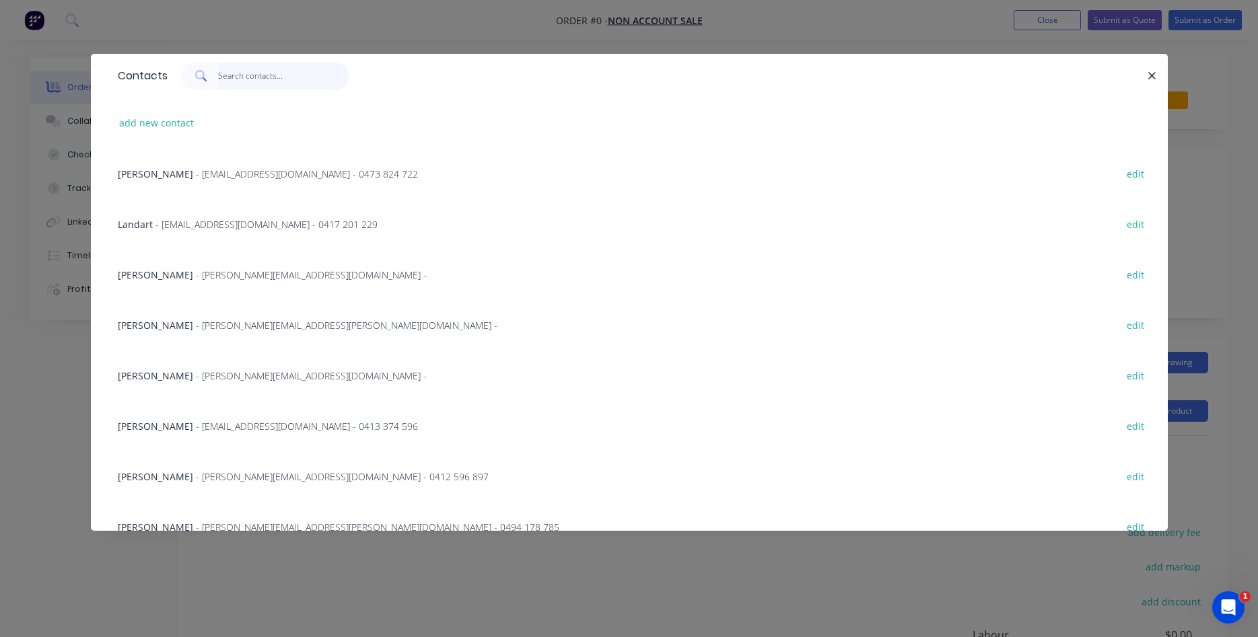
click at [250, 83] on input "text" at bounding box center [283, 76] width 131 height 27
type input "l"
click at [163, 127] on button "add new contact" at bounding box center [156, 123] width 89 height 18
select select "AU"
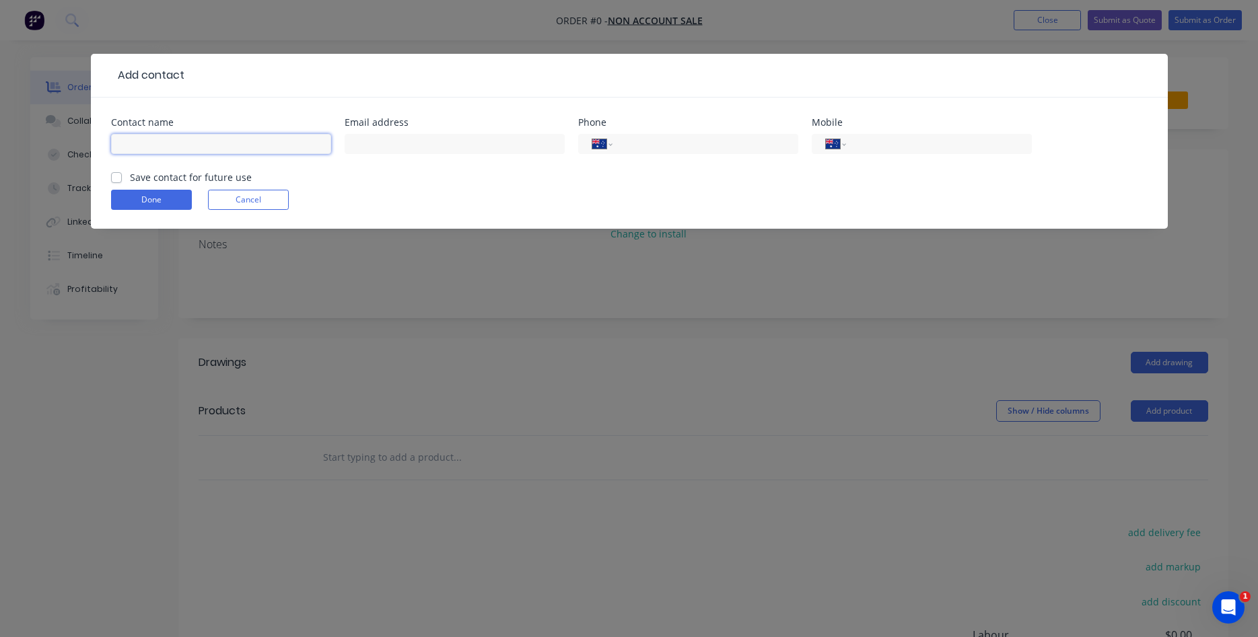
click at [193, 141] on input "text" at bounding box center [221, 144] width 220 height 20
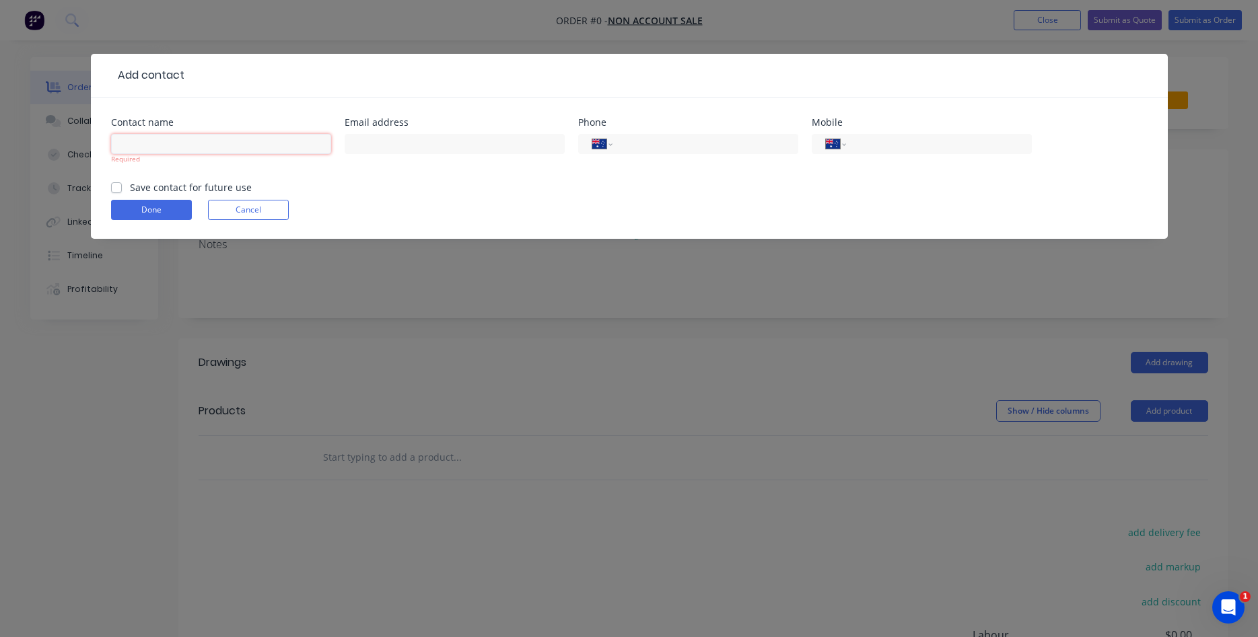
click at [163, 146] on input "text" at bounding box center [221, 144] width 220 height 20
type input "[PERSON_NAME]"
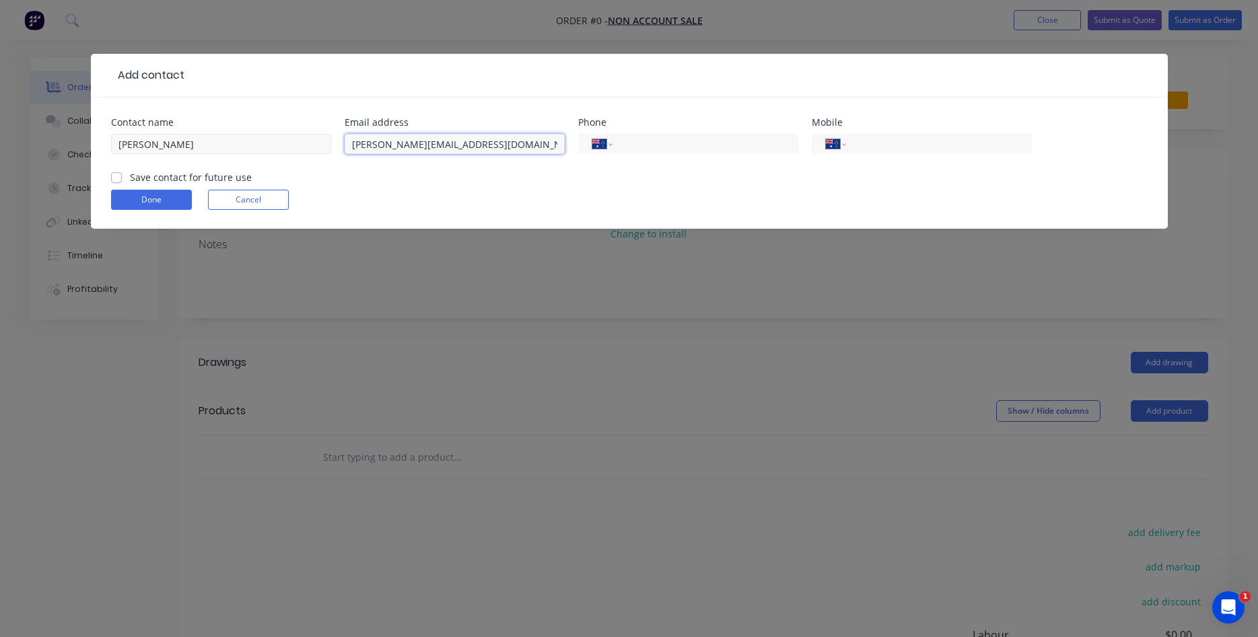
type input "[PERSON_NAME][EMAIL_ADDRESS][DOMAIN_NAME]"
type input "0497 717 117"
click at [130, 181] on label "Save contact for future use" at bounding box center [191, 177] width 122 height 14
click at [116, 181] on input "Save contact for future use" at bounding box center [116, 176] width 11 height 13
checkbox input "true"
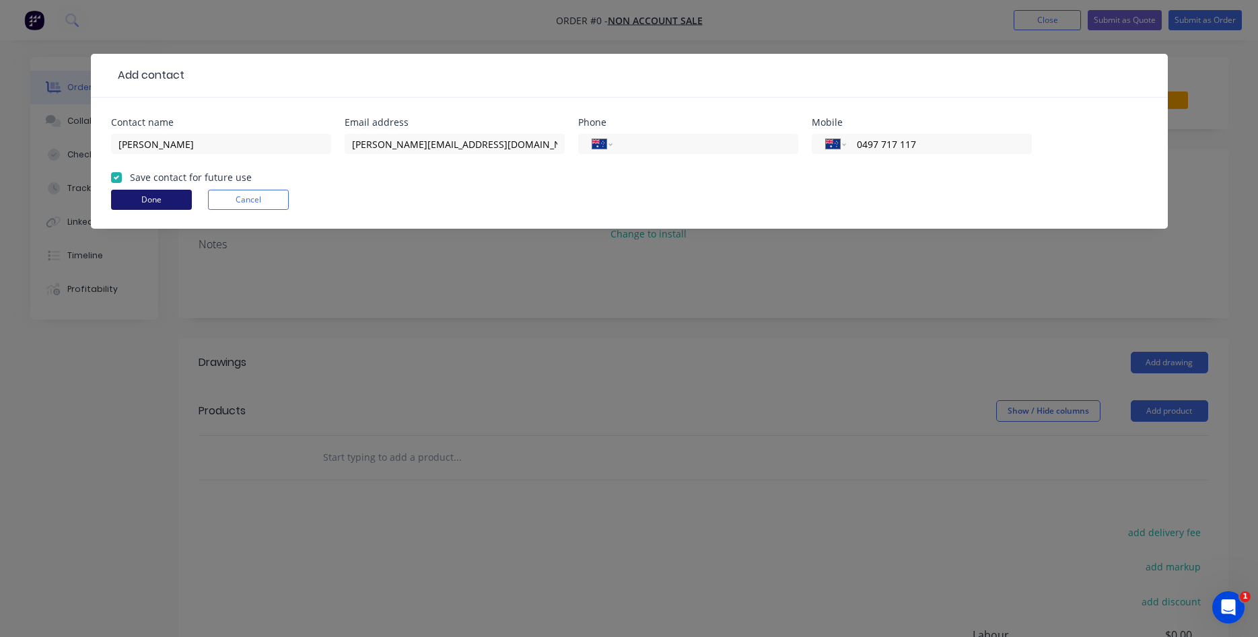
click at [169, 204] on button "Done" at bounding box center [151, 200] width 81 height 20
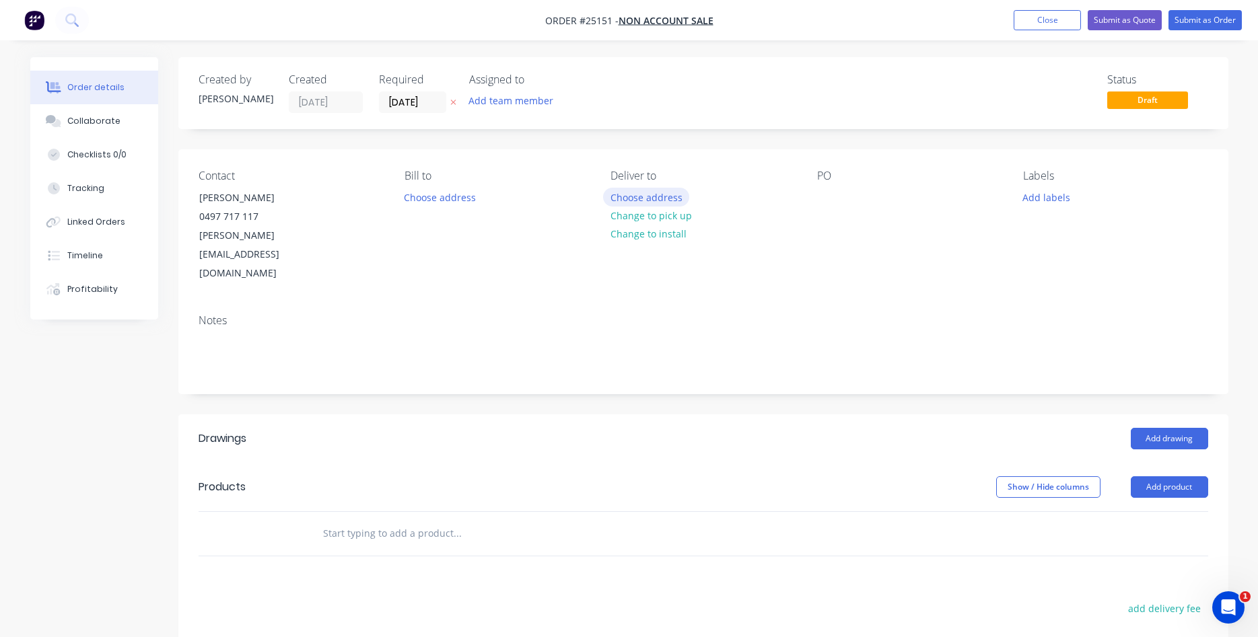
click at [656, 193] on button "Choose address" at bounding box center [646, 197] width 86 height 18
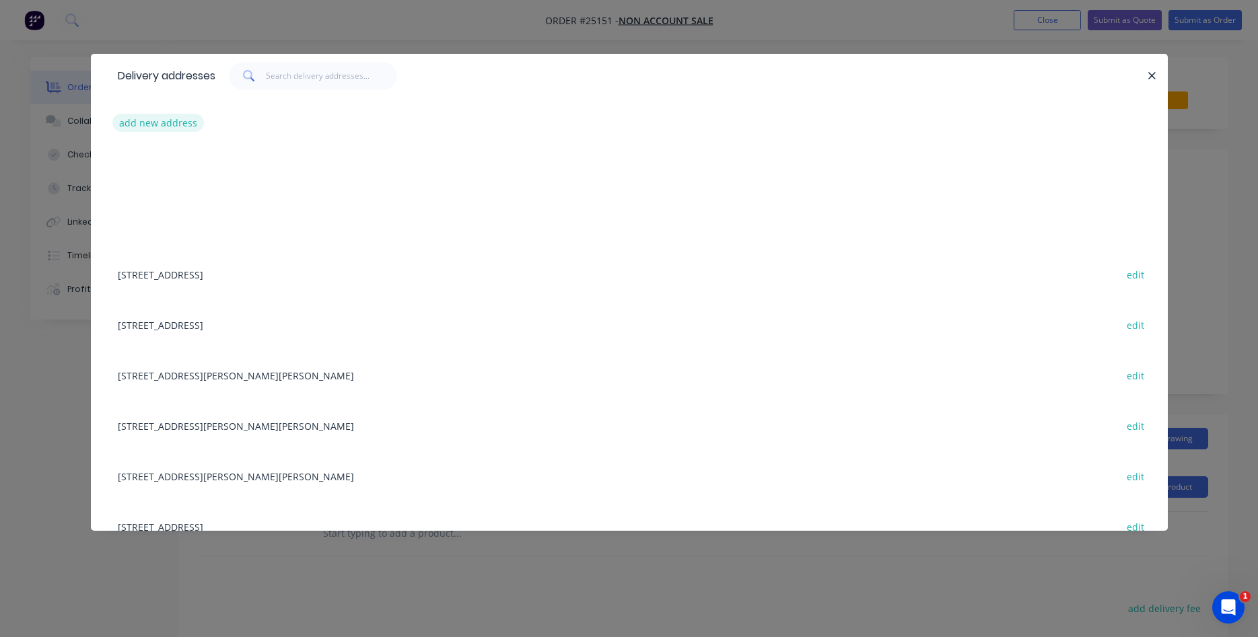
click at [140, 124] on button "add new address" at bounding box center [158, 123] width 92 height 18
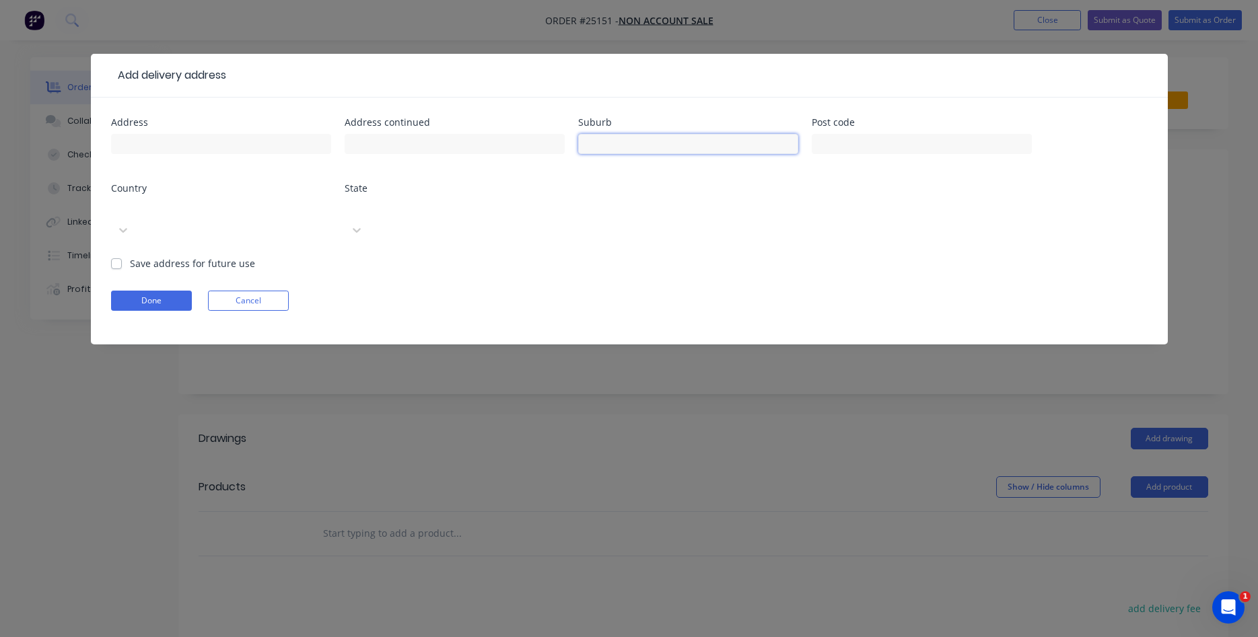
click at [627, 142] on input "text" at bounding box center [688, 144] width 220 height 20
type input "[PERSON_NAME]"
click at [300, 211] on div at bounding box center [212, 208] width 194 height 17
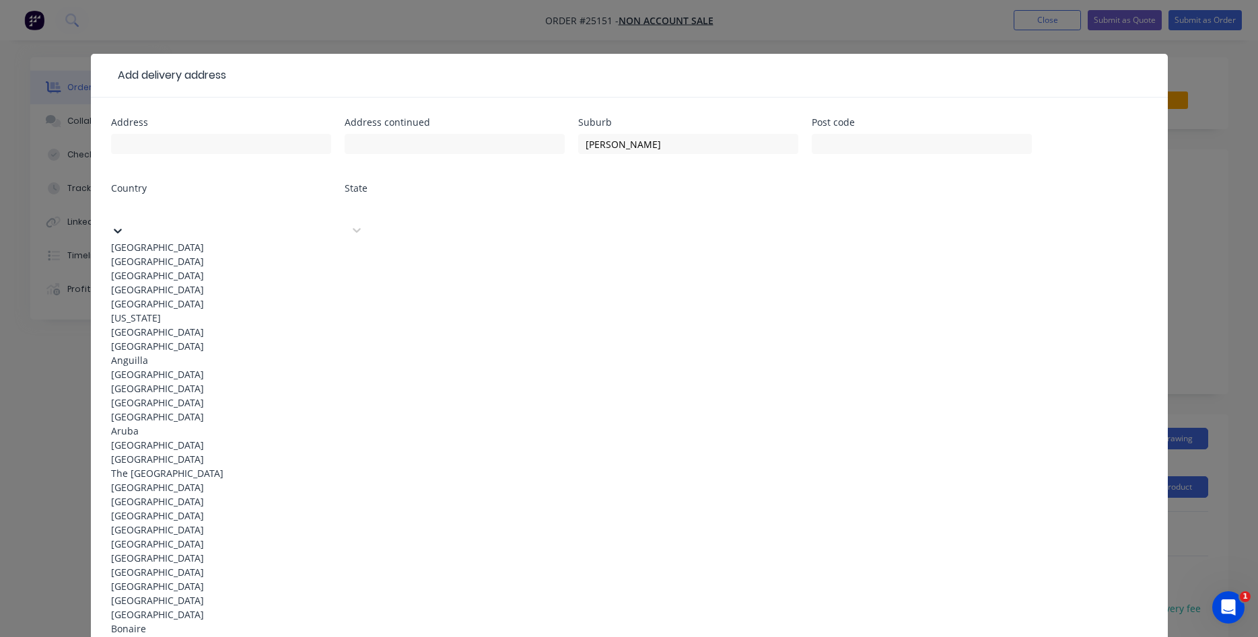
click at [273, 246] on div "[GEOGRAPHIC_DATA]" at bounding box center [221, 247] width 220 height 14
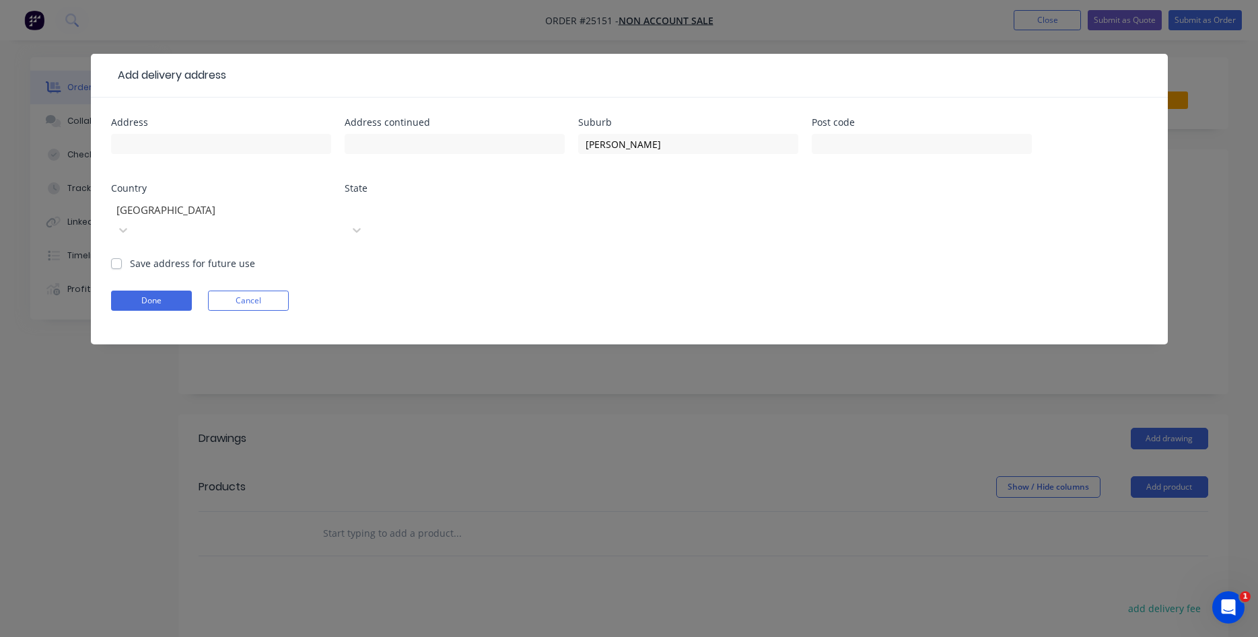
click at [421, 212] on div at bounding box center [446, 208] width 194 height 17
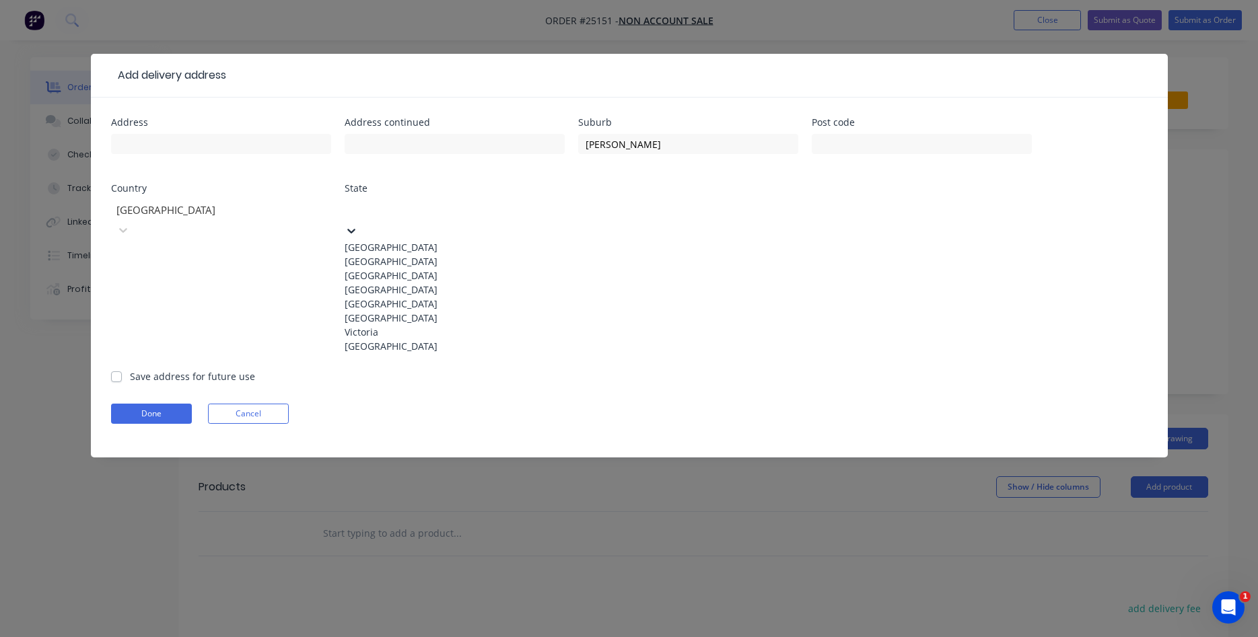
click at [425, 240] on div "[GEOGRAPHIC_DATA]" at bounding box center [455, 247] width 220 height 14
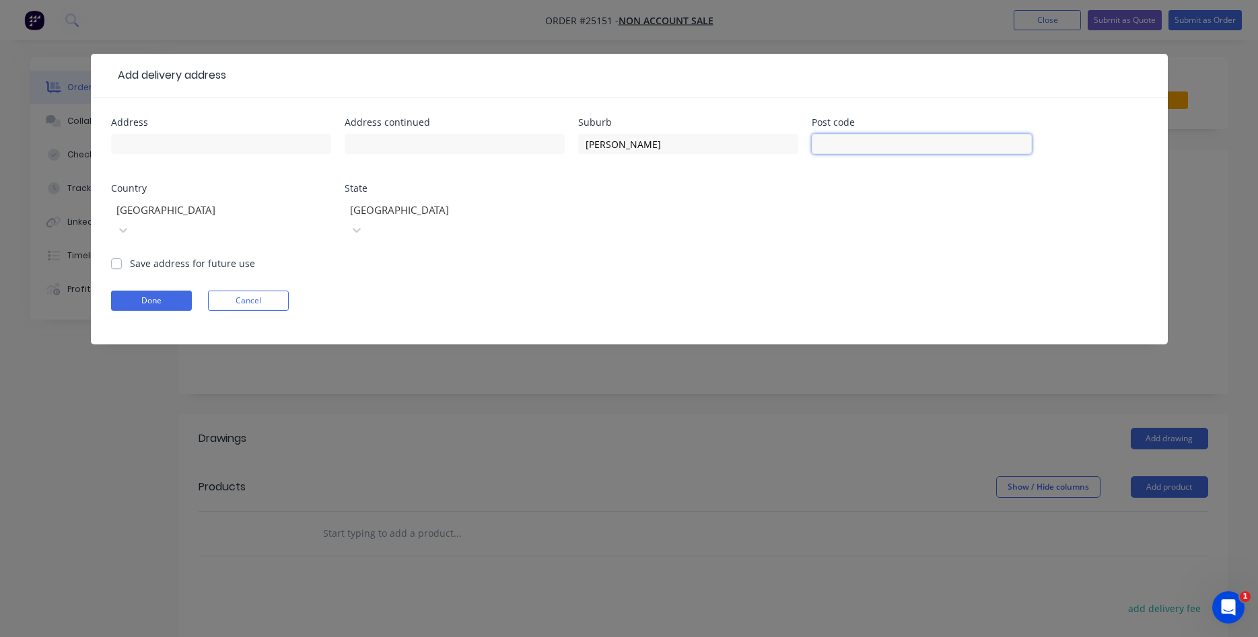
click at [850, 139] on input "text" at bounding box center [922, 144] width 220 height 20
type input "2603"
click at [140, 291] on button "Done" at bounding box center [151, 301] width 81 height 20
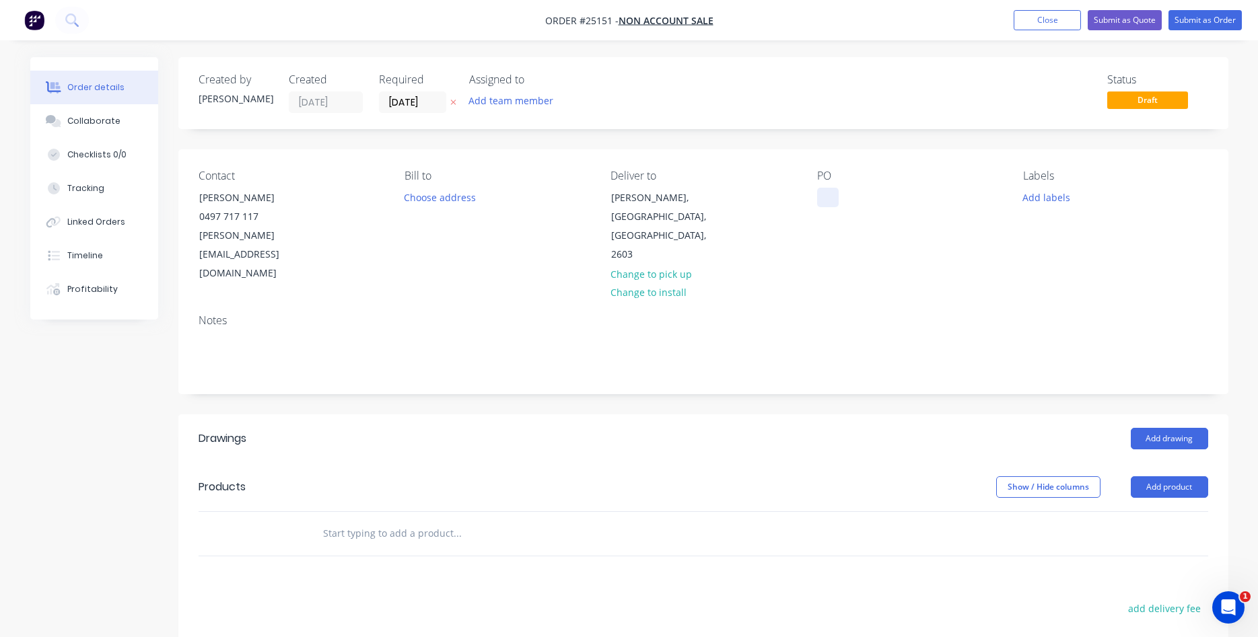
click at [825, 191] on div at bounding box center [828, 198] width 22 height 20
click at [1171, 477] on button "Add product" at bounding box center [1169, 488] width 77 height 22
click at [1121, 512] on div "Product catalogue" at bounding box center [1144, 522] width 104 height 20
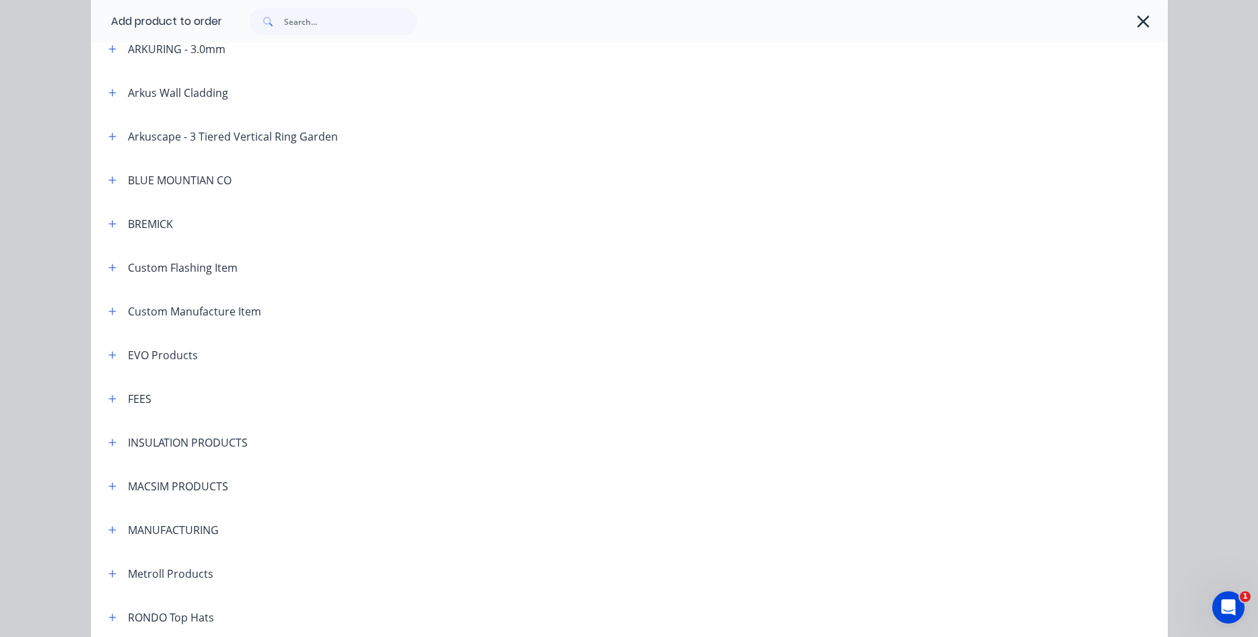
scroll to position [614, 0]
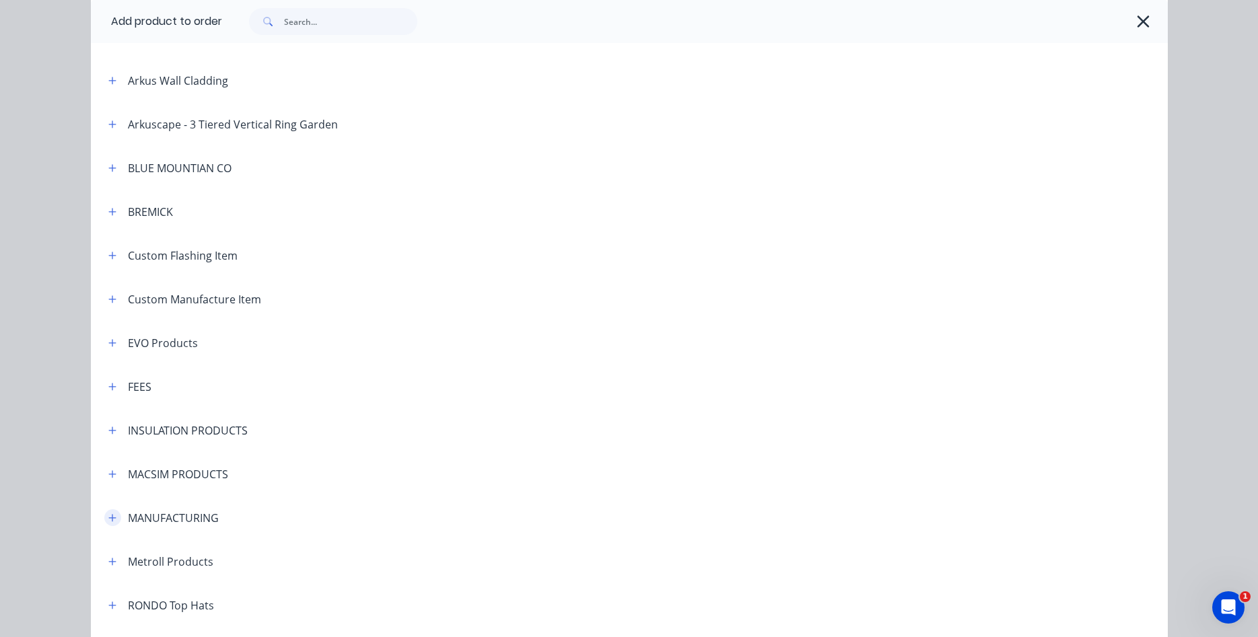
click at [113, 521] on icon "button" at bounding box center [112, 518] width 8 height 9
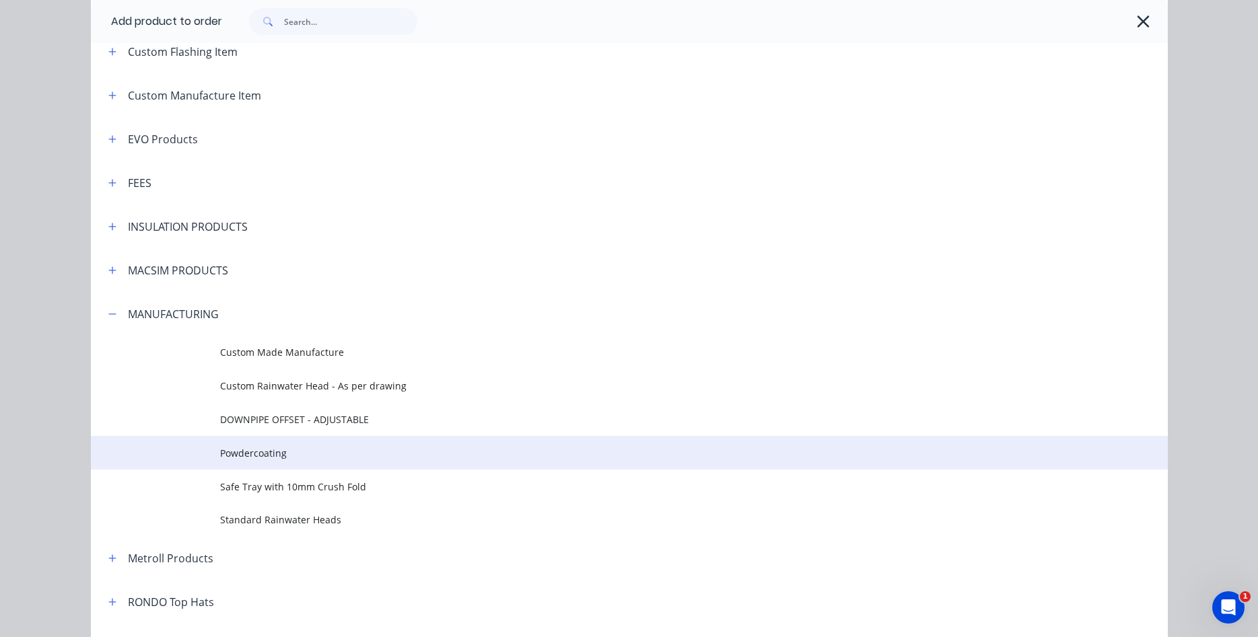
scroll to position [844, 0]
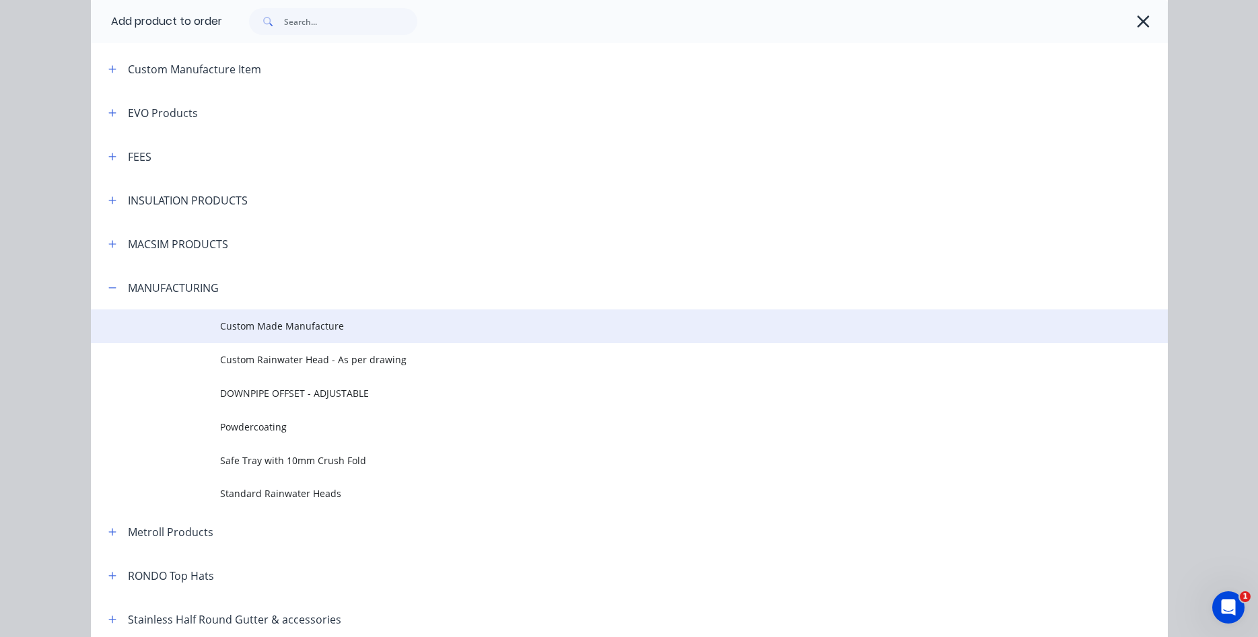
click at [315, 323] on span "Custom Made Manufacture" at bounding box center [599, 326] width 758 height 14
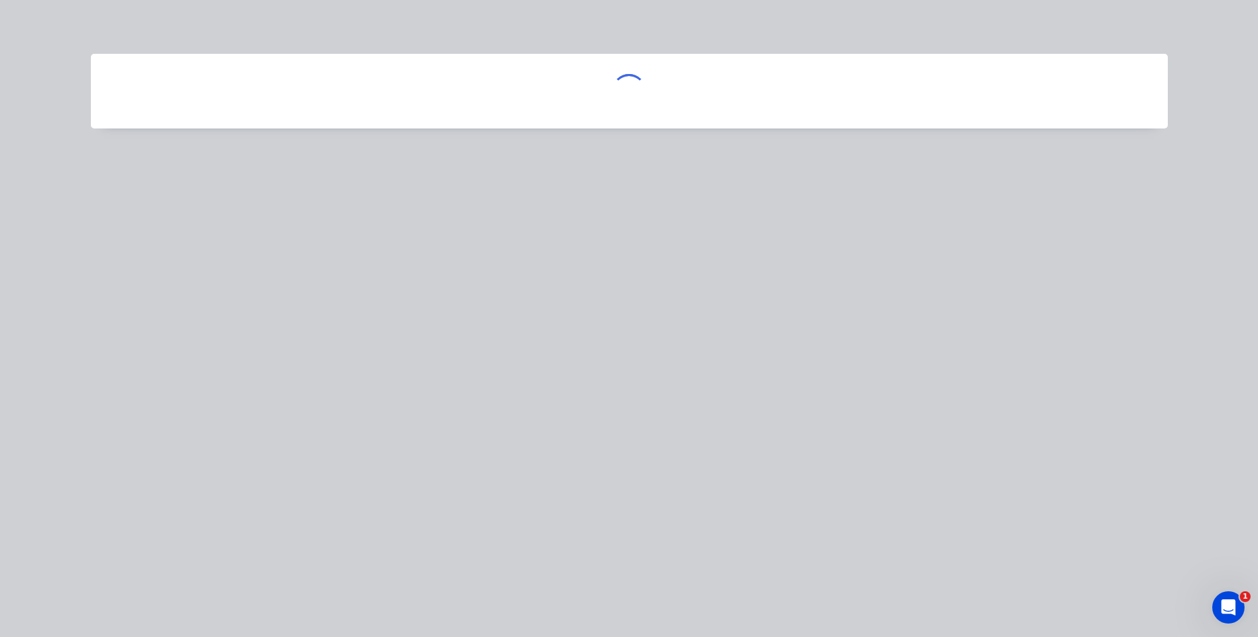
scroll to position [0, 0]
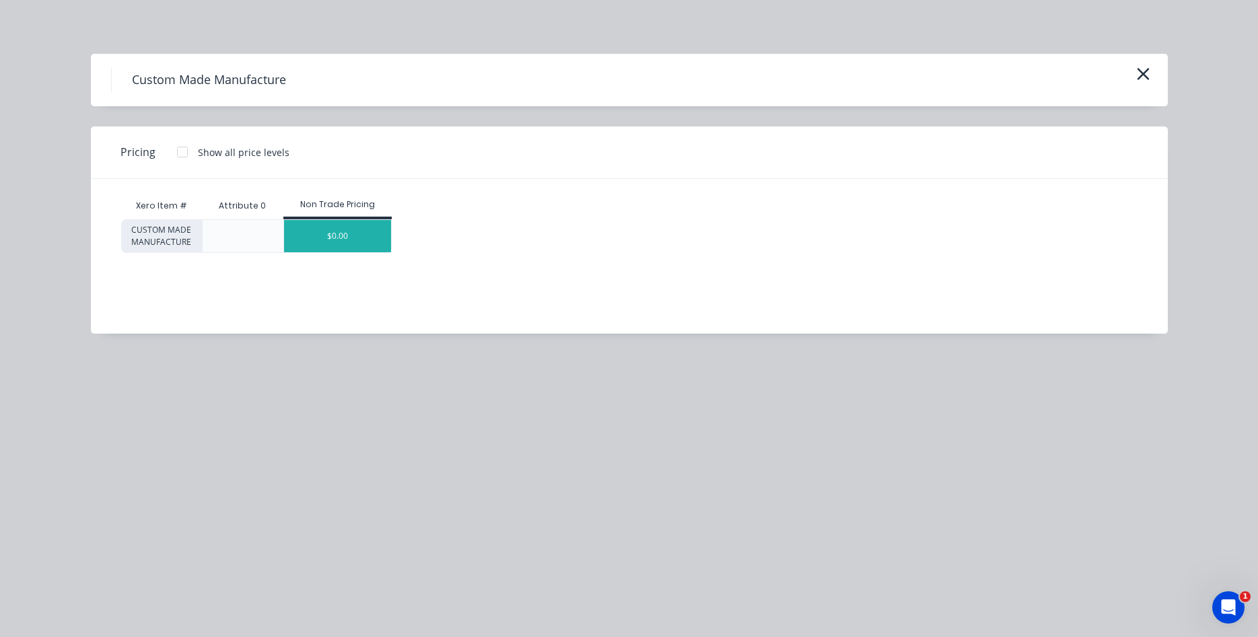
click at [347, 238] on div "$0.00" at bounding box center [337, 236] width 107 height 32
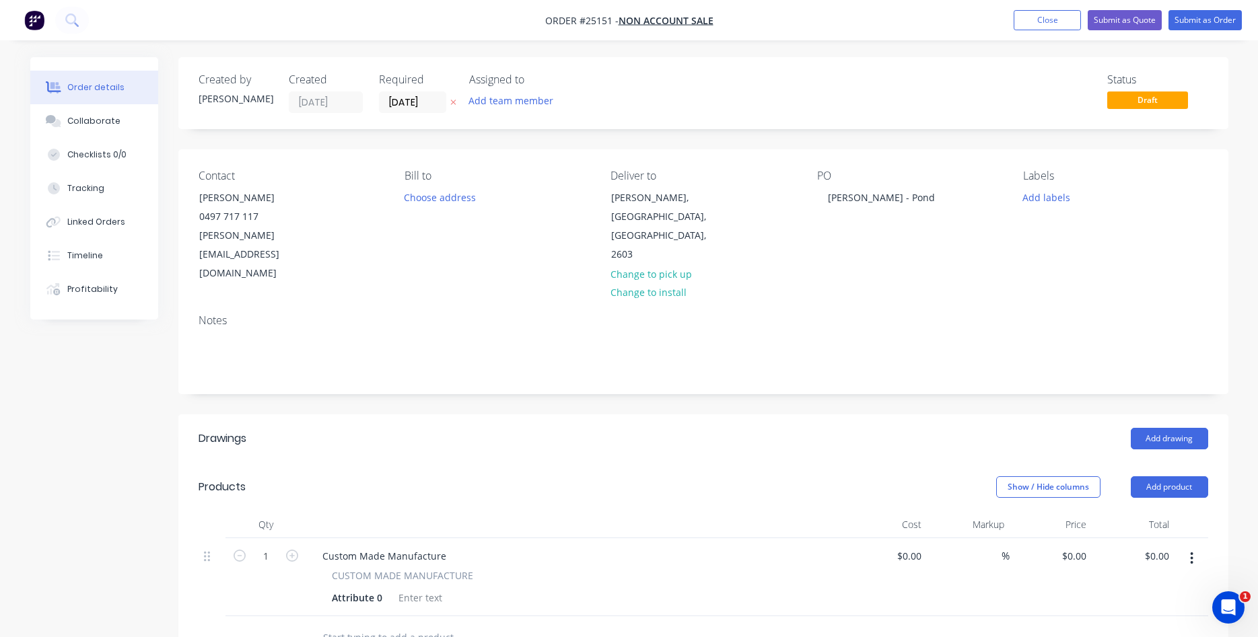
scroll to position [206, 0]
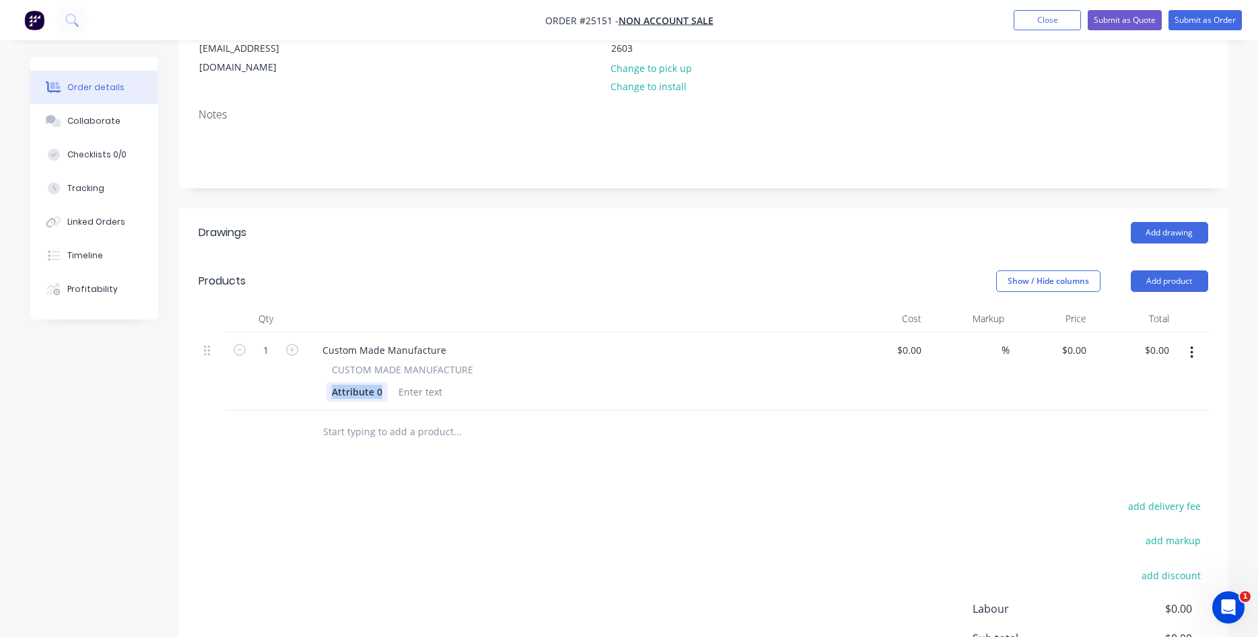
drag, startPoint x: 381, startPoint y: 353, endPoint x: 329, endPoint y: 359, distance: 52.2
click at [329, 382] on div "Attribute 0" at bounding box center [356, 392] width 61 height 20
click at [1189, 341] on button "button" at bounding box center [1192, 353] width 32 height 24
click at [1157, 405] on div "Duplicate" at bounding box center [1144, 415] width 104 height 20
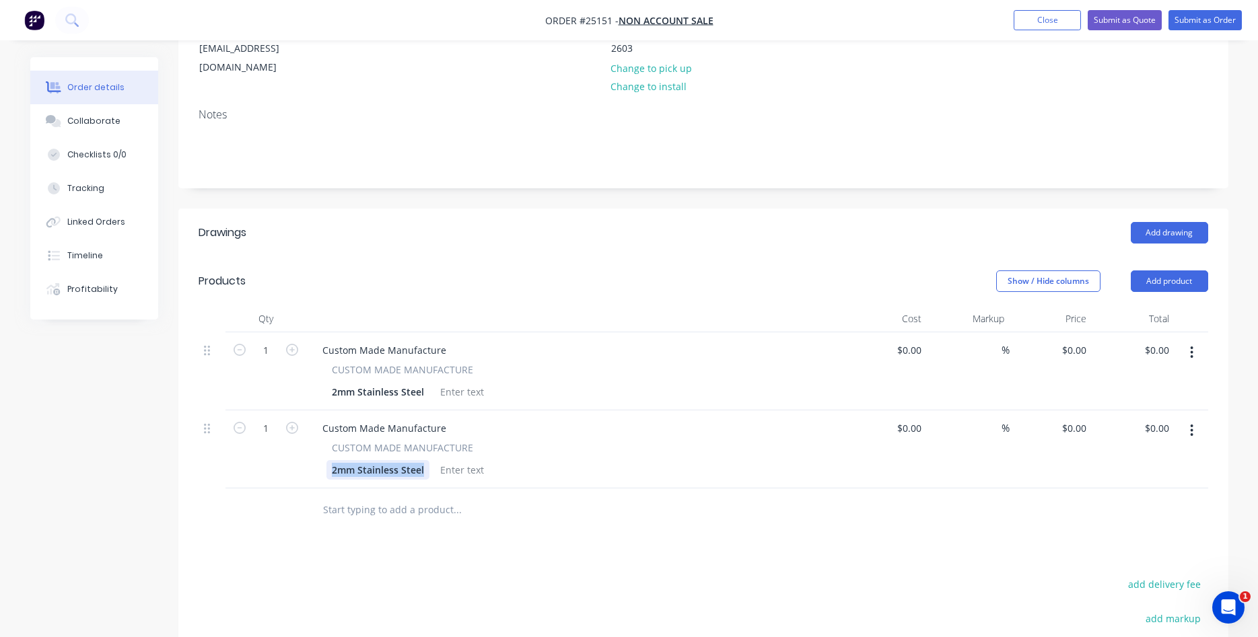
drag, startPoint x: 423, startPoint y: 429, endPoint x: 325, endPoint y: 429, distance: 97.6
click at [326, 460] on div "2mm Stainless Steel" at bounding box center [377, 470] width 103 height 20
click at [320, 341] on div "Custom Made Manufacture" at bounding box center [384, 351] width 145 height 20
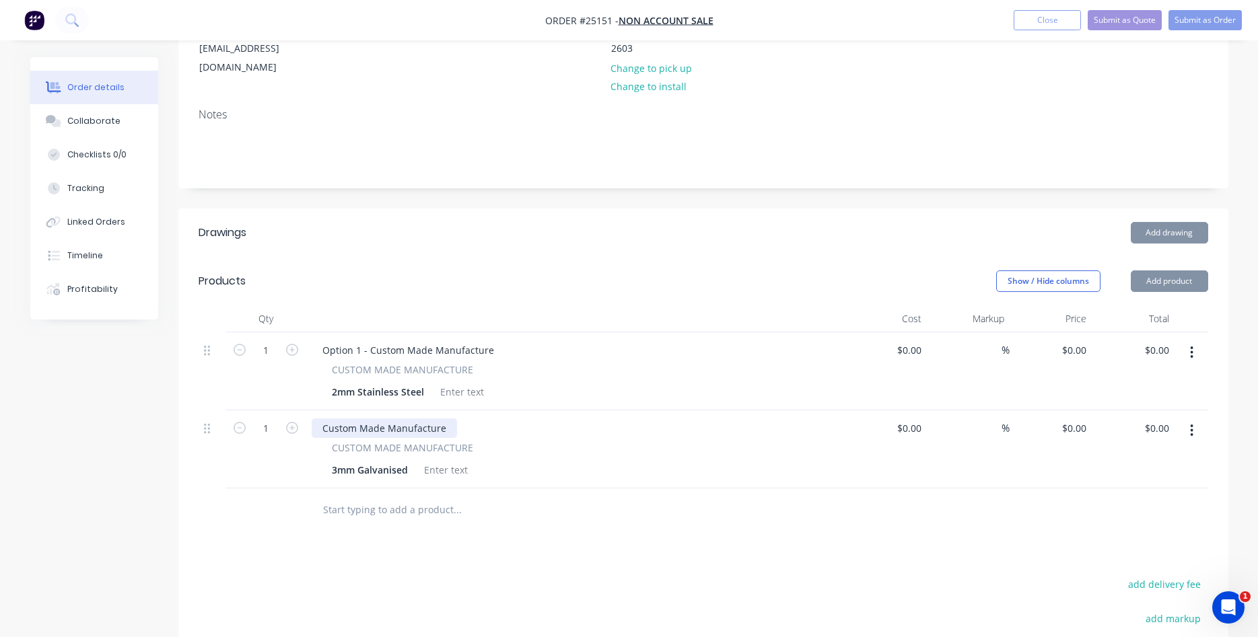
click at [323, 419] on div "Custom Made Manufacture" at bounding box center [384, 429] width 145 height 20
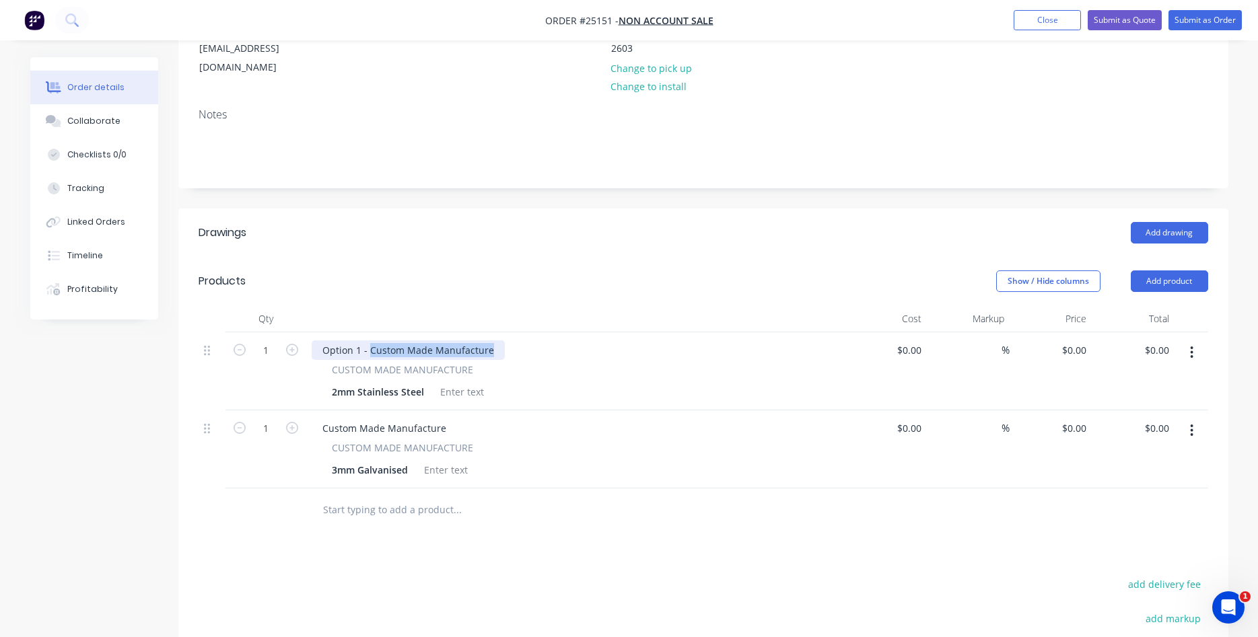
drag, startPoint x: 491, startPoint y: 310, endPoint x: 371, endPoint y: 310, distance: 119.8
click at [371, 341] on div "Option 1 - Custom Made Manufacture" at bounding box center [408, 351] width 193 height 20
drag, startPoint x: 444, startPoint y: 390, endPoint x: 315, endPoint y: 397, distance: 129.5
click at [314, 419] on div "Custom Made Manufacture" at bounding box center [384, 429] width 145 height 20
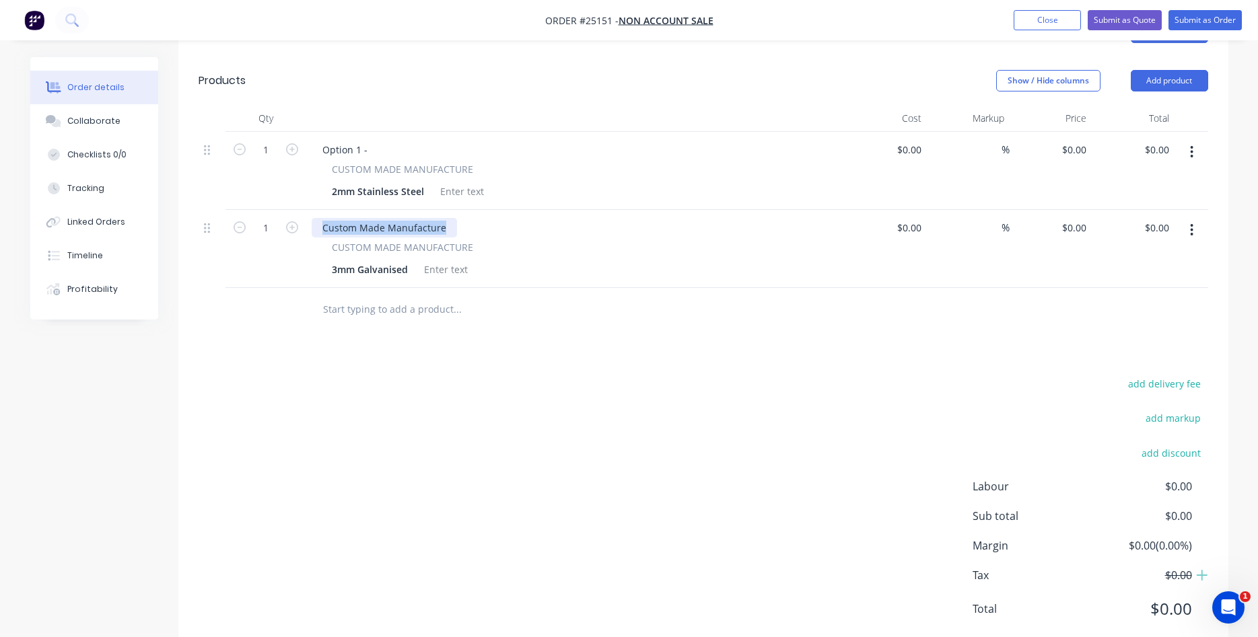
click at [425, 218] on div "Custom Made Manufacture" at bounding box center [384, 228] width 145 height 20
drag, startPoint x: 442, startPoint y: 188, endPoint x: 323, endPoint y: 201, distance: 119.2
click at [323, 218] on div "Custom Made Manufacture" at bounding box center [384, 228] width 145 height 20
